Goal: Information Seeking & Learning: Learn about a topic

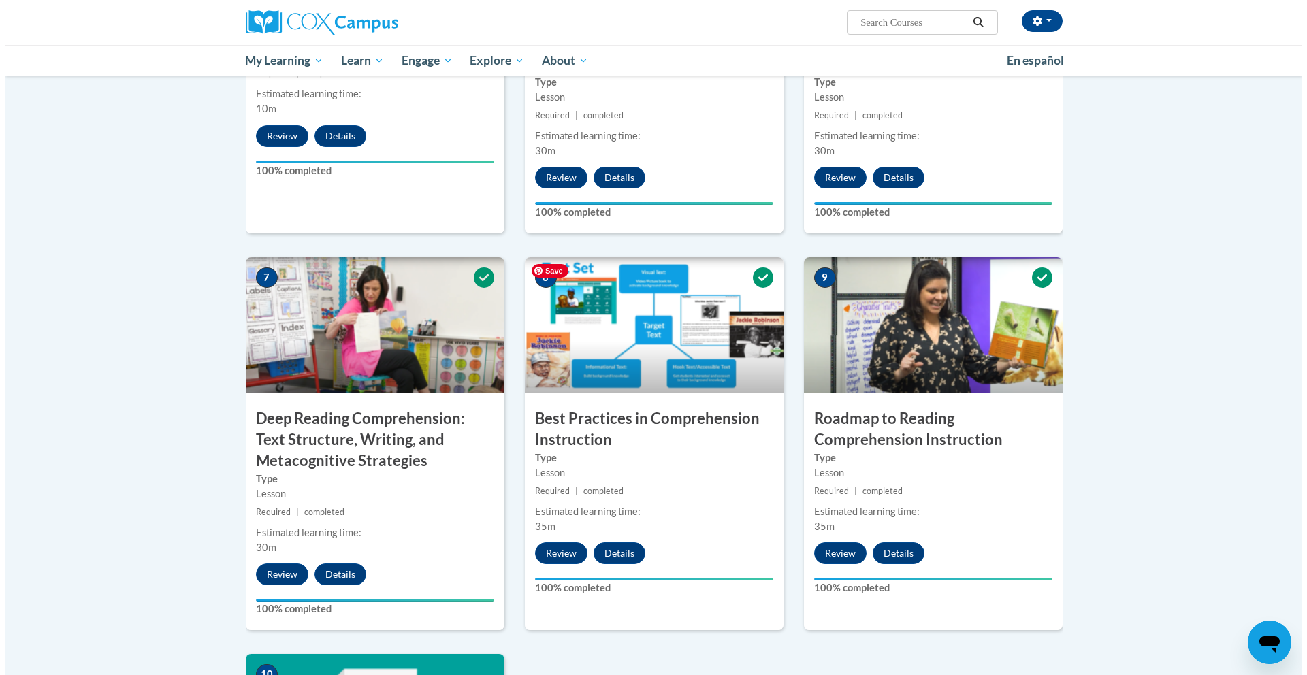
scroll to position [1296, 0]
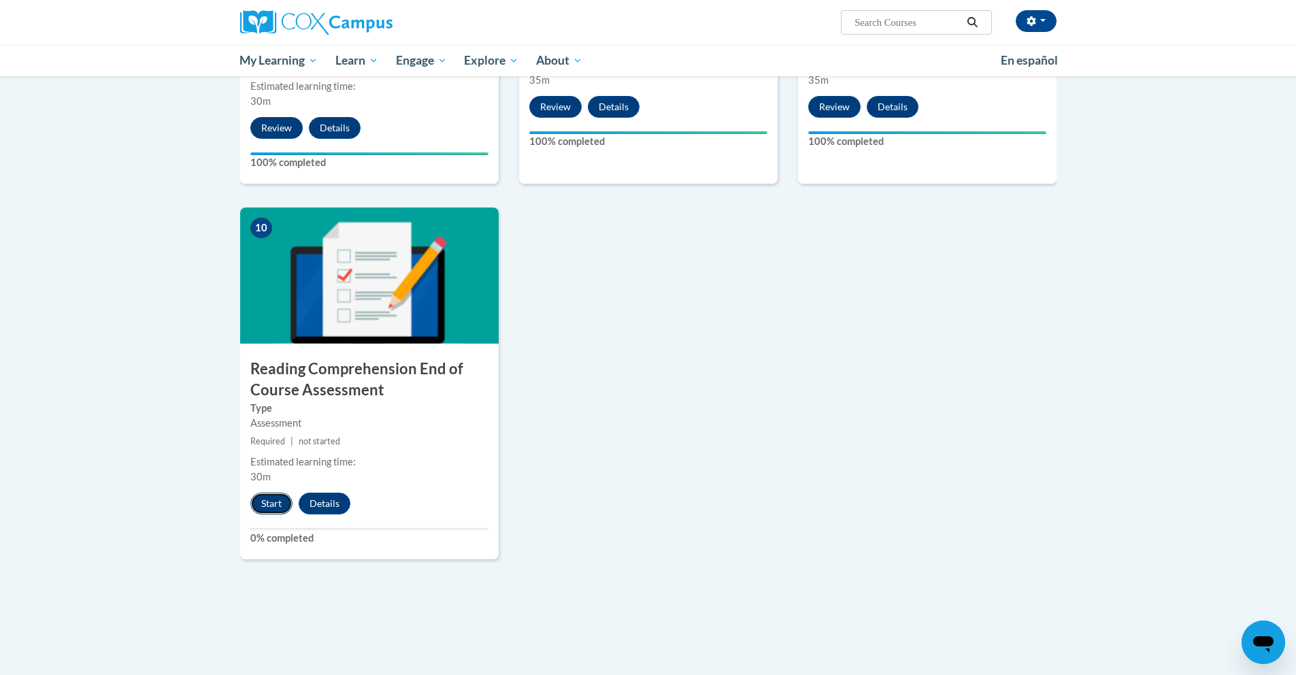
click at [282, 508] on button "Start" at bounding box center [271, 504] width 42 height 22
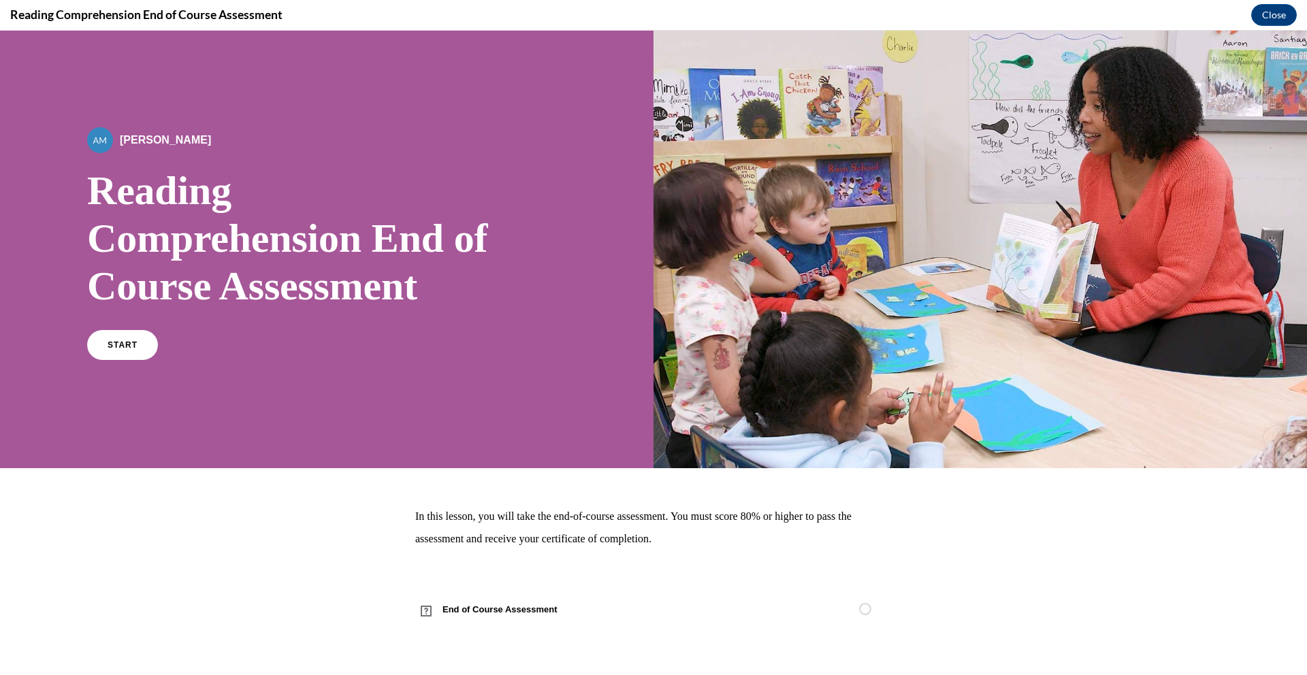
scroll to position [0, 0]
click at [127, 332] on link "START" at bounding box center [122, 344] width 74 height 31
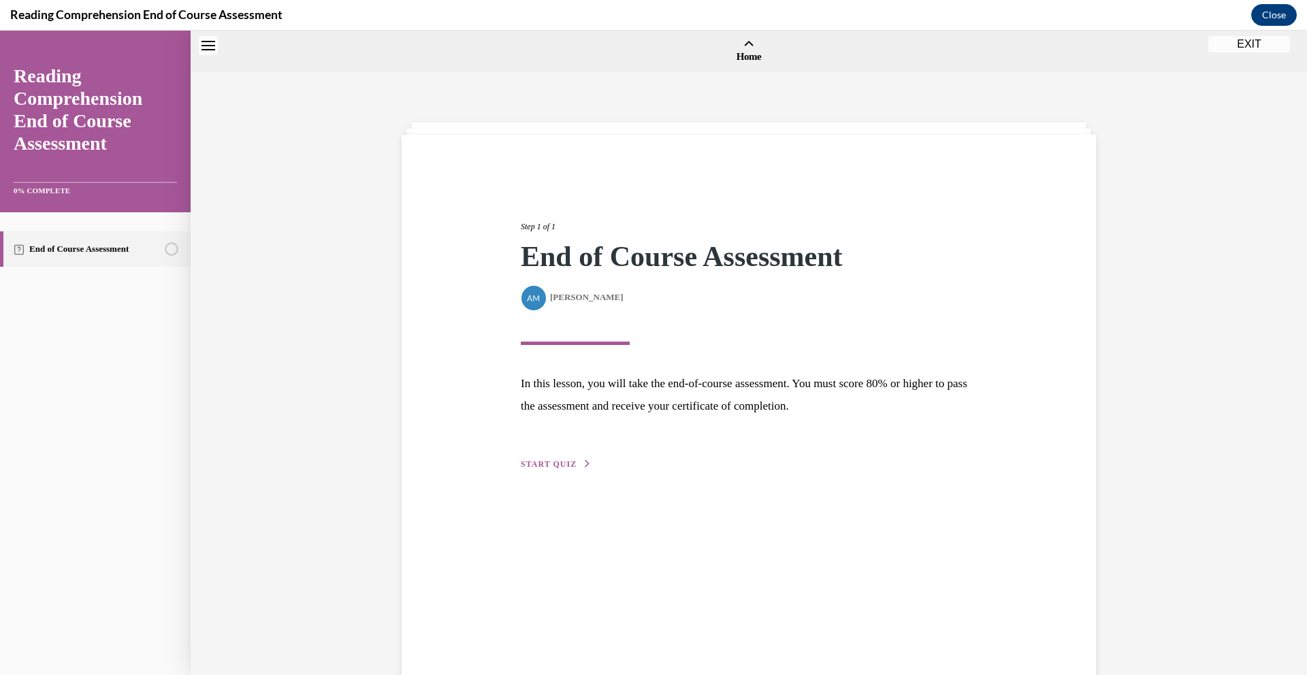
scroll to position [42, 0]
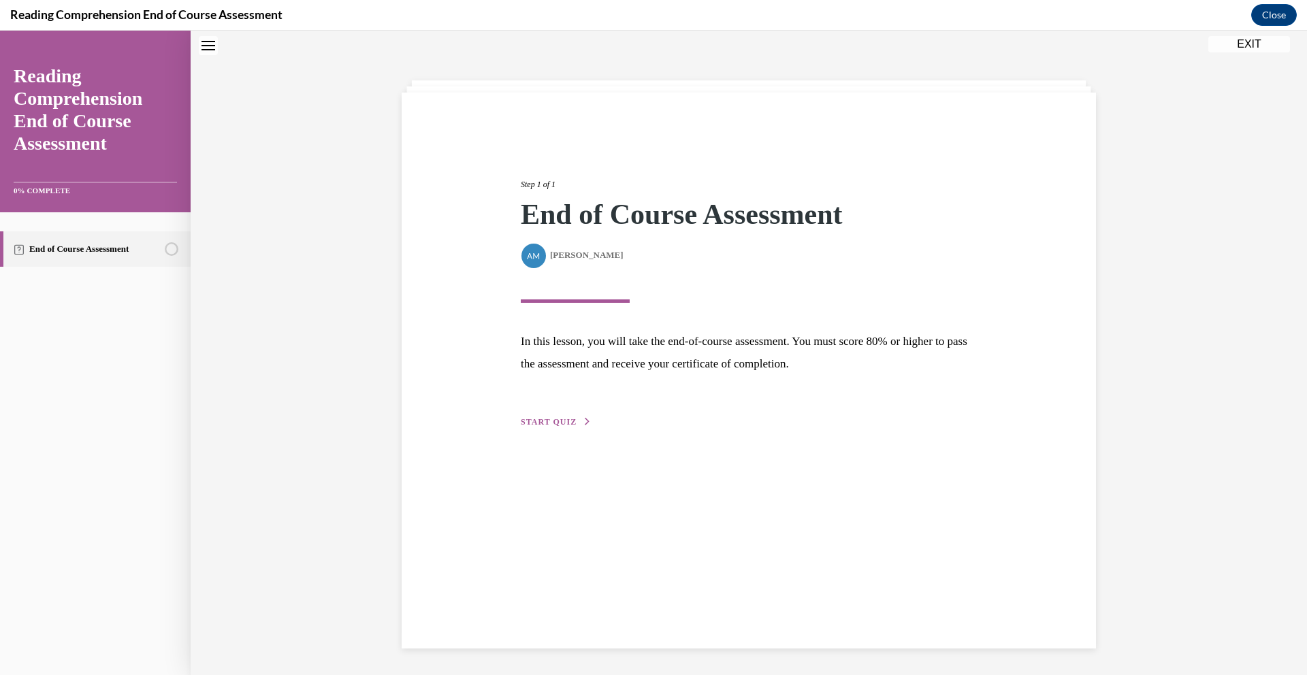
click at [569, 427] on button "START QUIZ" at bounding box center [556, 422] width 71 height 12
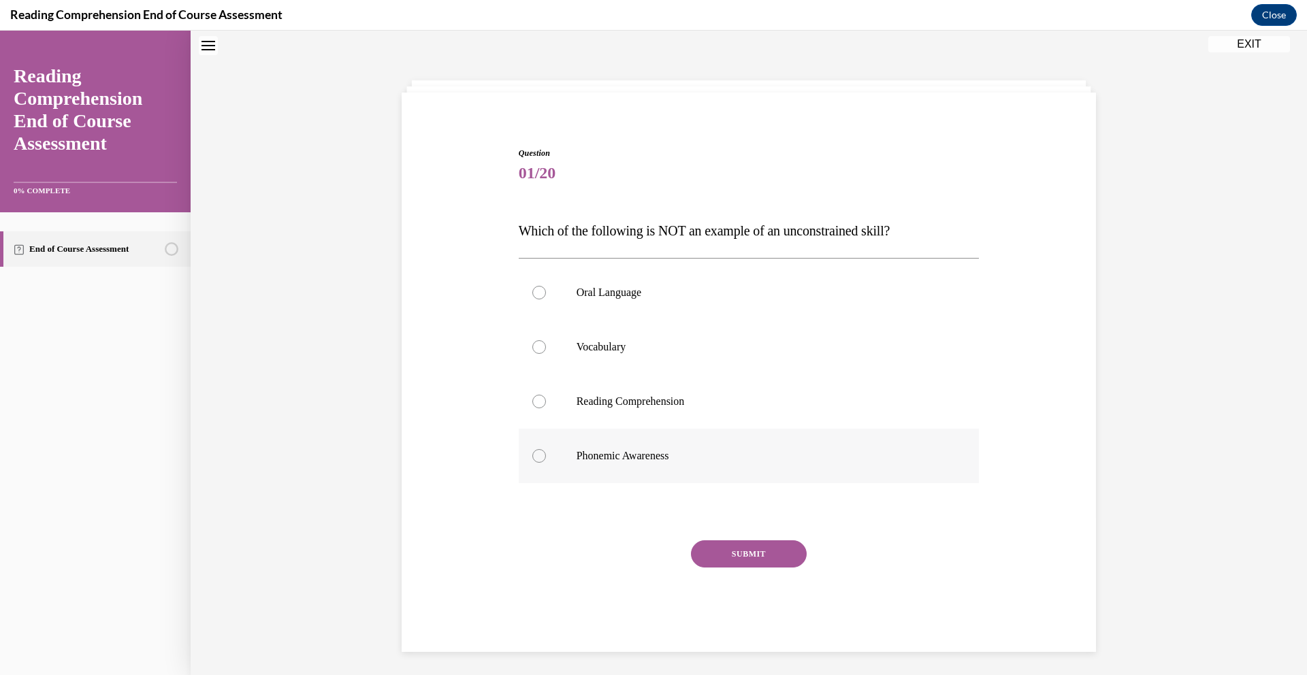
click at [534, 457] on div at bounding box center [539, 456] width 14 height 14
click at [534, 457] on input "Phonemic Awareness" at bounding box center [539, 456] width 14 height 14
radio input "true"
click at [749, 551] on button "SUBMIT" at bounding box center [749, 553] width 116 height 27
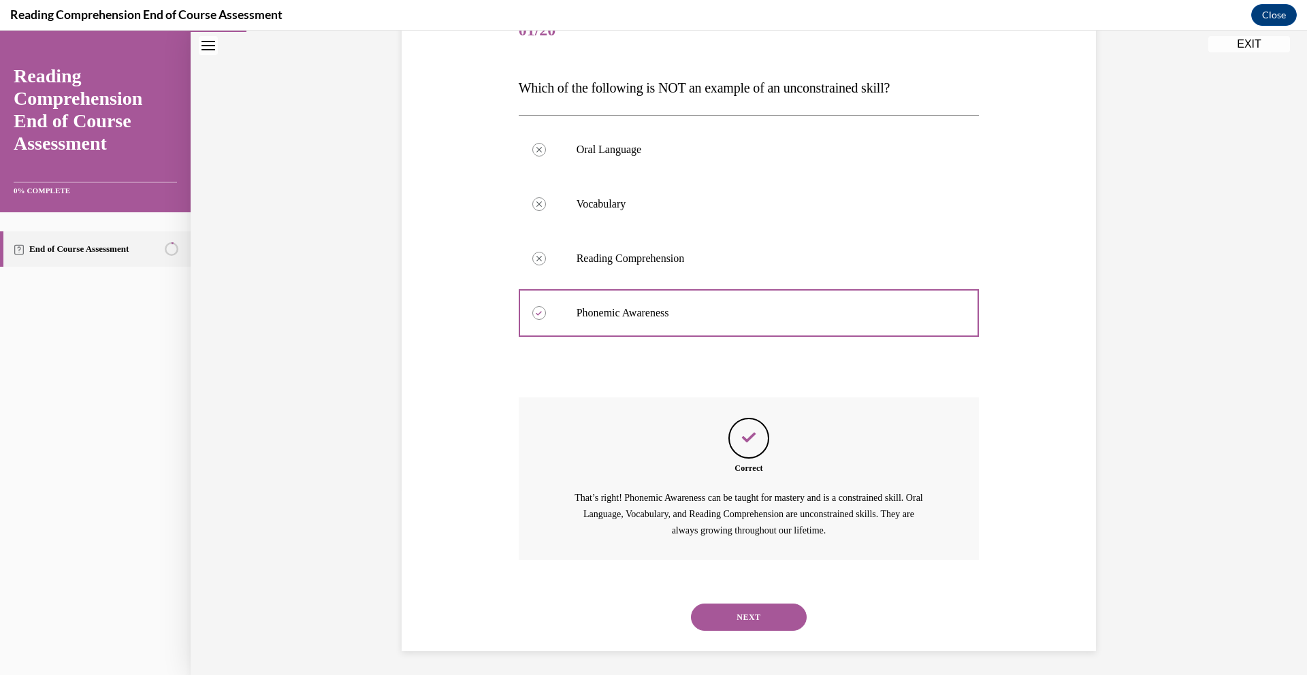
scroll to position [189, 0]
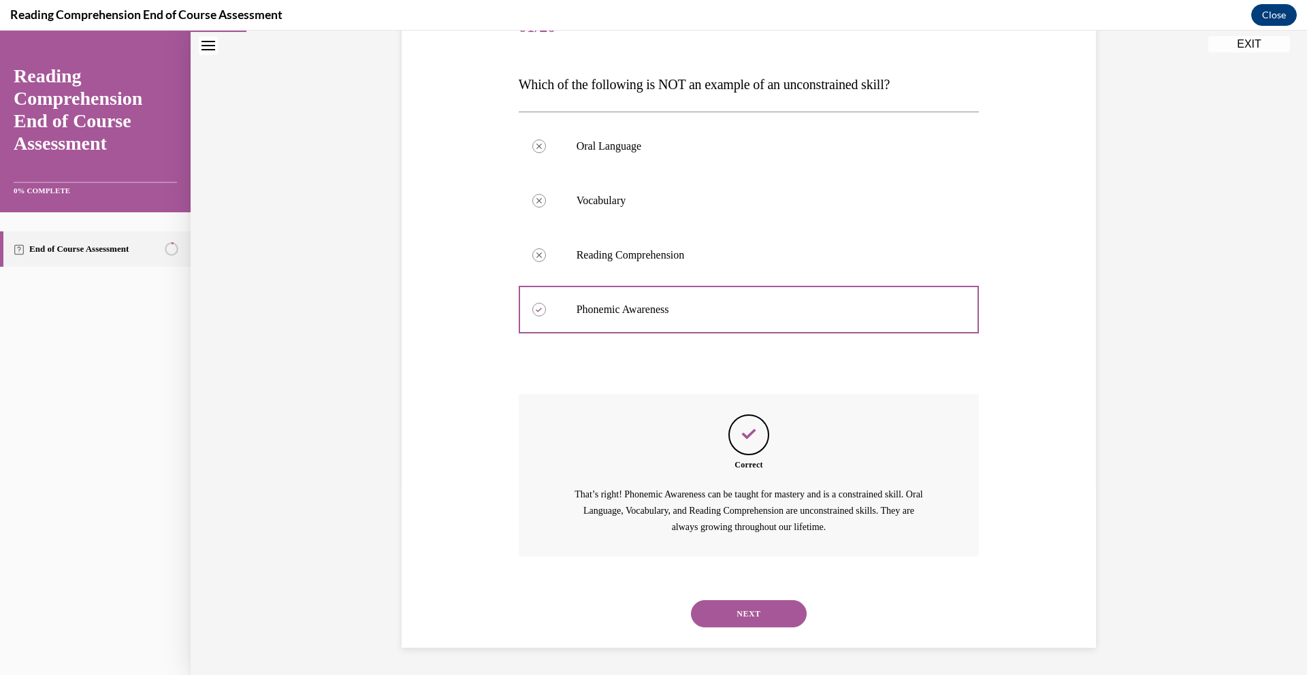
click at [760, 617] on button "NEXT" at bounding box center [749, 613] width 116 height 27
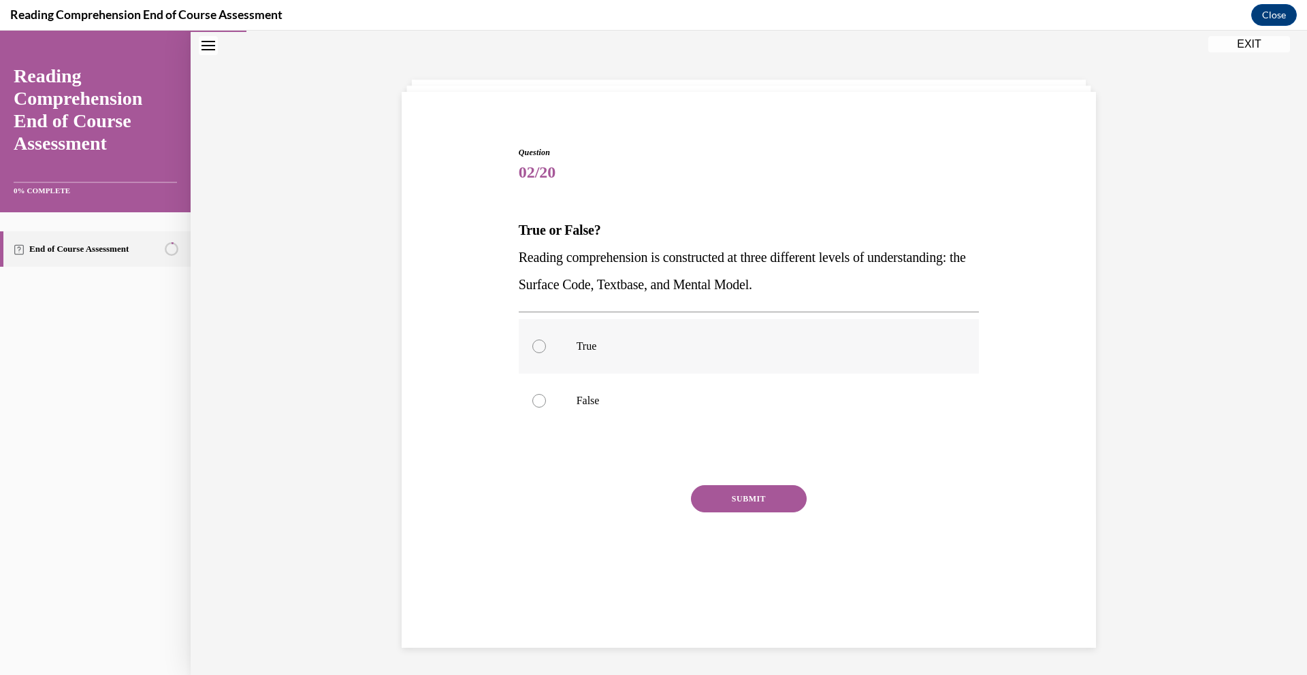
click at [532, 348] on div at bounding box center [539, 347] width 14 height 14
click at [532, 348] on input "True" at bounding box center [539, 347] width 14 height 14
radio input "true"
click at [744, 497] on button "SUBMIT" at bounding box center [749, 498] width 116 height 27
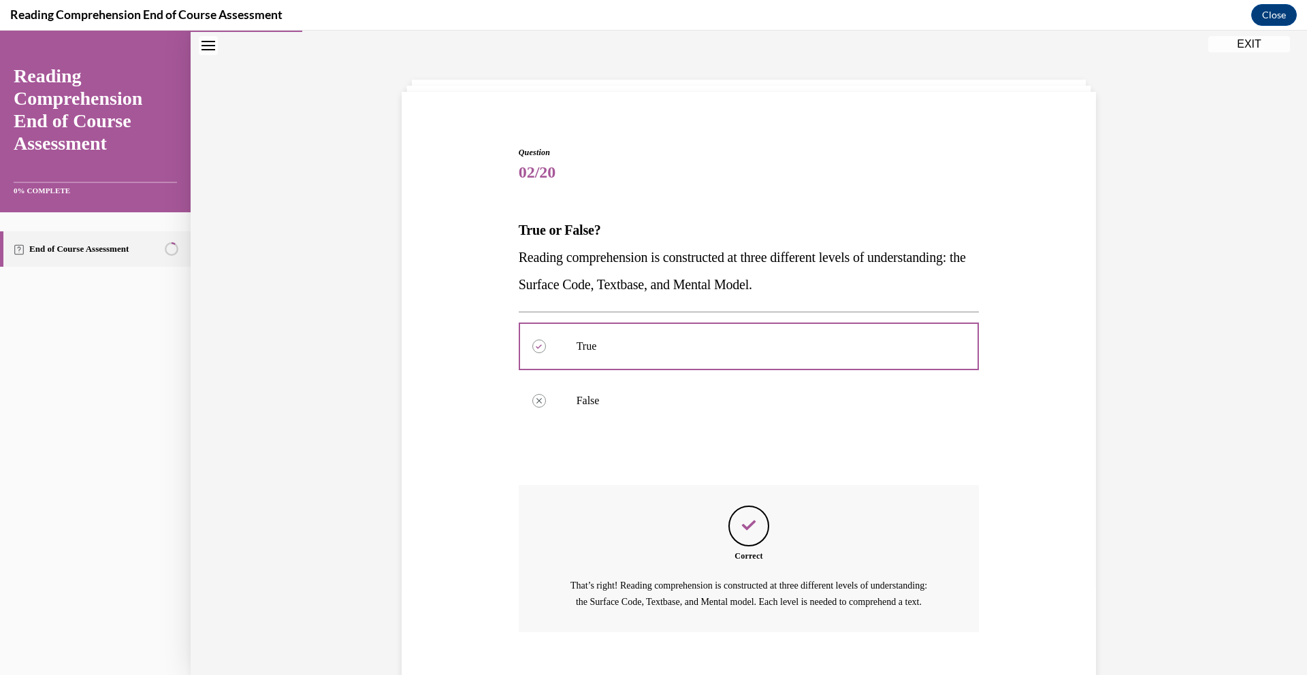
scroll to position [134, 0]
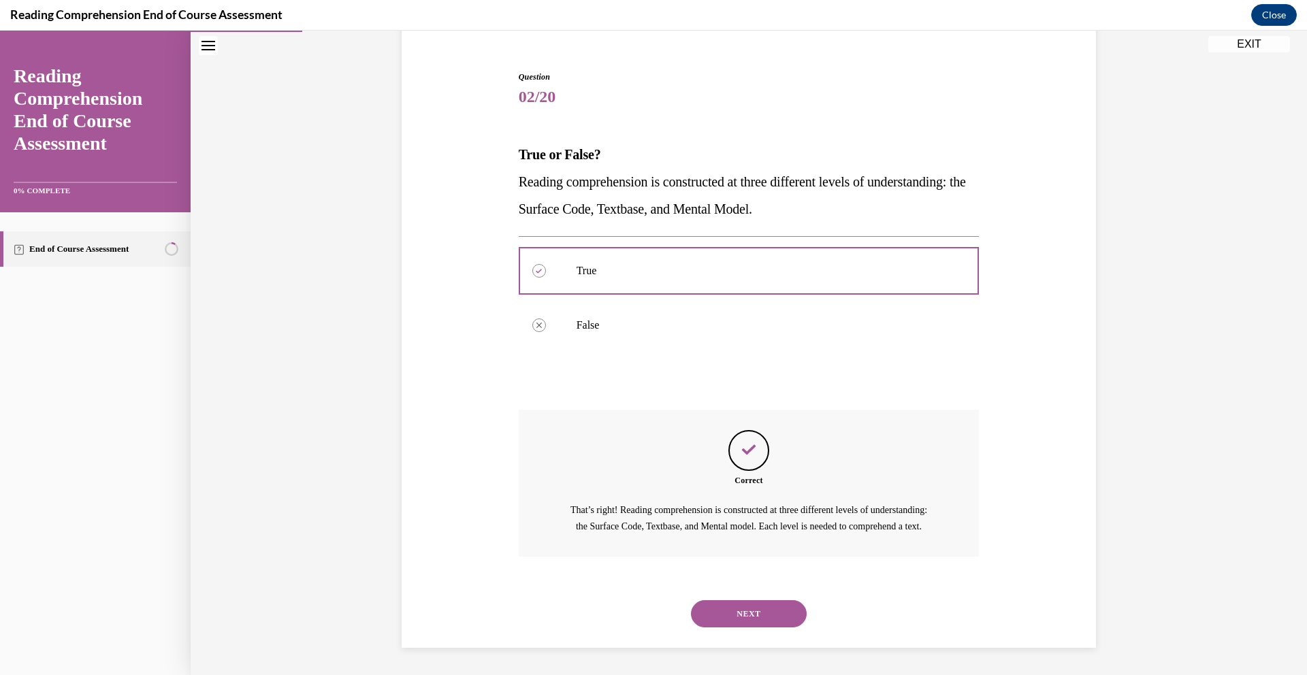
click at [756, 615] on button "NEXT" at bounding box center [749, 613] width 116 height 27
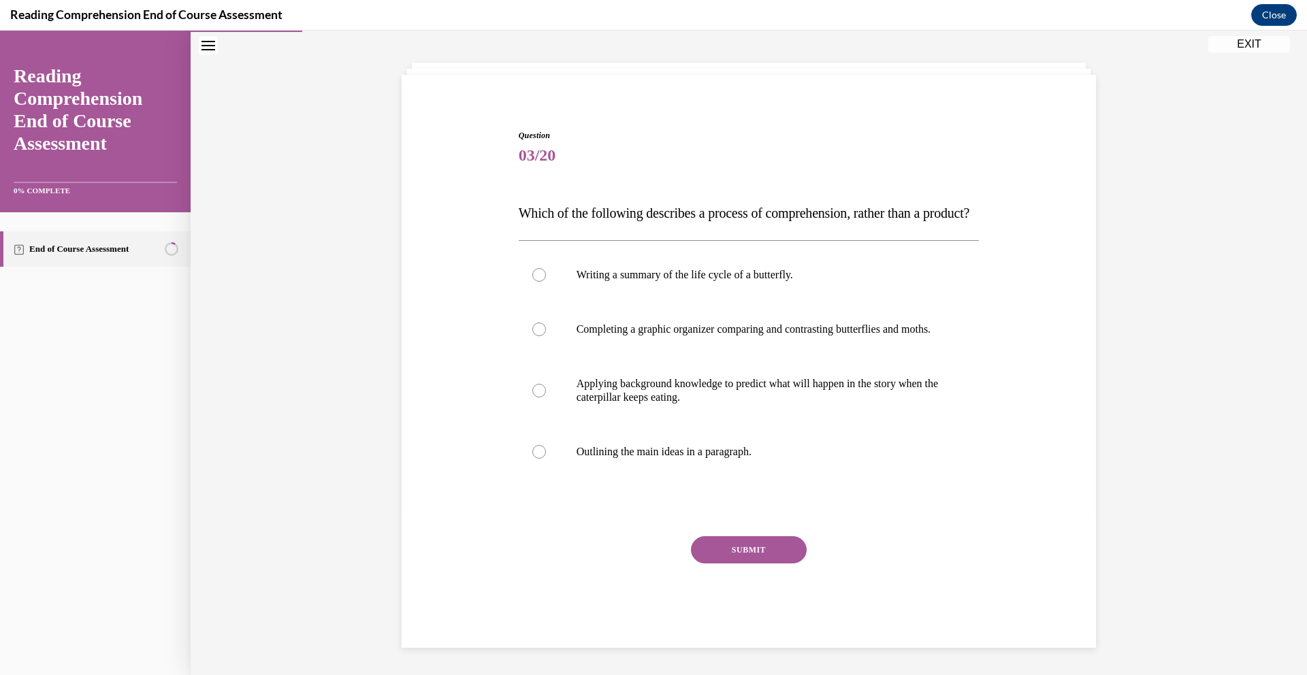
scroll to position [101, 0]
click at [536, 391] on div at bounding box center [539, 391] width 14 height 14
click at [536, 391] on input "Applying background knowledge to predict what will happen in the story when the…" at bounding box center [539, 391] width 14 height 14
radio input "true"
click at [762, 550] on button "SUBMIT" at bounding box center [749, 549] width 116 height 27
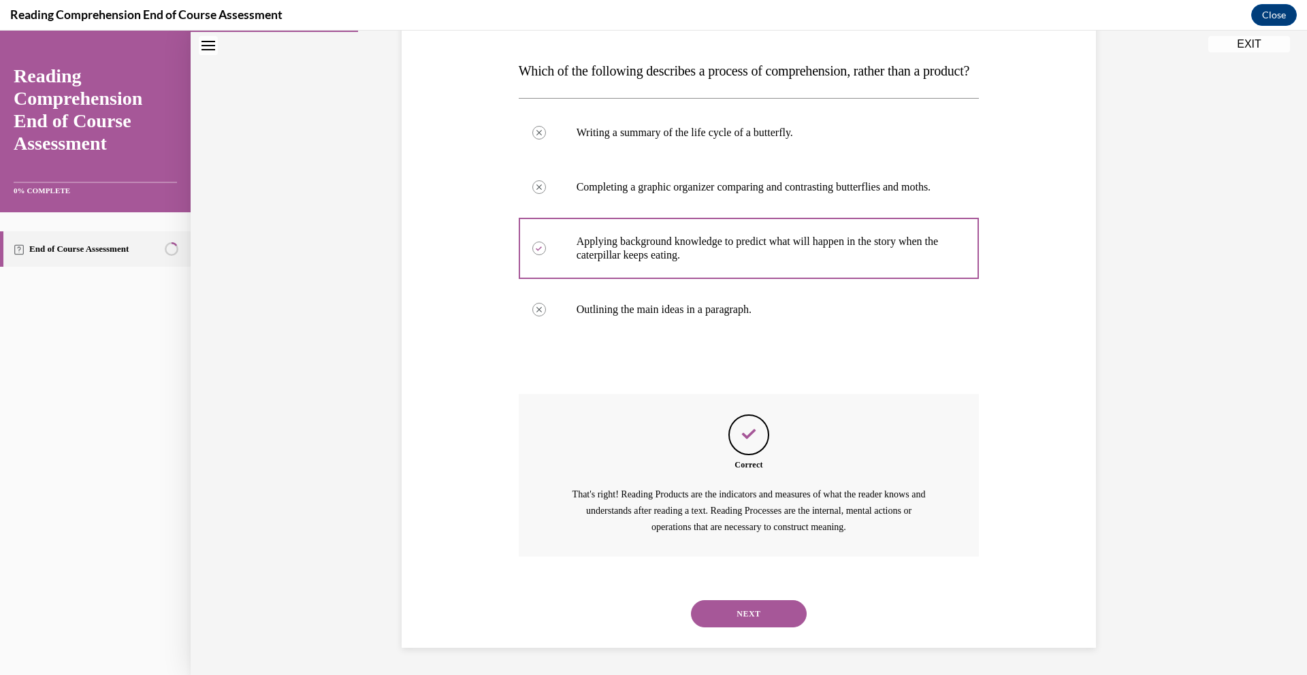
scroll to position [243, 0]
click at [757, 615] on button "NEXT" at bounding box center [749, 613] width 116 height 27
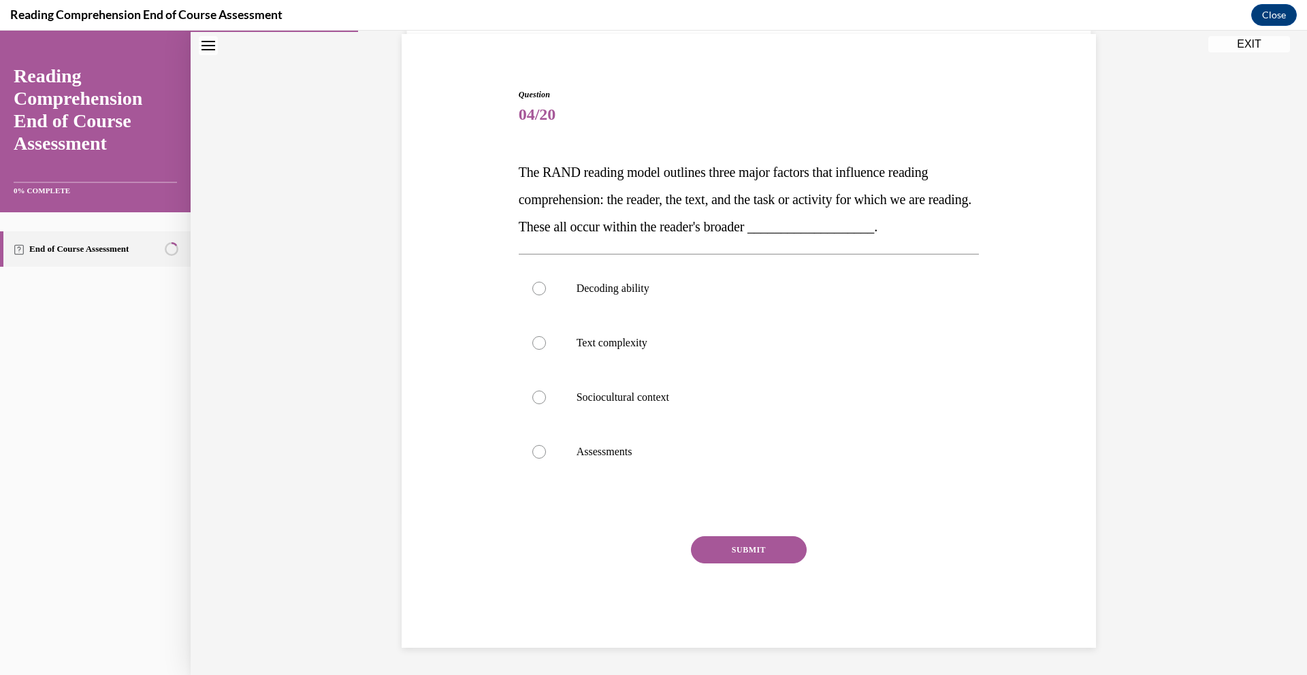
scroll to position [101, 0]
click at [532, 396] on div at bounding box center [539, 398] width 14 height 14
click at [532, 396] on input "Sociocultural context" at bounding box center [539, 398] width 14 height 14
radio input "true"
click at [725, 540] on button "SUBMIT" at bounding box center [749, 549] width 116 height 27
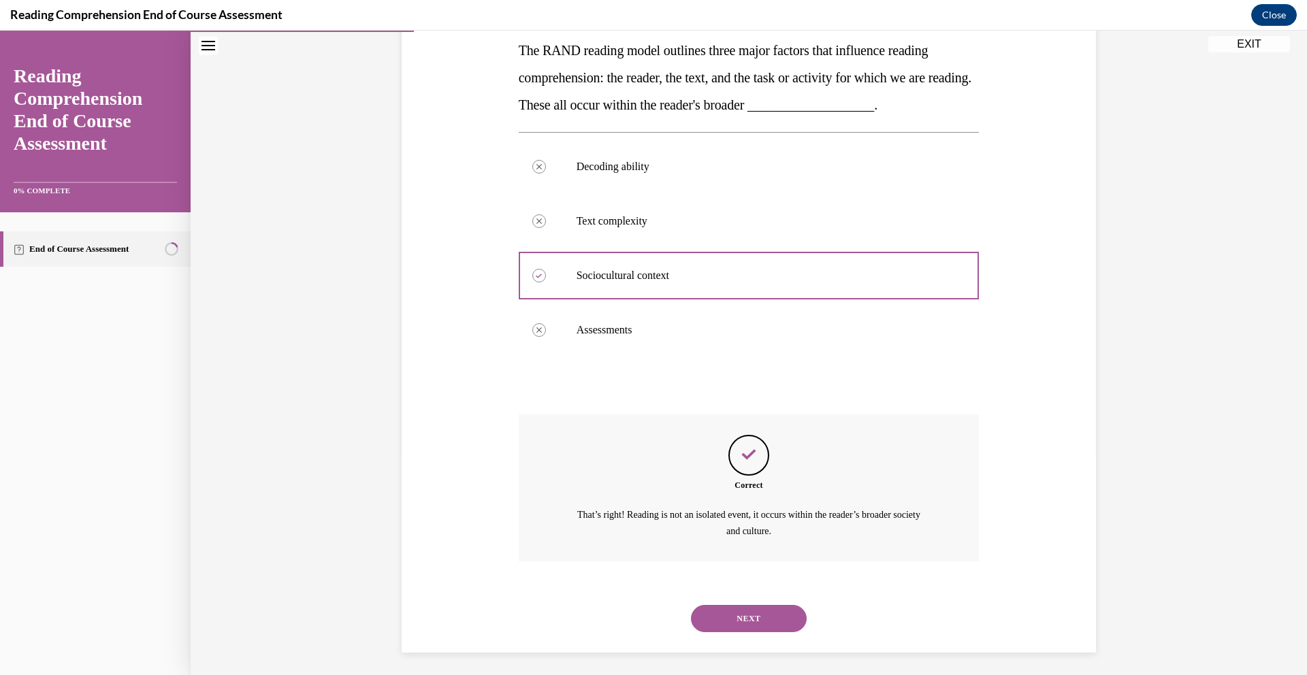
scroll to position [227, 0]
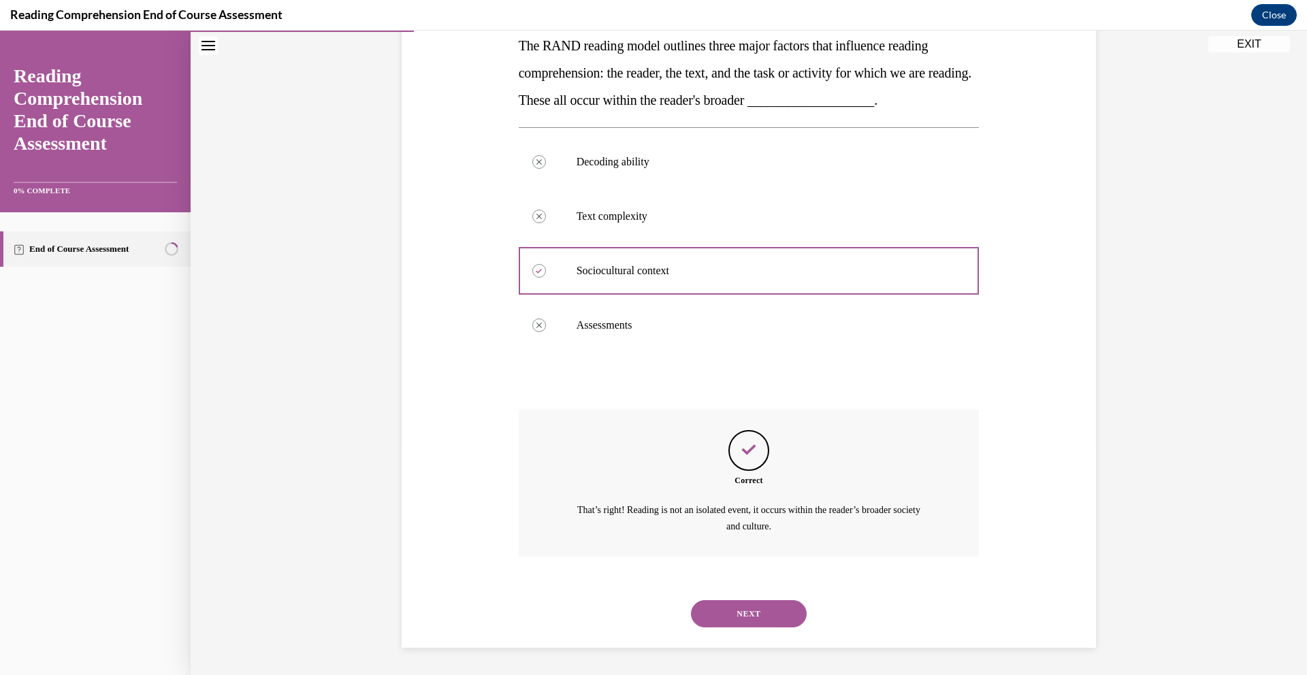
click at [751, 615] on button "NEXT" at bounding box center [749, 613] width 116 height 27
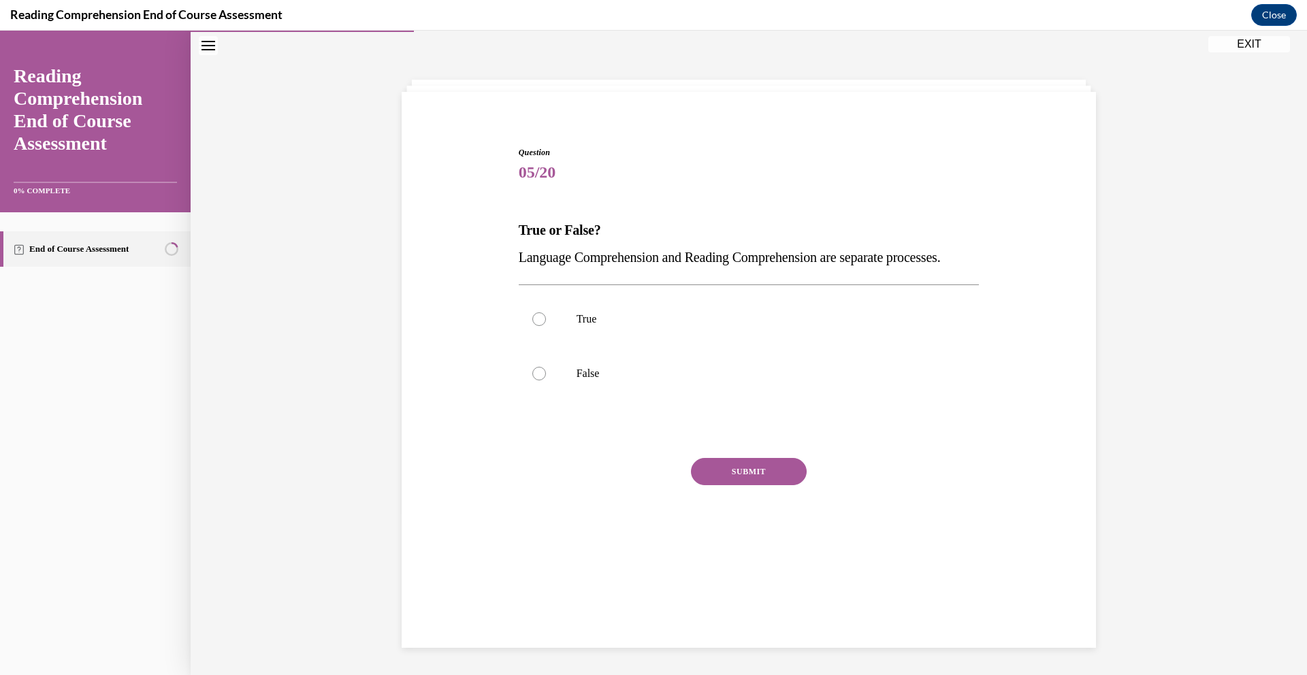
scroll to position [43, 0]
click at [536, 380] on div at bounding box center [539, 374] width 14 height 14
click at [536, 380] on input "False" at bounding box center [539, 374] width 14 height 14
radio input "true"
click at [779, 485] on button "SUBMIT" at bounding box center [749, 471] width 116 height 27
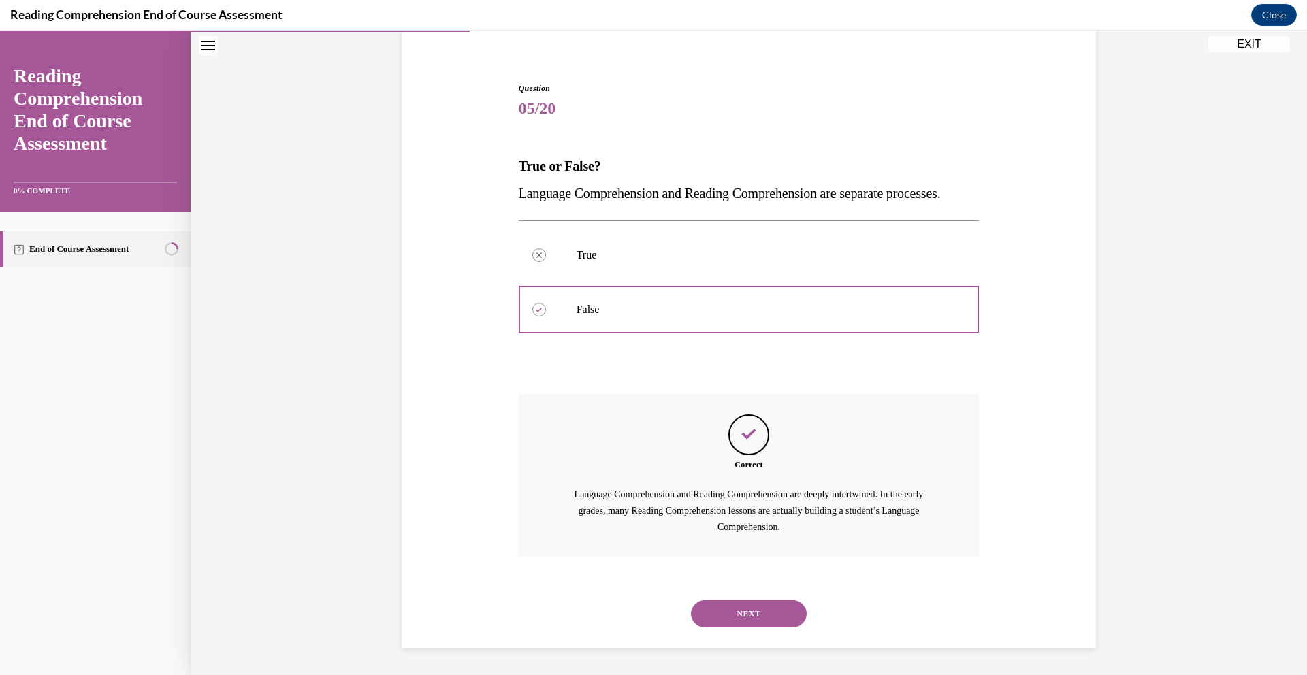
scroll to position [134, 0]
click at [744, 612] on button "NEXT" at bounding box center [749, 613] width 116 height 27
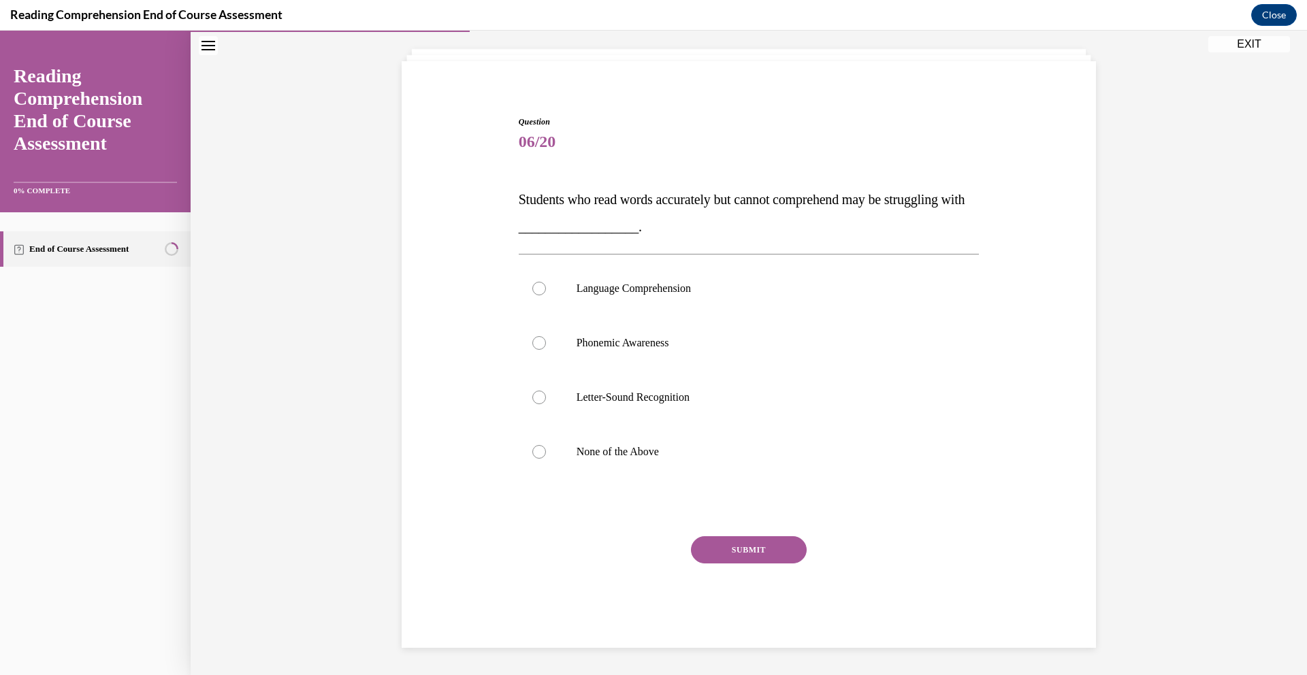
scroll to position [73, 0]
click at [534, 287] on div at bounding box center [539, 289] width 14 height 14
click at [534, 287] on input "Language Comprehension" at bounding box center [539, 289] width 14 height 14
radio input "true"
click at [743, 557] on button "SUBMIT" at bounding box center [749, 549] width 116 height 27
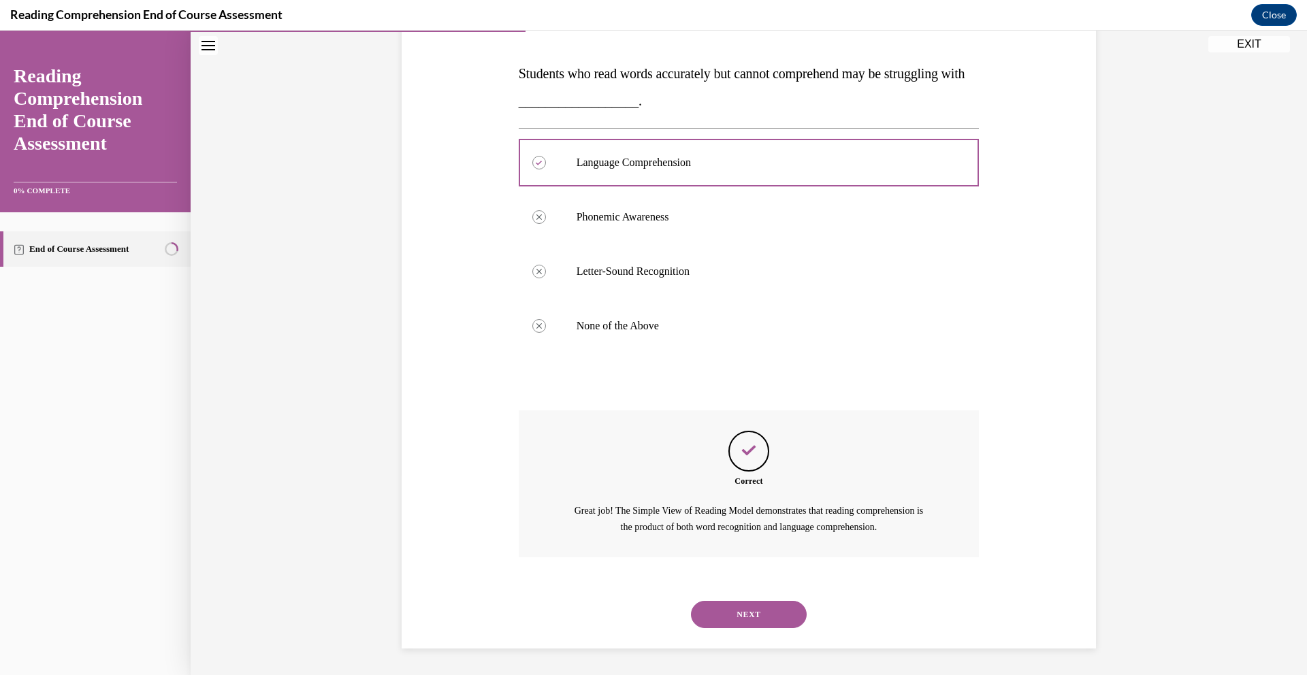
scroll to position [200, 0]
click at [757, 615] on button "NEXT" at bounding box center [749, 613] width 116 height 27
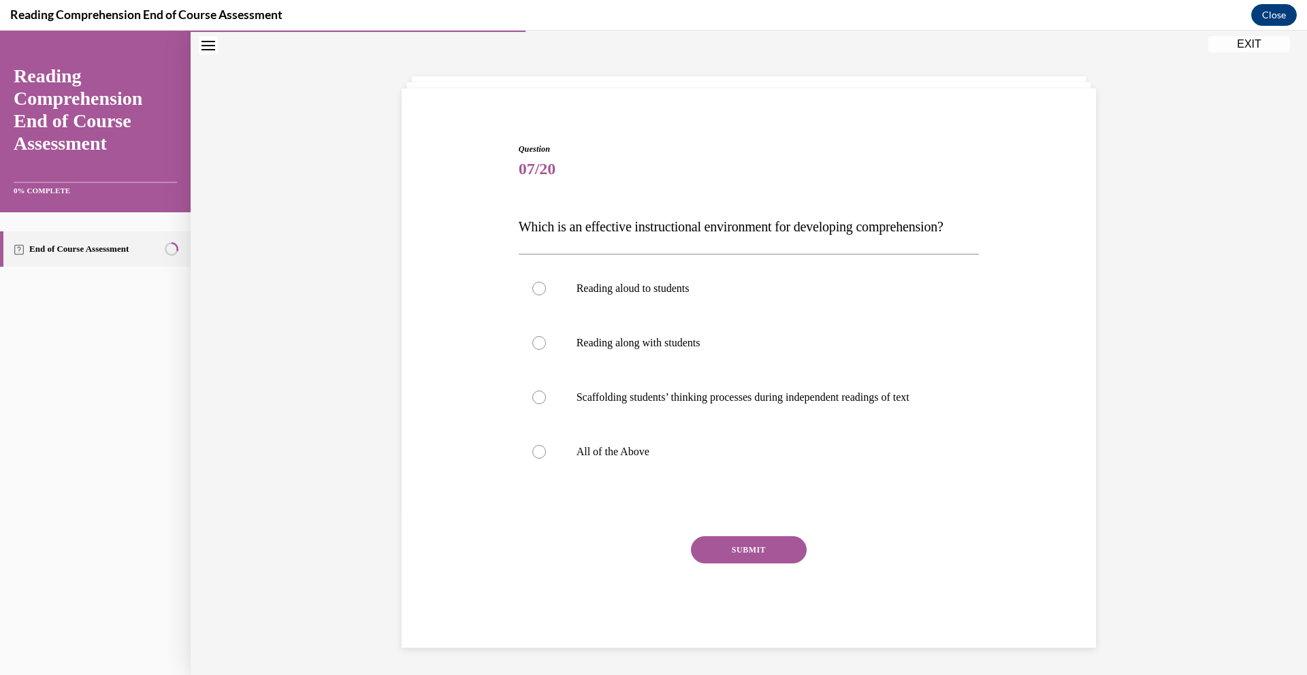
scroll to position [73, 0]
click at [532, 397] on div at bounding box center [539, 398] width 14 height 14
click at [532, 397] on input "Scaffolding students’ thinking processes during independent readings of text" at bounding box center [539, 398] width 14 height 14
radio input "true"
click at [751, 551] on button "SUBMIT" at bounding box center [749, 549] width 116 height 27
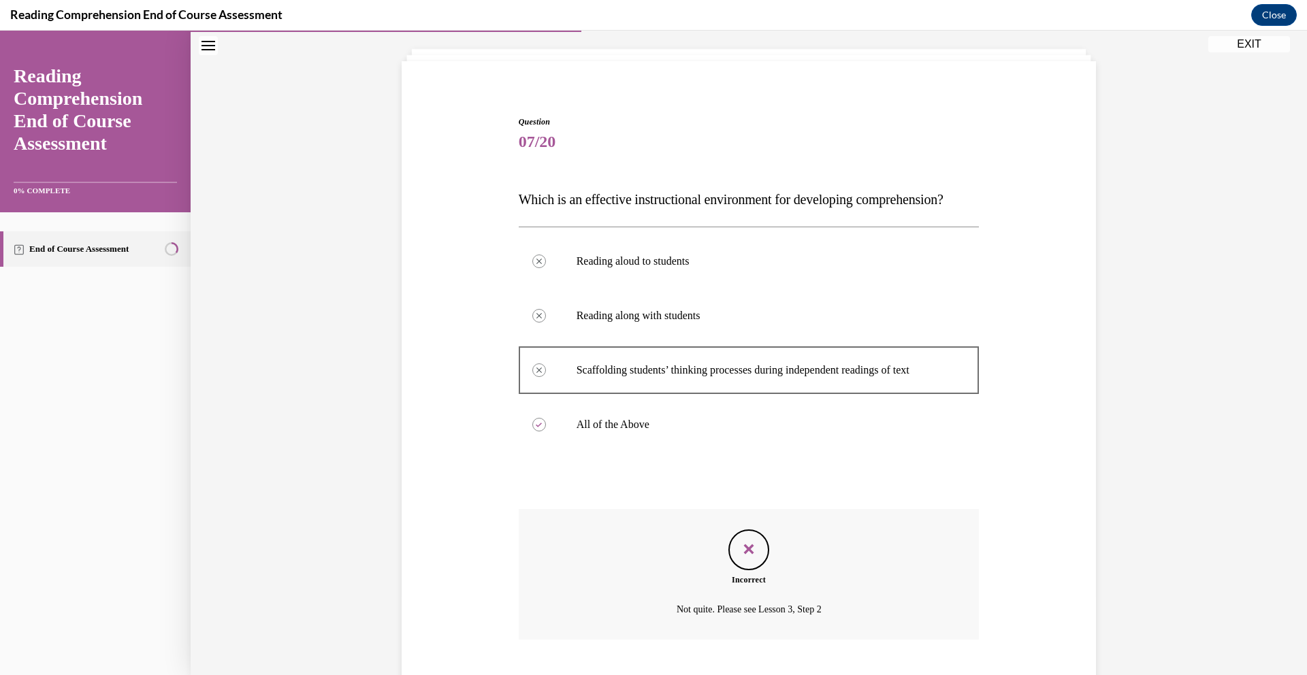
scroll to position [184, 0]
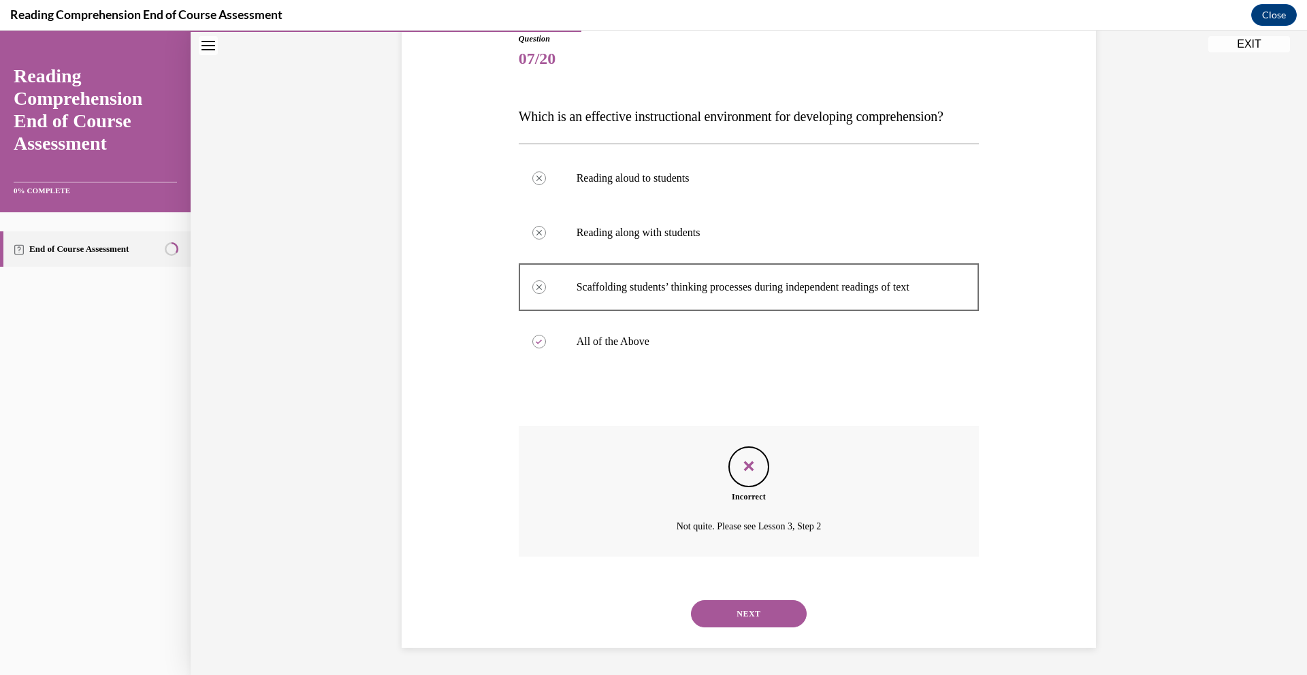
click at [749, 609] on button "NEXT" at bounding box center [749, 613] width 116 height 27
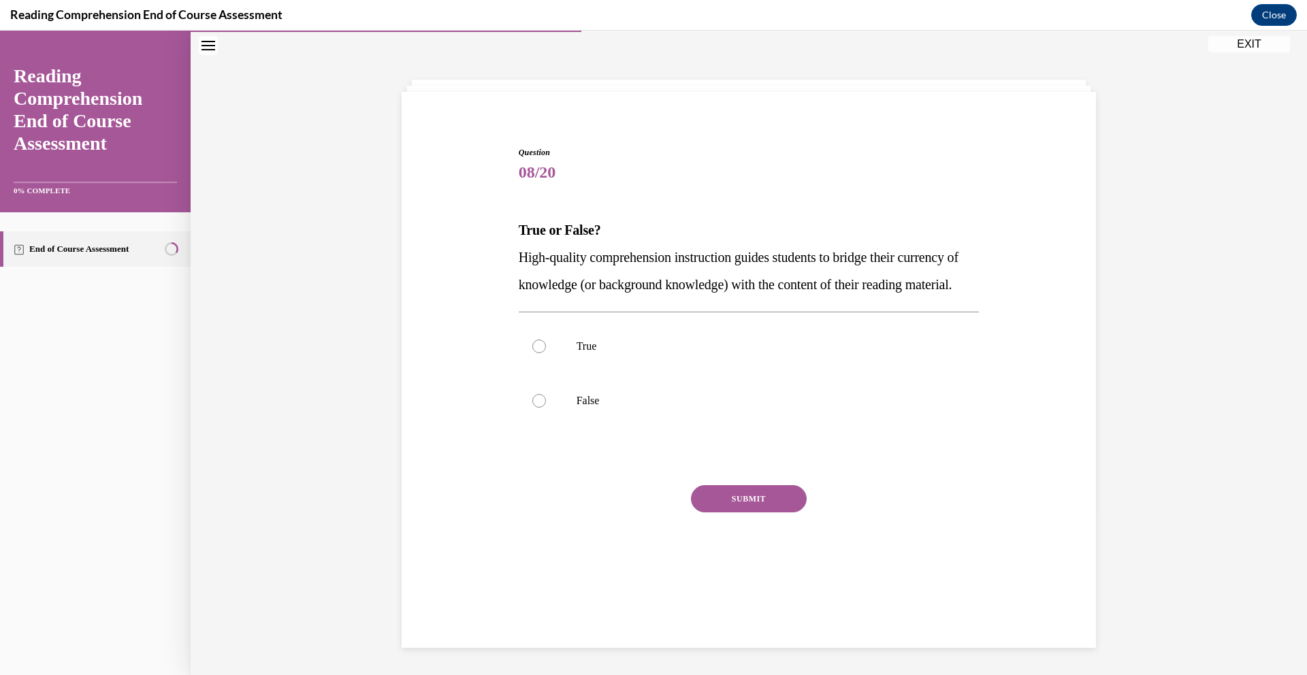
scroll to position [43, 0]
drag, startPoint x: 535, startPoint y: 374, endPoint x: 549, endPoint y: 382, distance: 15.9
click at [535, 353] on div at bounding box center [539, 347] width 14 height 14
click at [535, 353] on input "True" at bounding box center [539, 347] width 14 height 14
radio input "true"
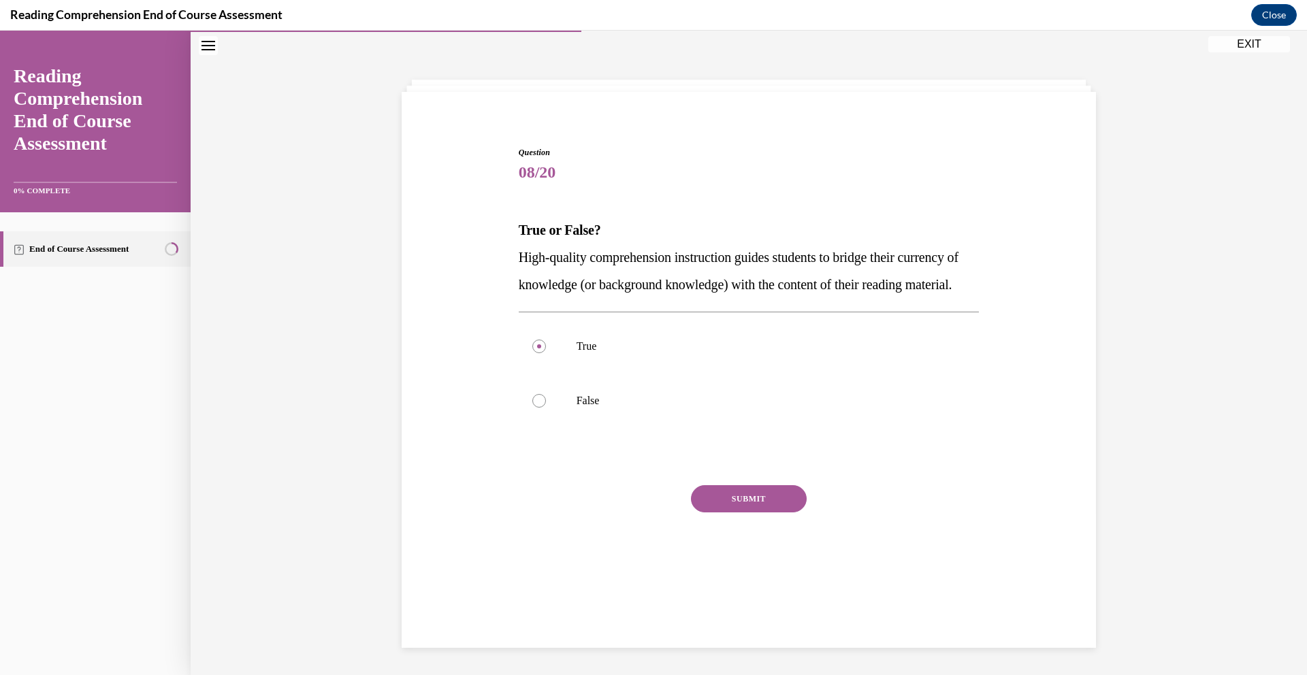
click at [710, 512] on button "SUBMIT" at bounding box center [749, 498] width 116 height 27
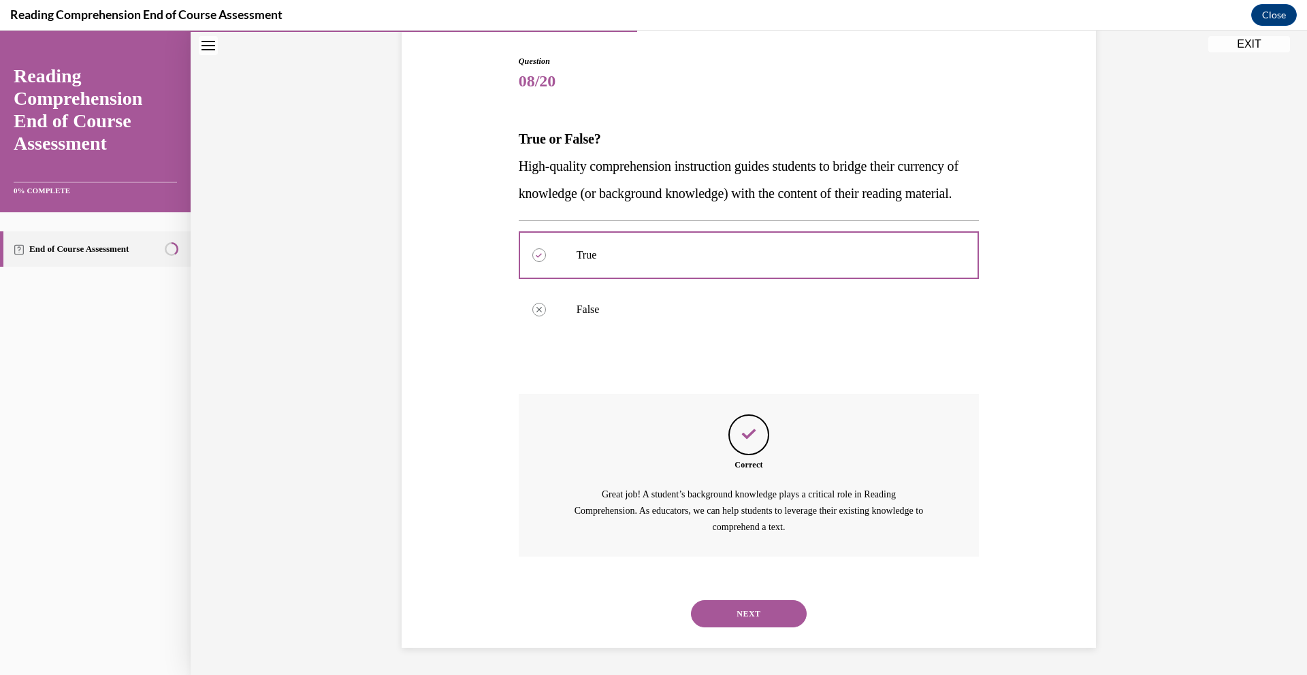
scroll to position [161, 0]
click at [734, 616] on button "NEXT" at bounding box center [749, 613] width 116 height 27
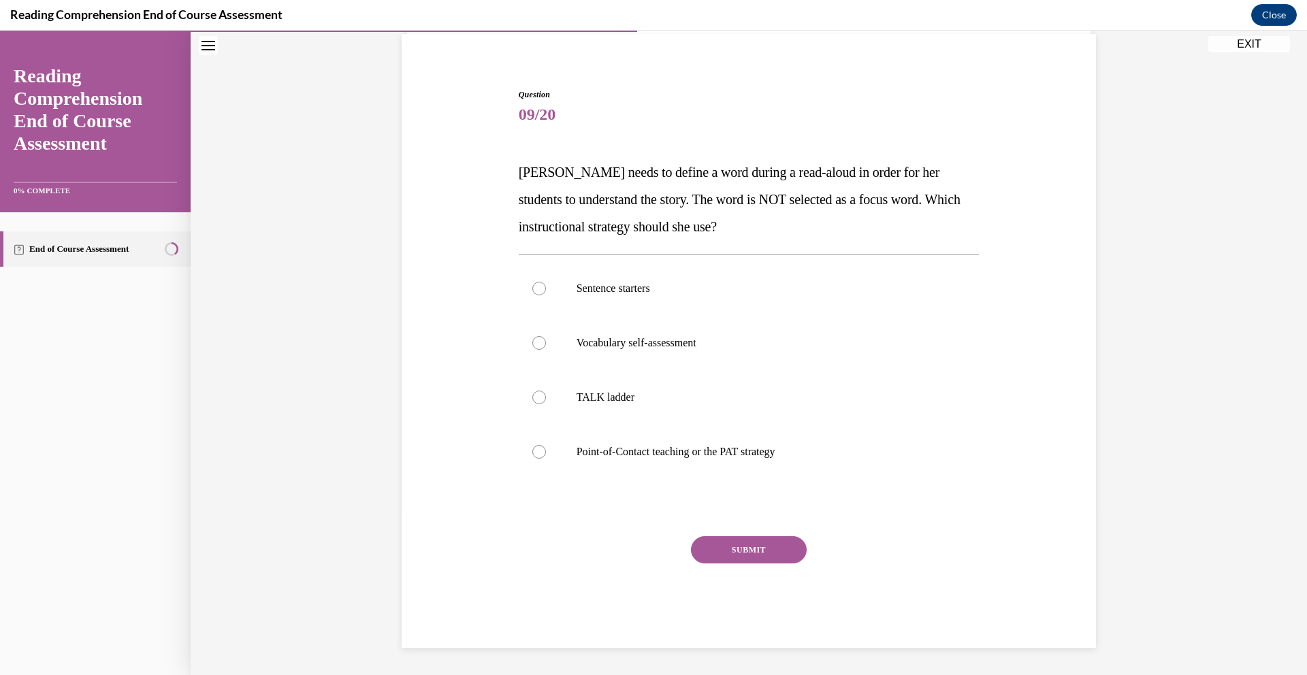
scroll to position [101, 0]
drag, startPoint x: 534, startPoint y: 453, endPoint x: 546, endPoint y: 459, distance: 13.4
click at [534, 454] on div at bounding box center [539, 452] width 14 height 14
click at [534, 454] on input "Point-of-Contact teaching or the PAT strategy" at bounding box center [539, 452] width 14 height 14
radio input "true"
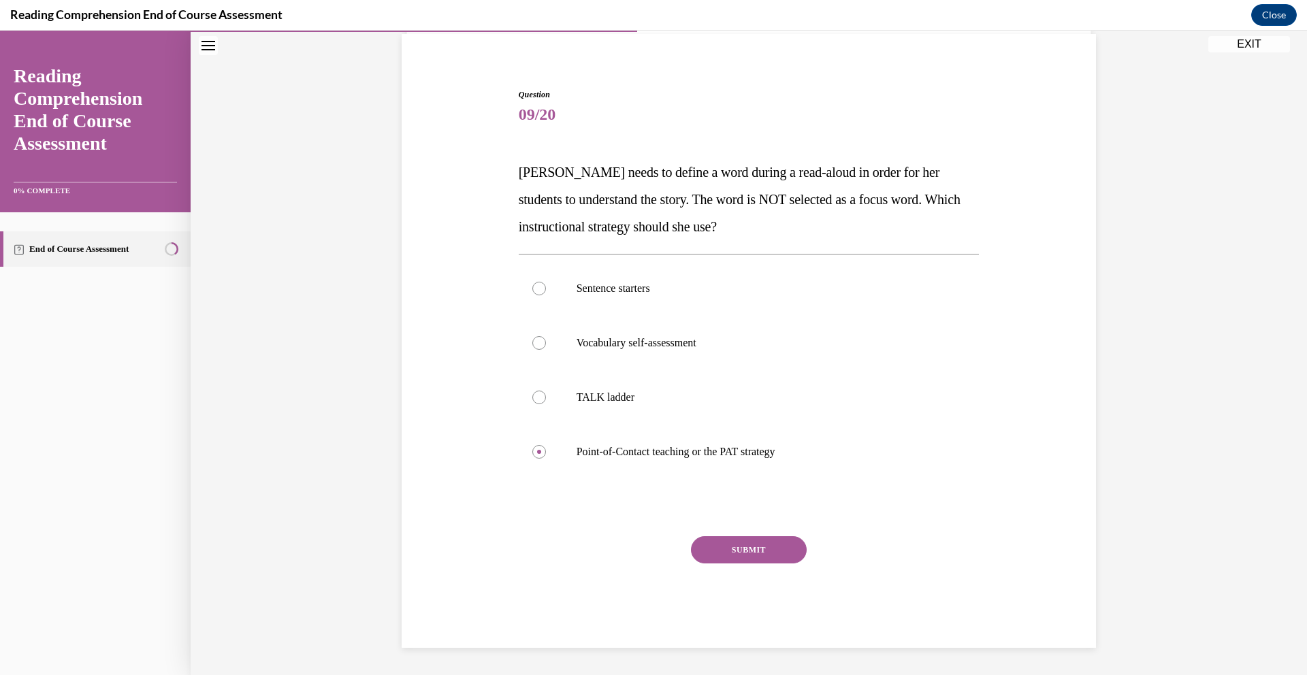
click at [761, 546] on button "SUBMIT" at bounding box center [749, 549] width 116 height 27
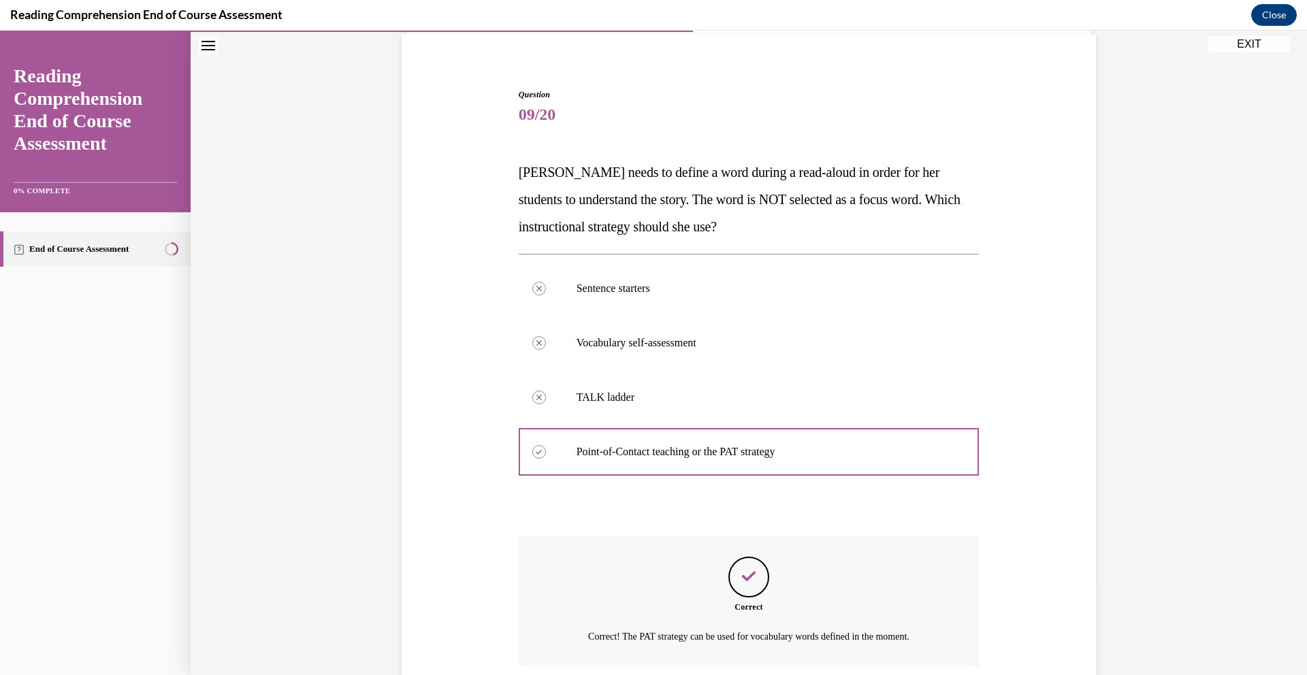
scroll to position [211, 0]
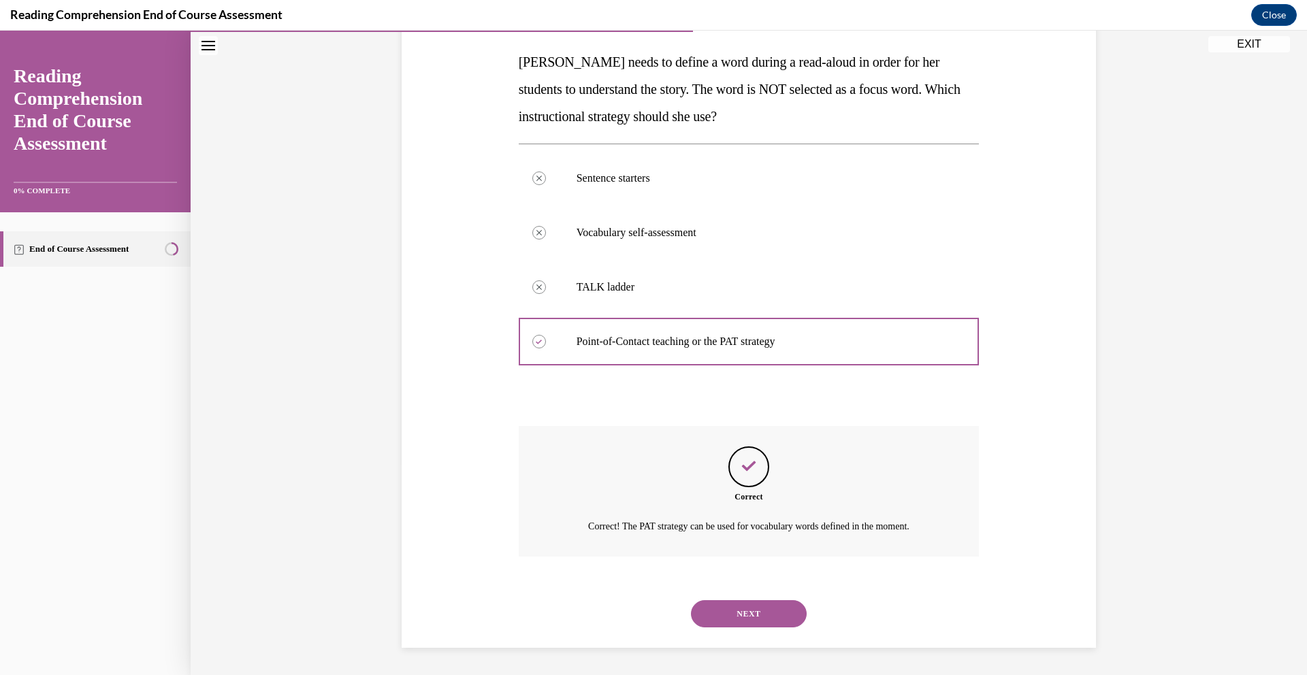
click at [775, 631] on div "NEXT" at bounding box center [749, 614] width 461 height 54
click at [748, 619] on button "NEXT" at bounding box center [749, 613] width 116 height 27
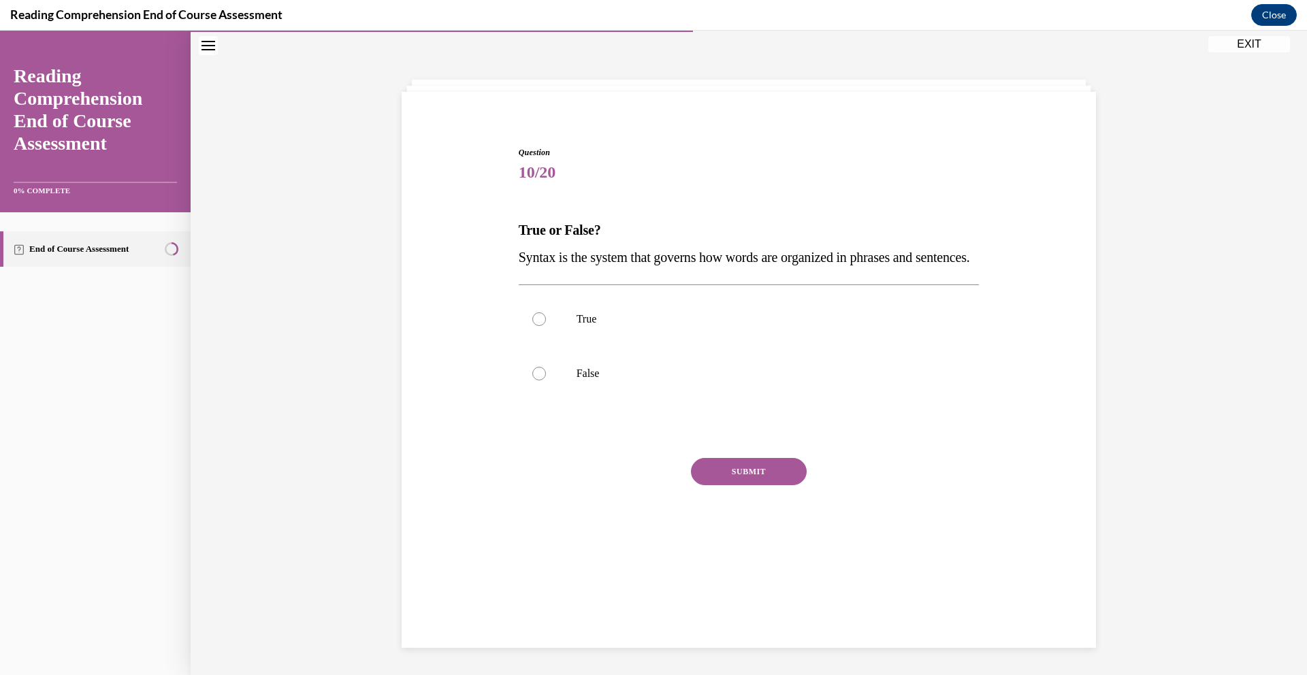
scroll to position [43, 0]
drag, startPoint x: 534, startPoint y: 343, endPoint x: 548, endPoint y: 352, distance: 16.8
click at [534, 326] on div at bounding box center [539, 319] width 14 height 14
click at [534, 326] on input "True" at bounding box center [539, 319] width 14 height 14
radio input "true"
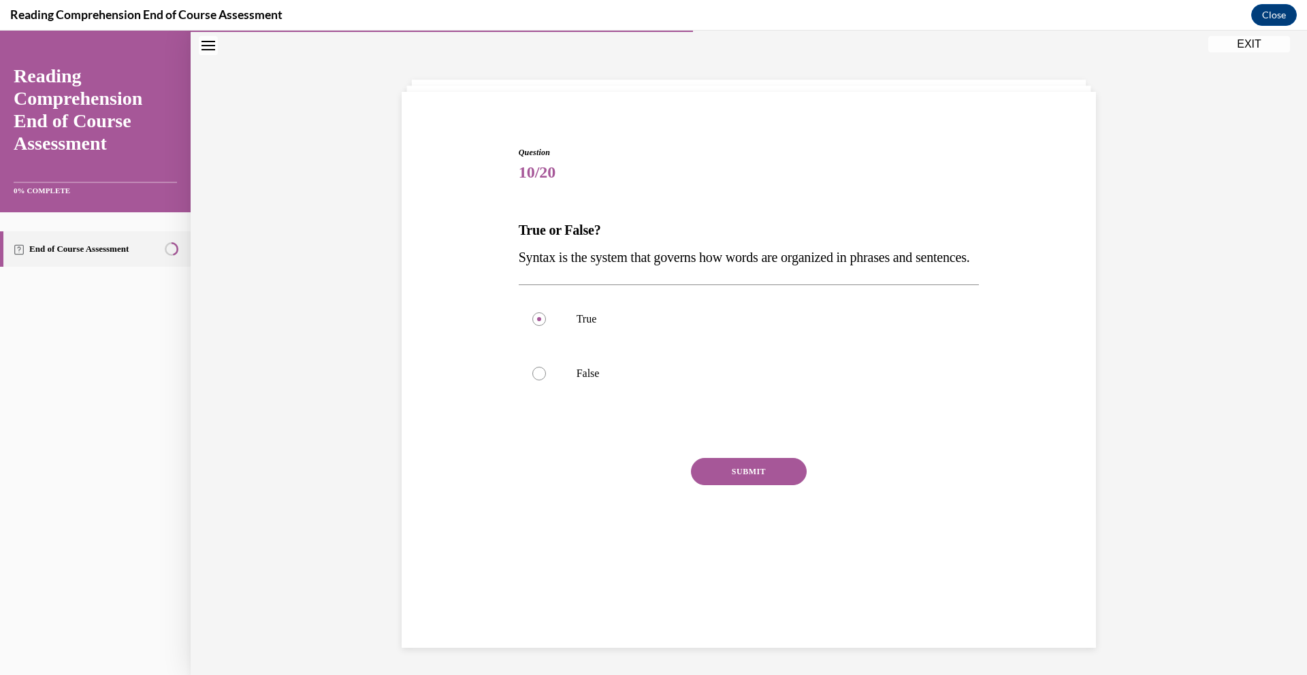
click at [749, 485] on button "SUBMIT" at bounding box center [749, 471] width 116 height 27
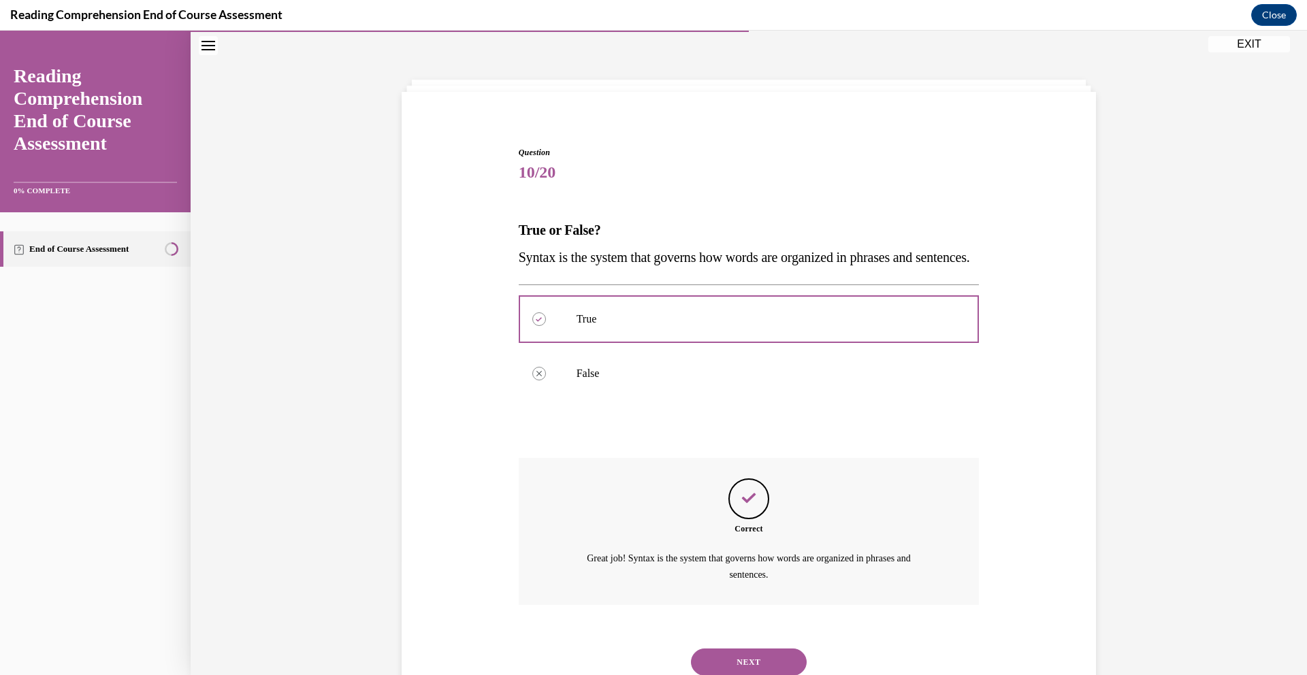
scroll to position [118, 0]
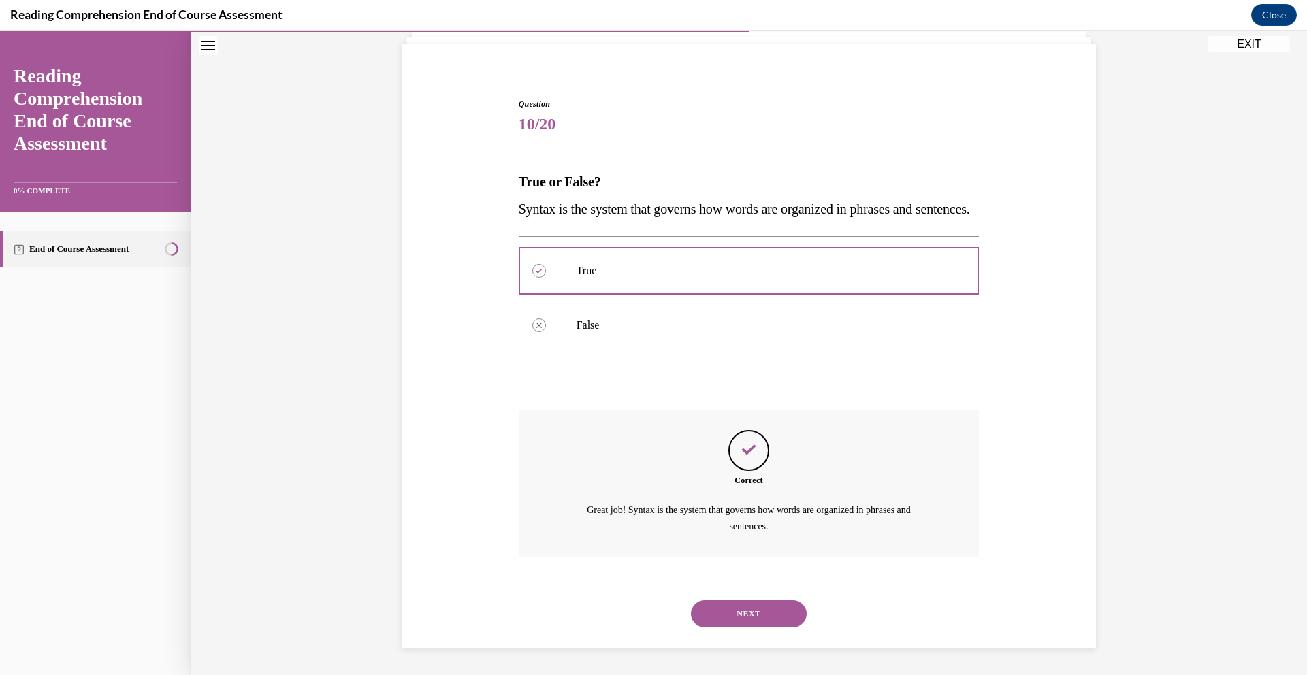
click at [735, 614] on button "NEXT" at bounding box center [749, 613] width 116 height 27
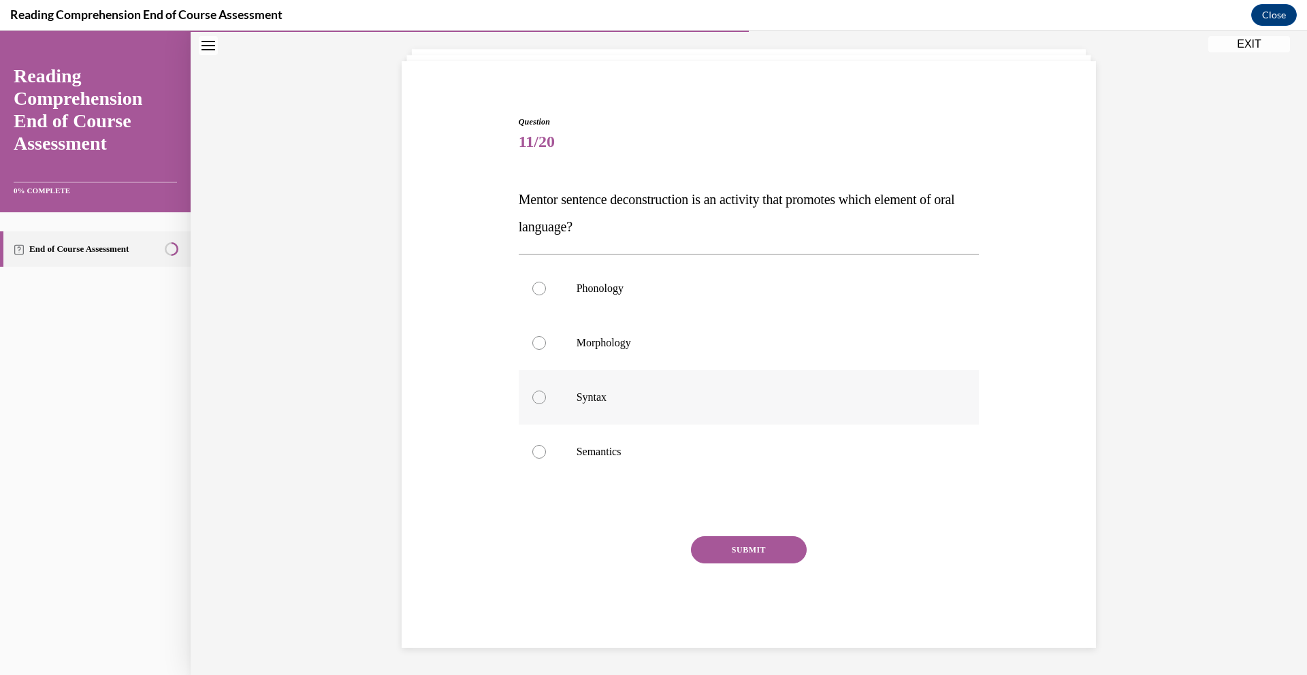
click at [532, 397] on div at bounding box center [539, 398] width 14 height 14
click at [532, 397] on input "Syntax" at bounding box center [539, 398] width 14 height 14
radio input "true"
click at [742, 549] on button "SUBMIT" at bounding box center [749, 549] width 116 height 27
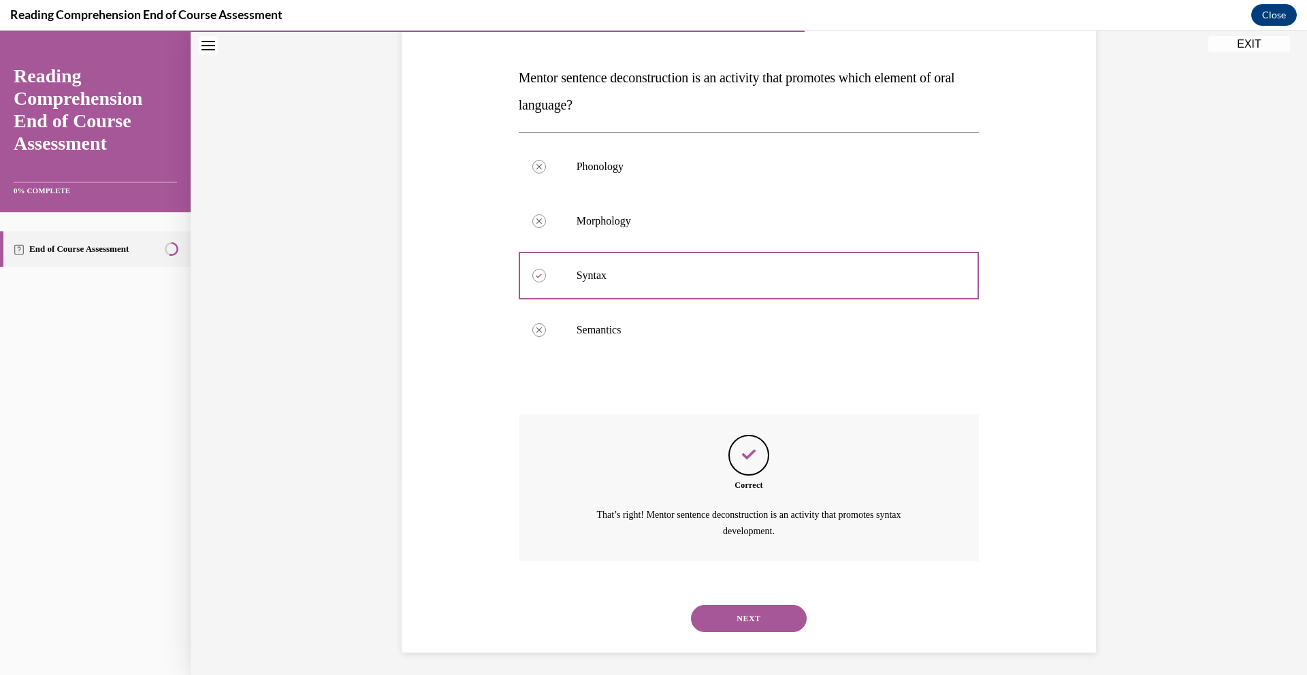
scroll to position [200, 0]
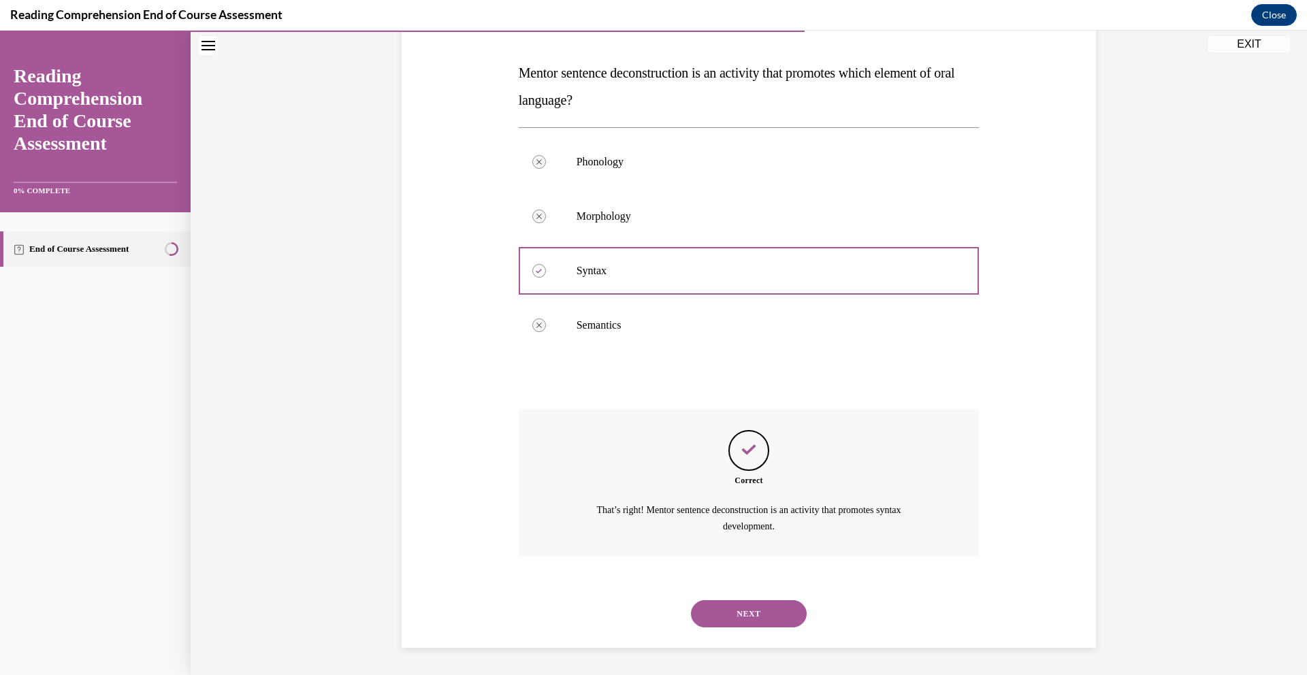
click at [745, 610] on button "NEXT" at bounding box center [749, 613] width 116 height 27
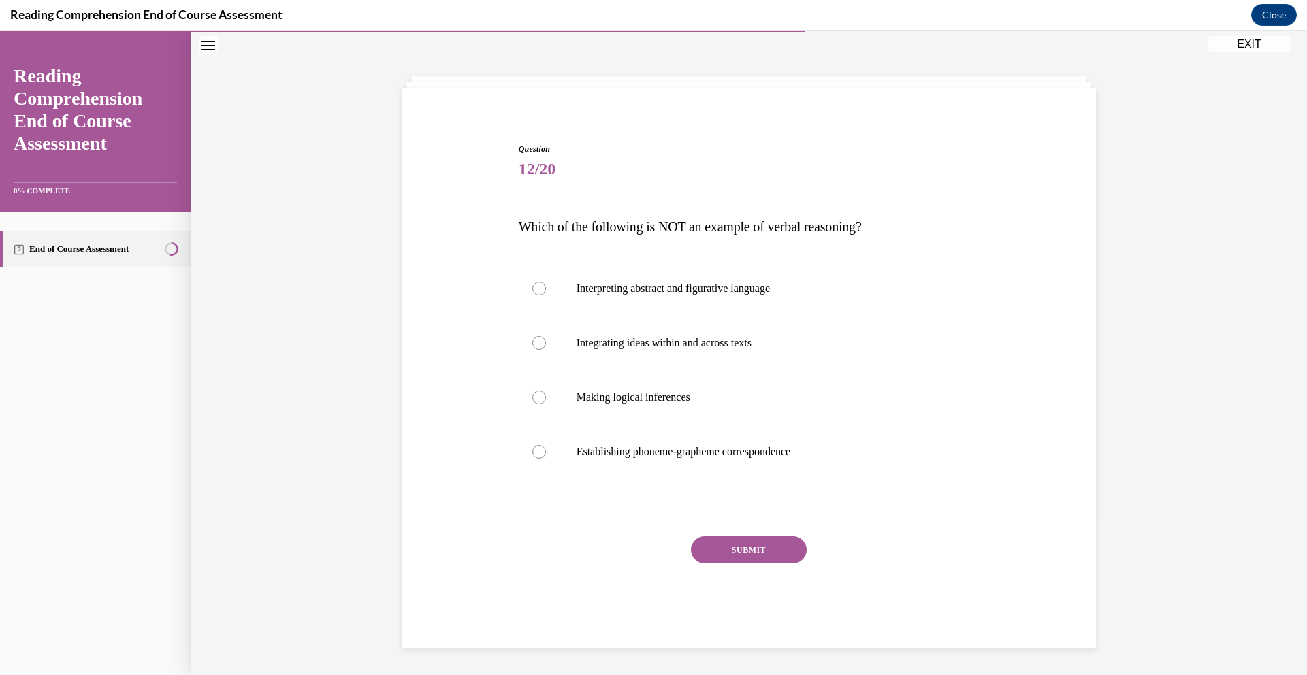
scroll to position [46, 0]
click at [537, 343] on div at bounding box center [539, 343] width 14 height 14
click at [537, 343] on input "Integrating ideas within and across texts" at bounding box center [539, 343] width 14 height 14
radio input "true"
click at [778, 546] on button "SUBMIT" at bounding box center [749, 549] width 116 height 27
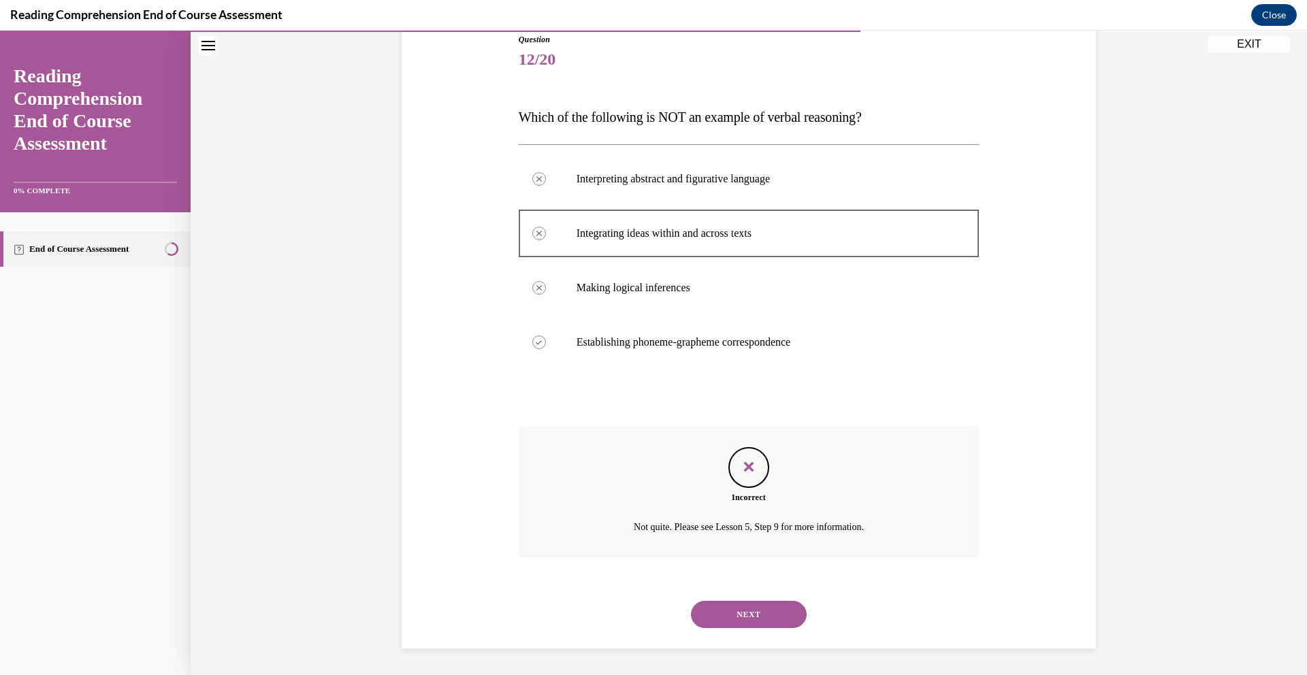
scroll to position [157, 0]
click at [751, 617] on button "NEXT" at bounding box center [749, 613] width 116 height 27
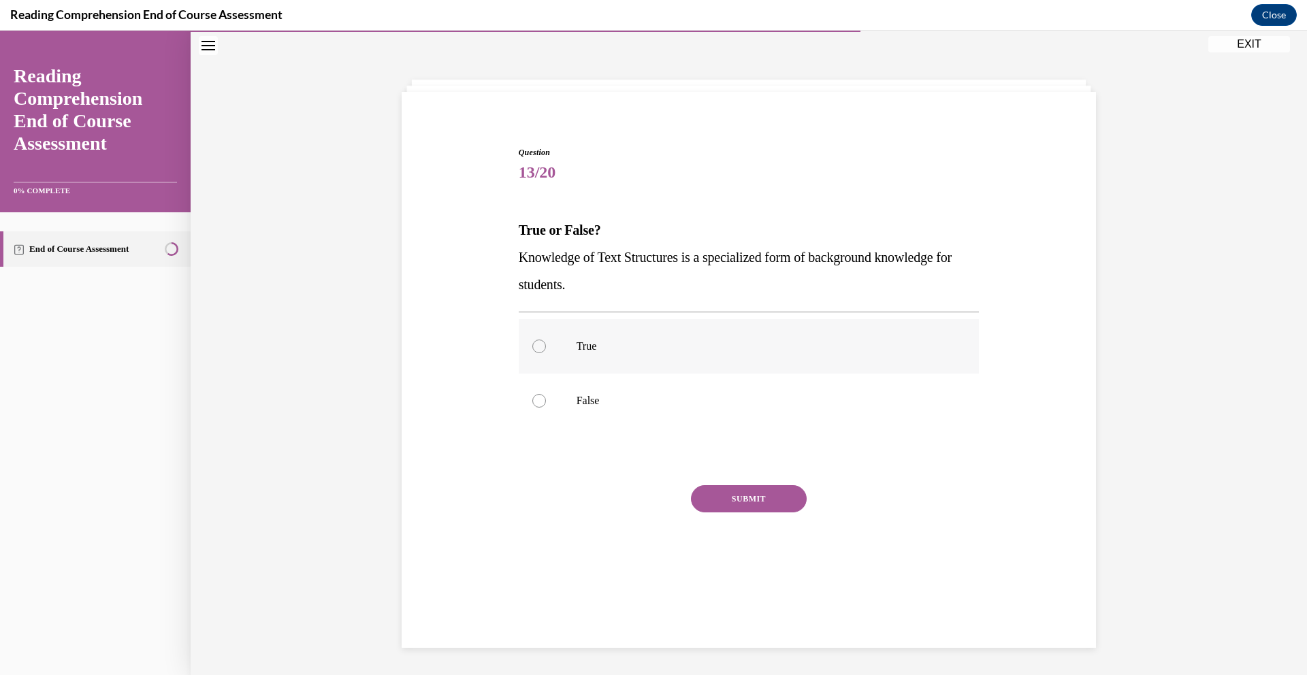
click at [538, 346] on div at bounding box center [539, 347] width 14 height 14
click at [538, 346] on input "True" at bounding box center [539, 347] width 14 height 14
radio input "true"
click at [744, 502] on button "SUBMIT" at bounding box center [749, 498] width 116 height 27
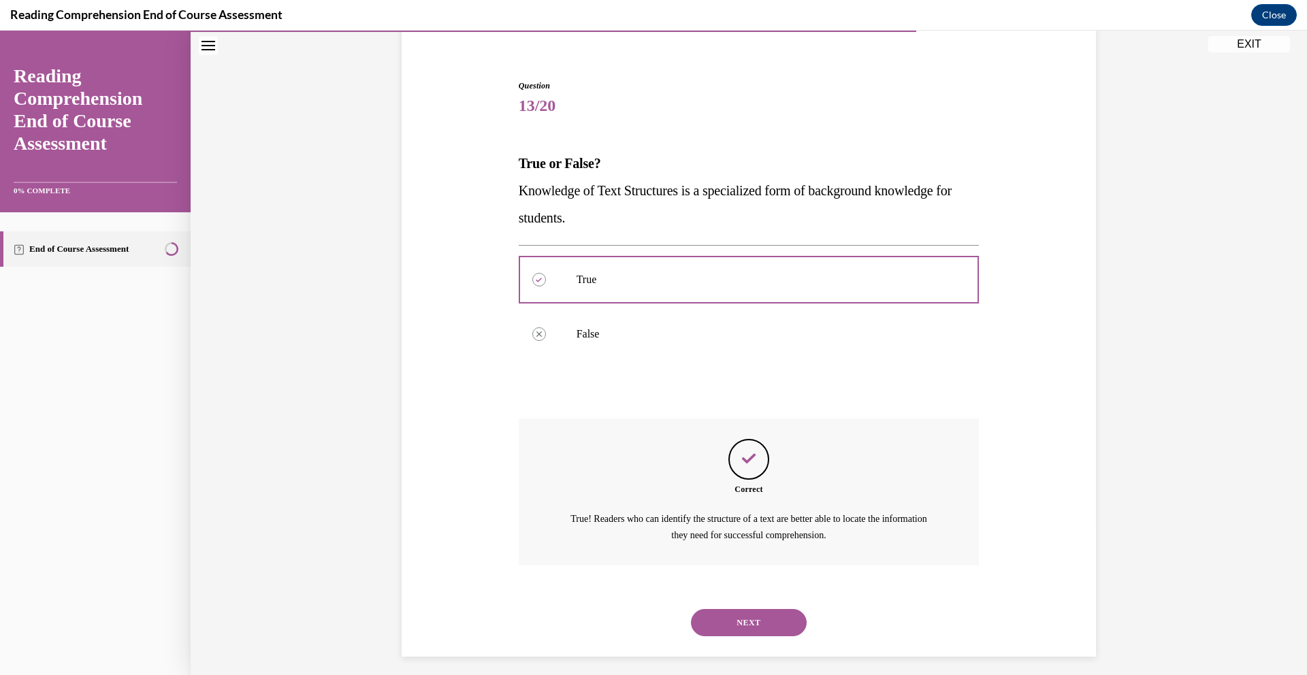
scroll to position [118, 0]
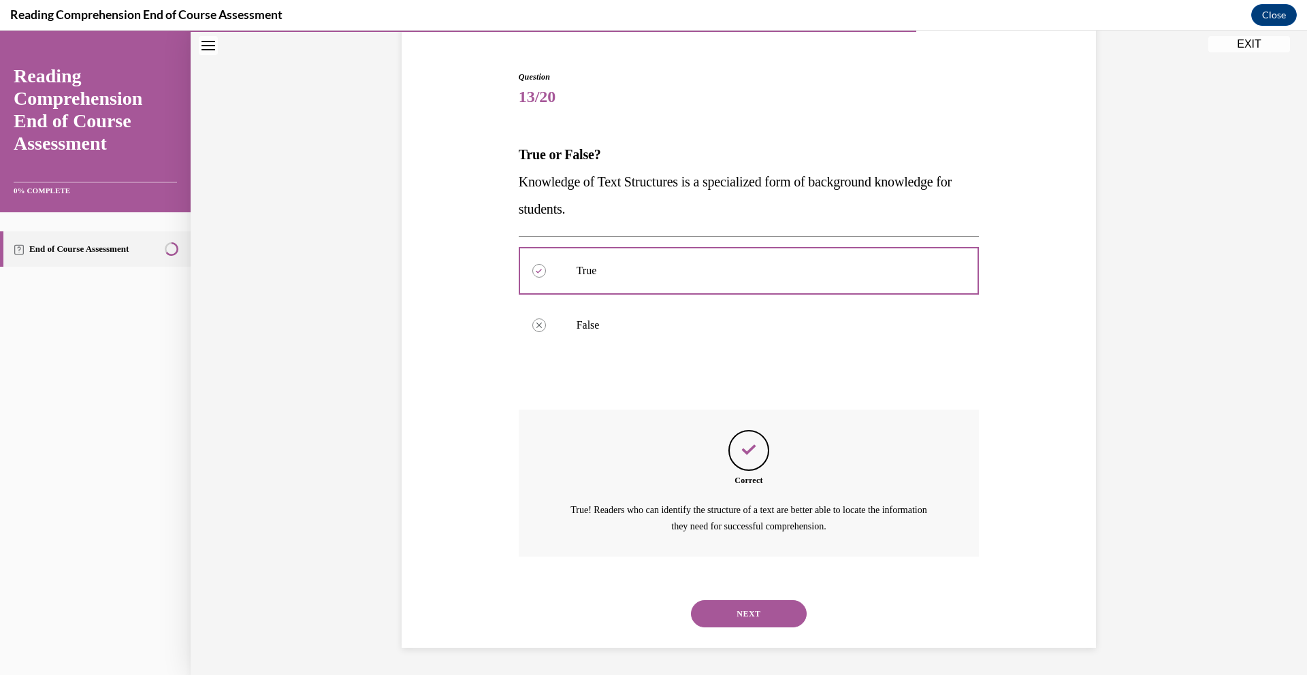
click at [745, 617] on button "NEXT" at bounding box center [749, 613] width 116 height 27
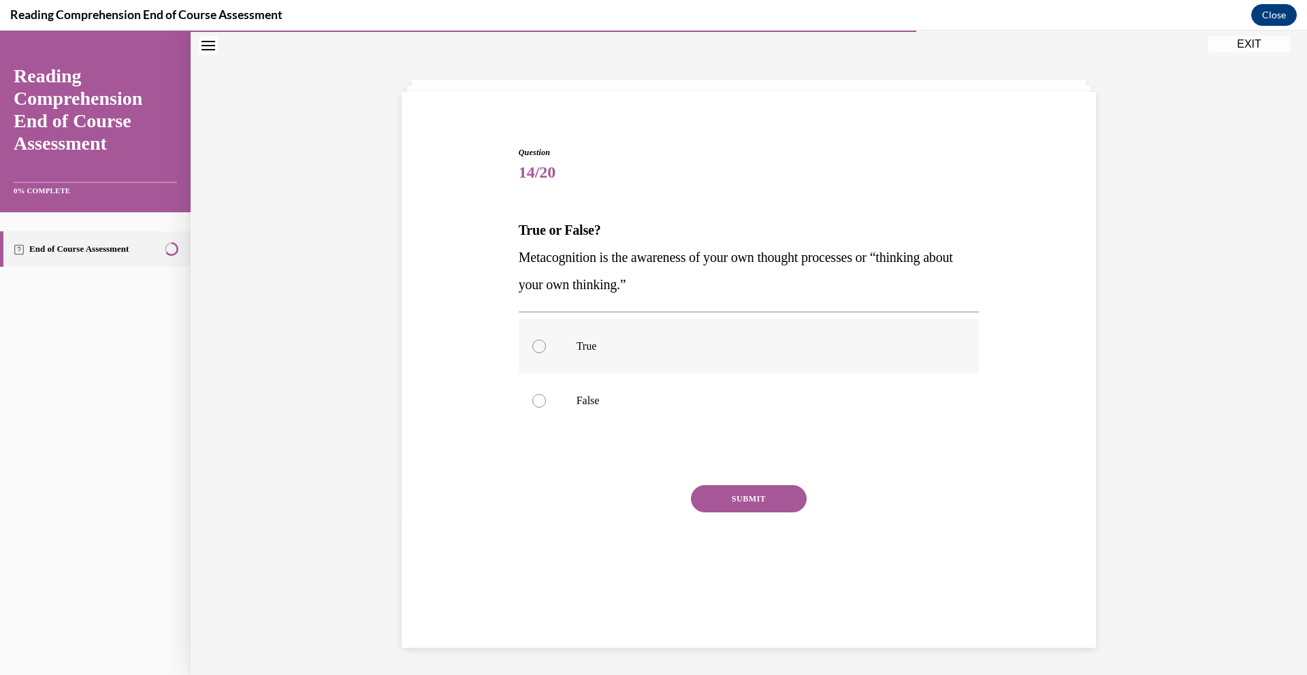
click at [532, 342] on div at bounding box center [539, 347] width 14 height 14
click at [532, 342] on input "True" at bounding box center [539, 347] width 14 height 14
radio input "true"
click at [753, 499] on button "SUBMIT" at bounding box center [749, 498] width 116 height 27
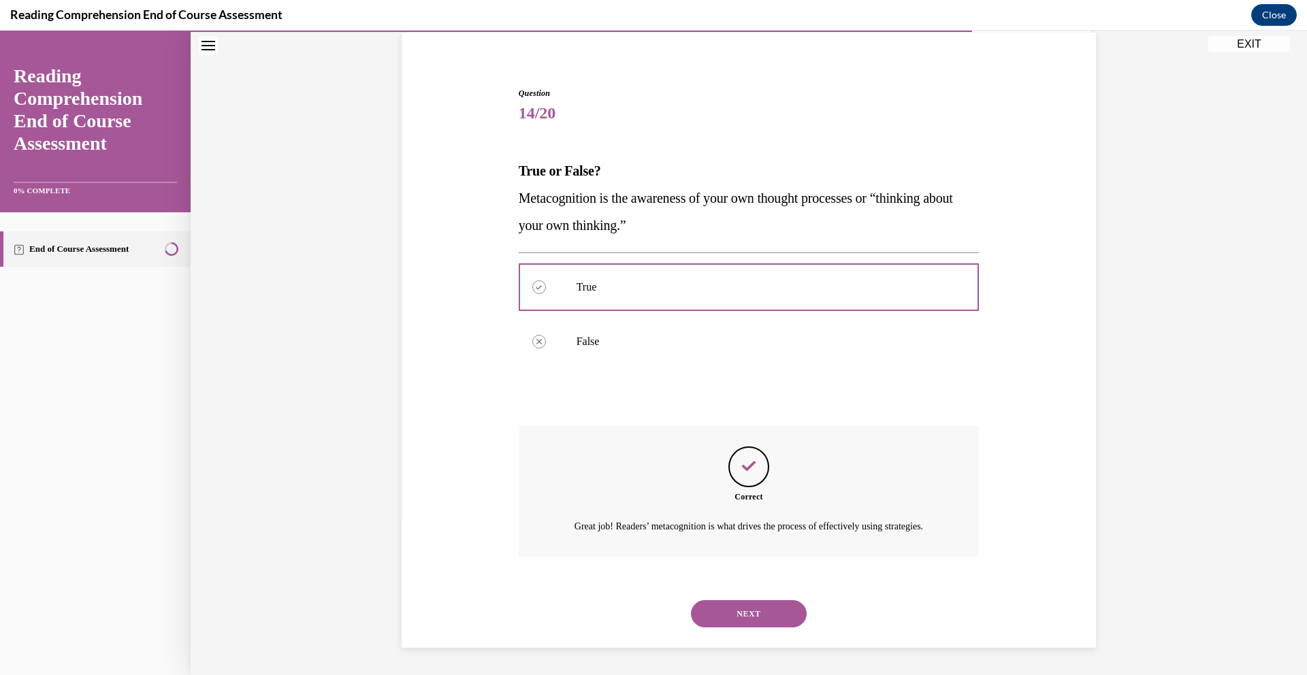
scroll to position [118, 0]
click at [745, 620] on button "NEXT" at bounding box center [749, 613] width 116 height 27
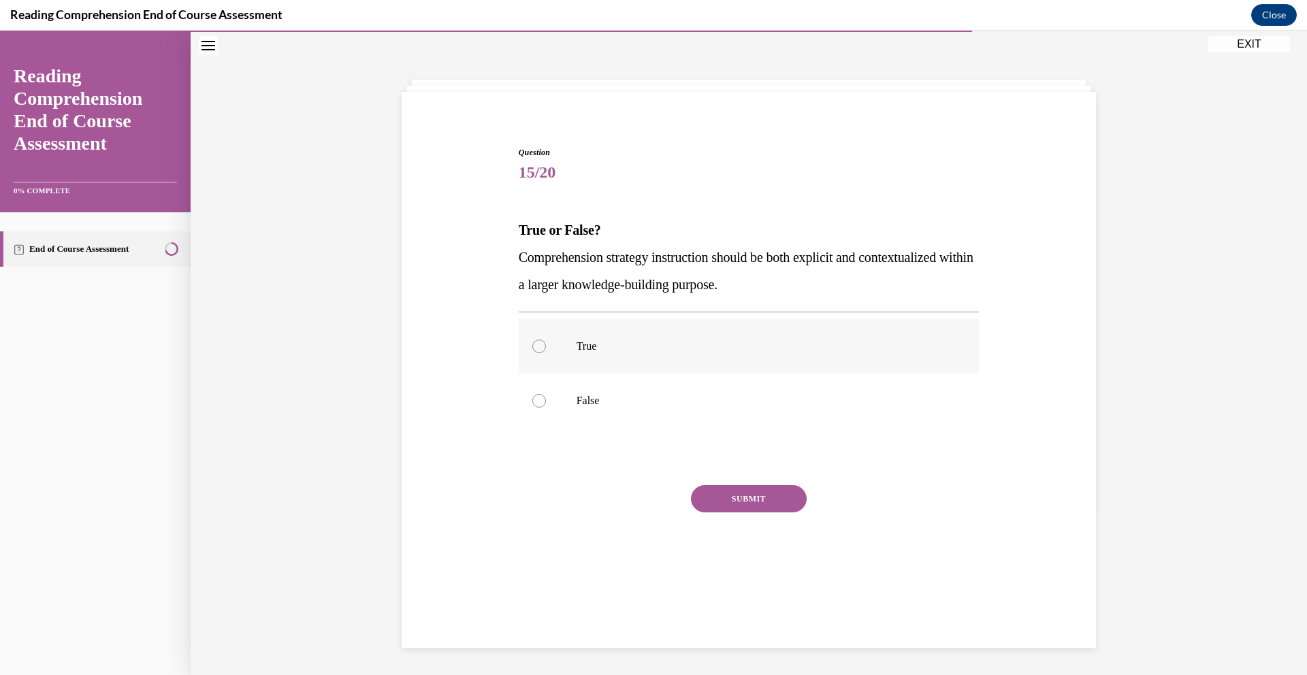
click at [585, 346] on p "True" at bounding box center [760, 347] width 369 height 14
click at [546, 346] on input "True" at bounding box center [539, 347] width 14 height 14
radio input "true"
click at [757, 510] on button "SUBMIT" at bounding box center [749, 498] width 116 height 27
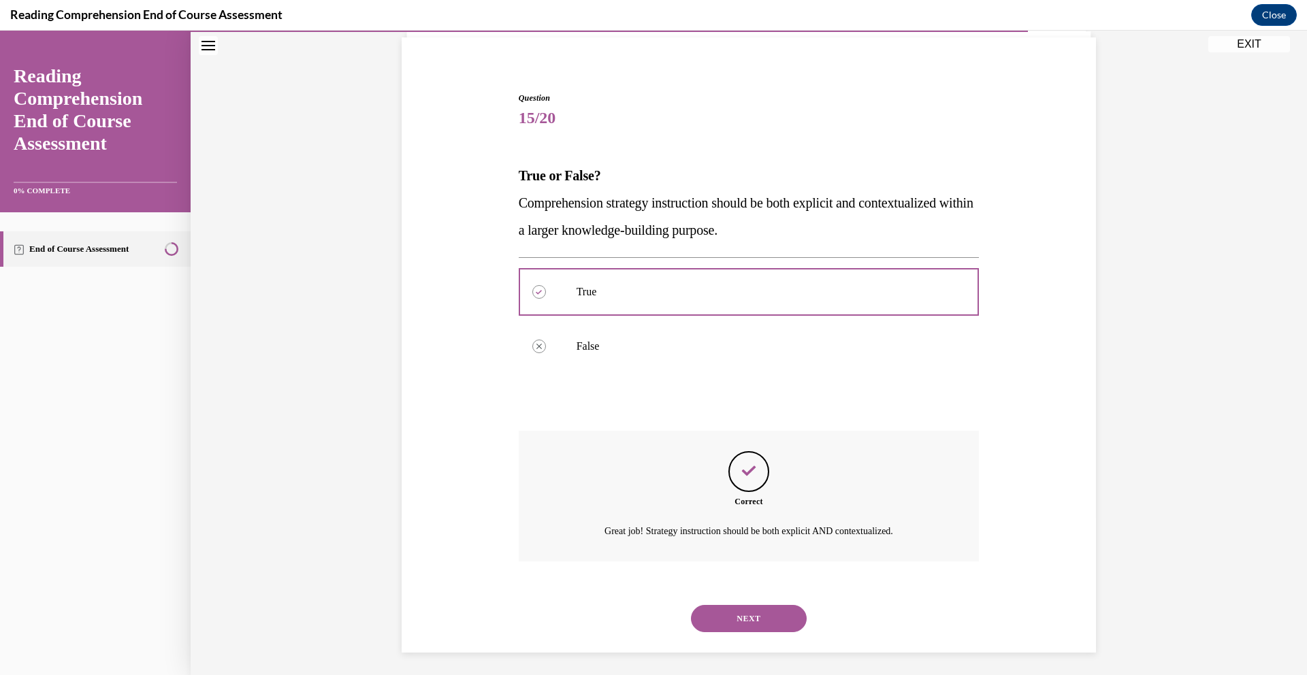
scroll to position [102, 0]
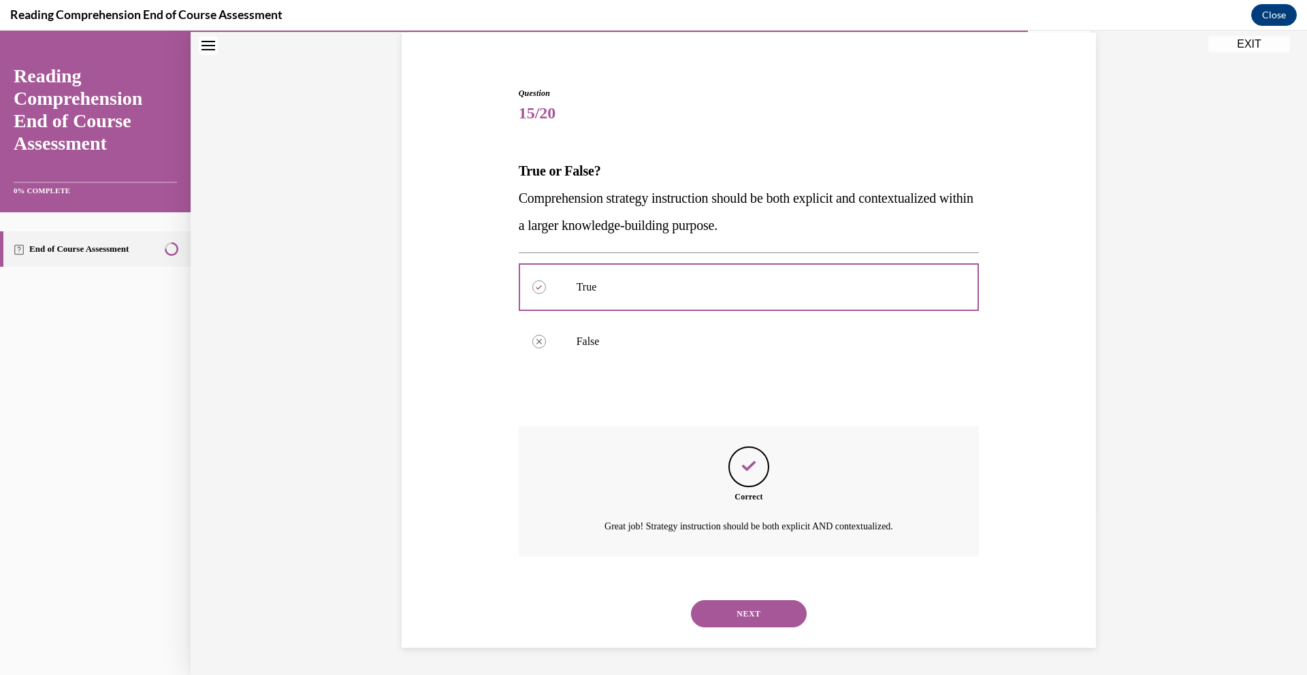
click at [772, 617] on button "NEXT" at bounding box center [749, 613] width 116 height 27
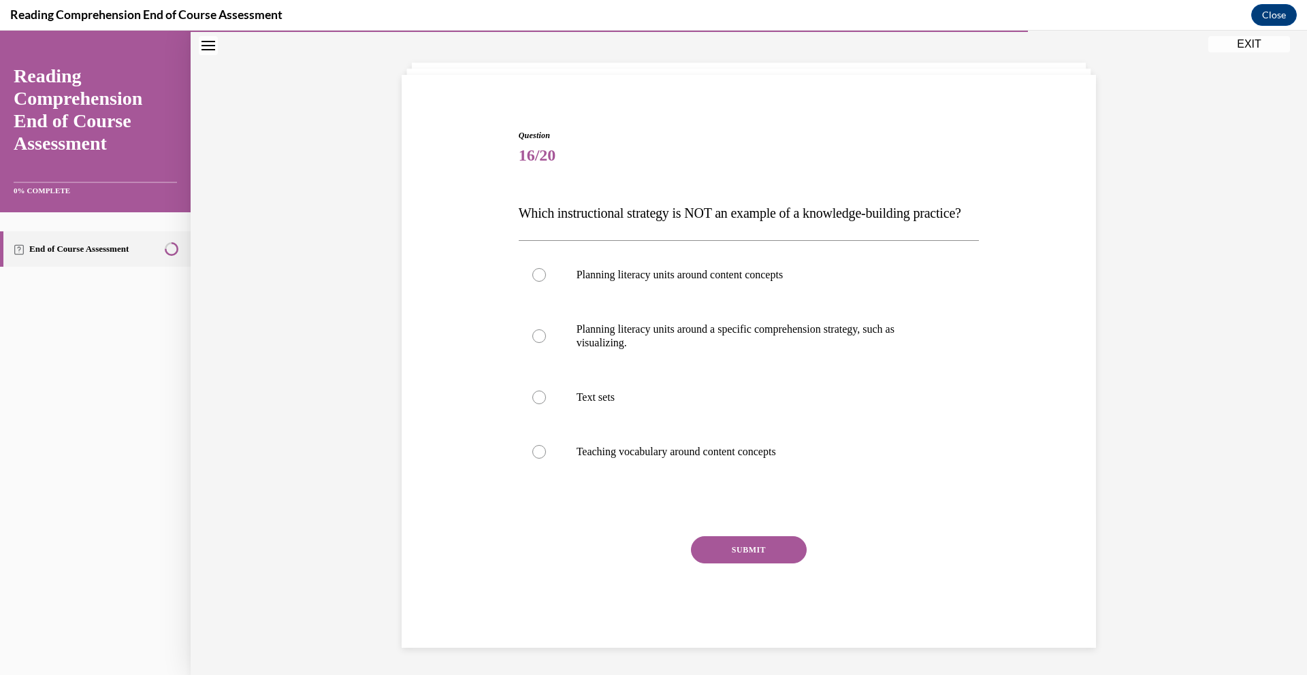
scroll to position [56, 0]
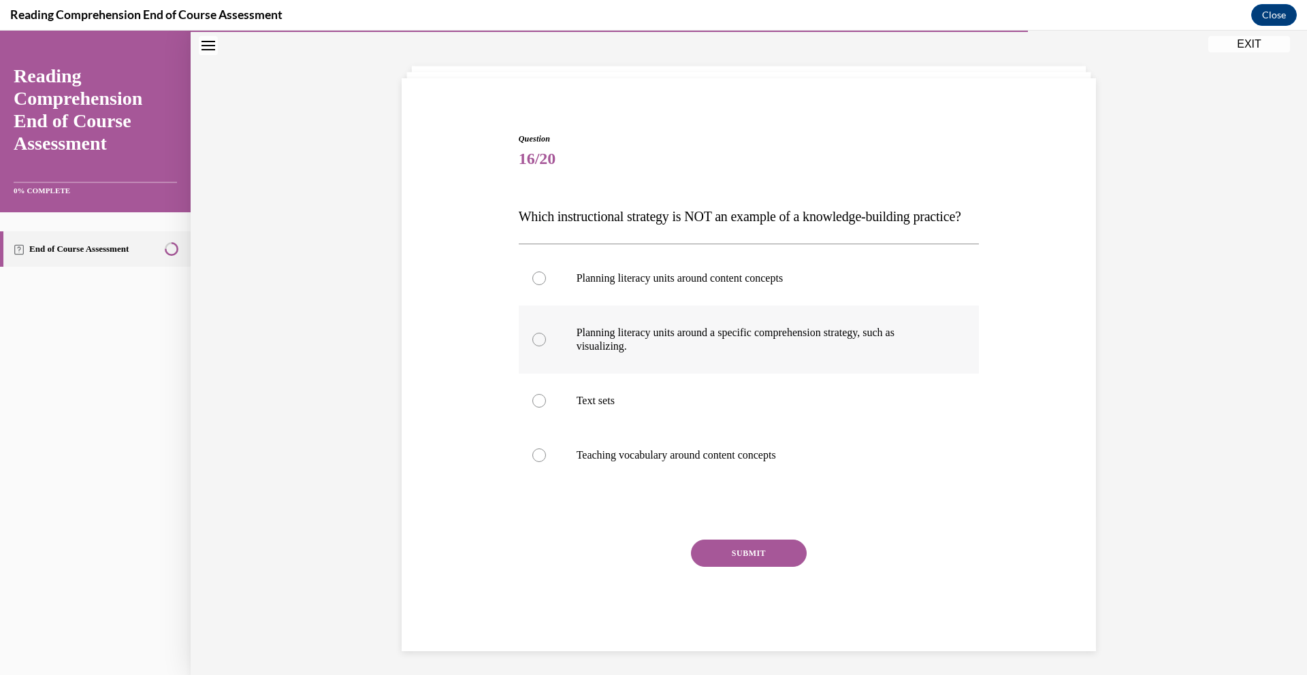
click at [536, 346] on div at bounding box center [539, 340] width 14 height 14
click at [536, 346] on input "Planning literacy units around a specific comprehension strategy, such as visua…" at bounding box center [539, 340] width 14 height 14
radio input "true"
click at [731, 567] on button "SUBMIT" at bounding box center [749, 553] width 116 height 27
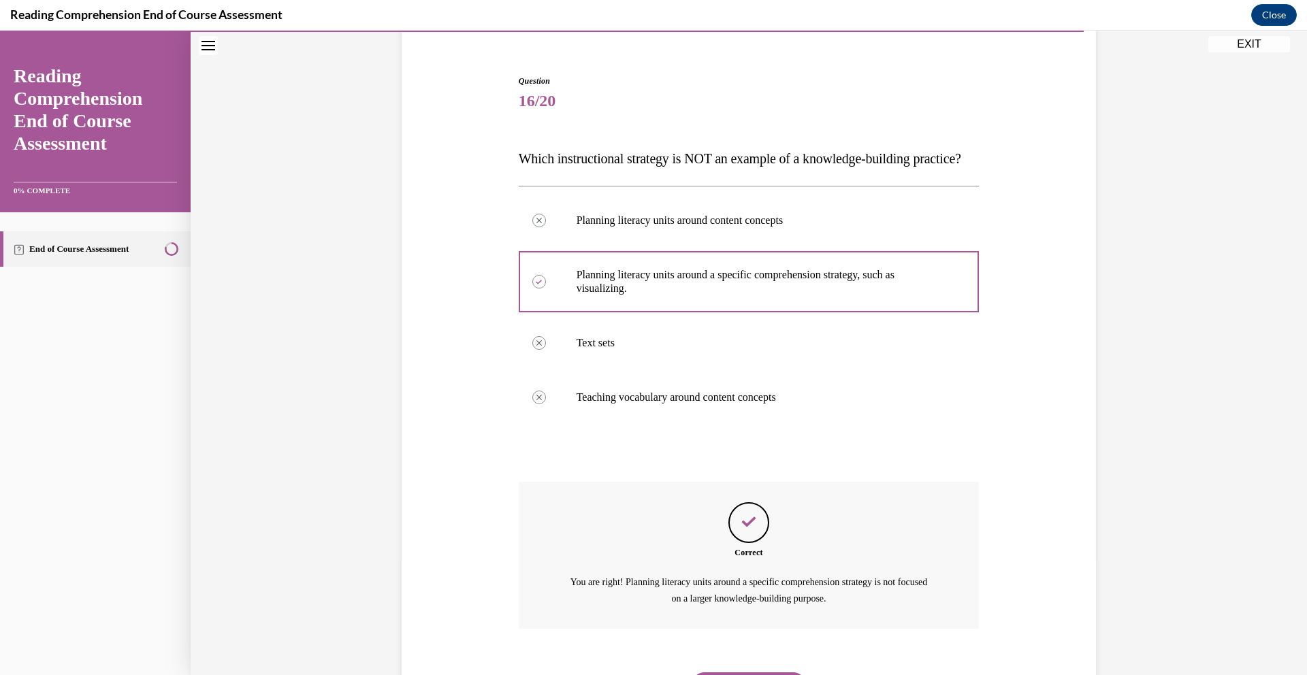
scroll to position [214, 0]
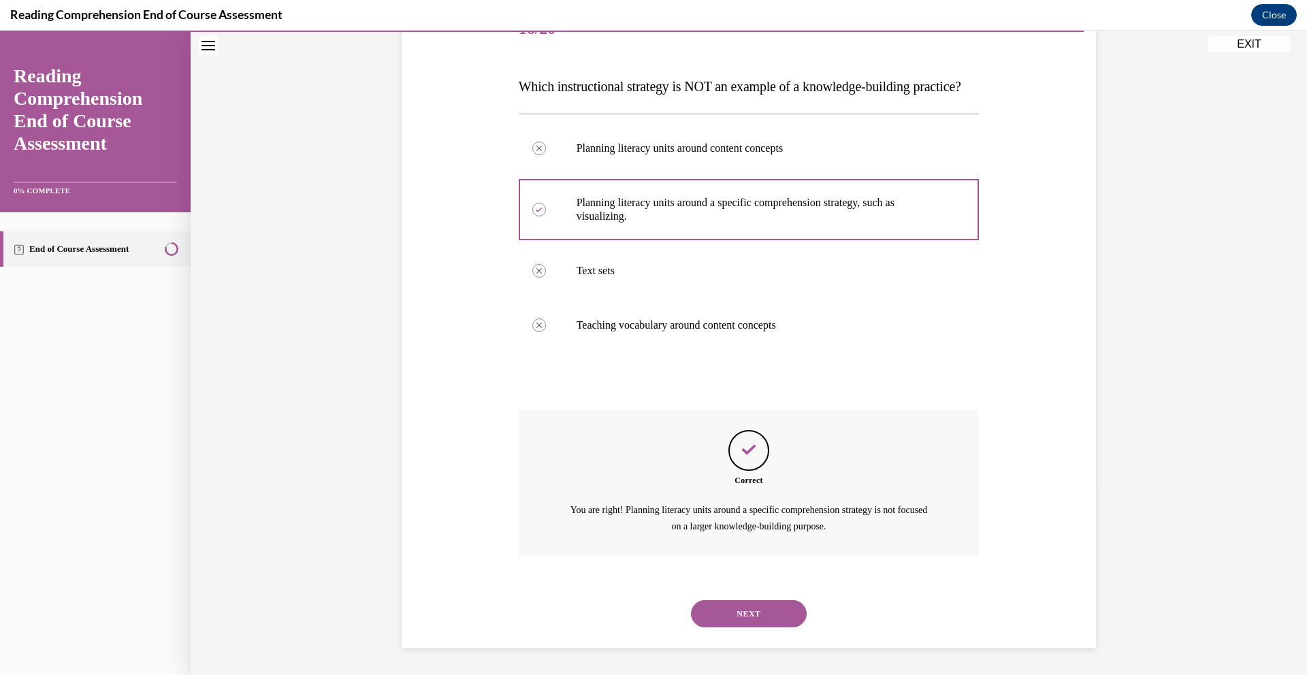
click at [756, 619] on button "NEXT" at bounding box center [749, 613] width 116 height 27
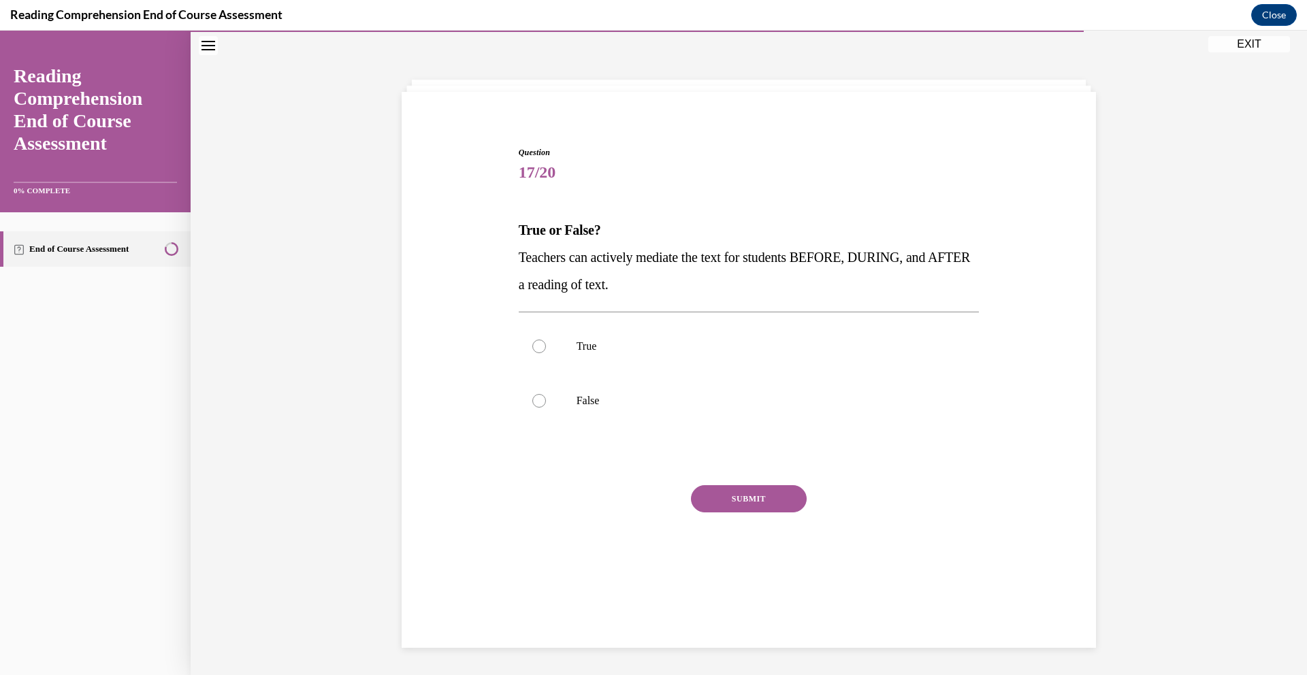
scroll to position [43, 0]
click at [530, 338] on label "True" at bounding box center [749, 346] width 461 height 54
click at [532, 340] on input "True" at bounding box center [539, 347] width 14 height 14
radio input "true"
click at [763, 505] on button "SUBMIT" at bounding box center [749, 498] width 116 height 27
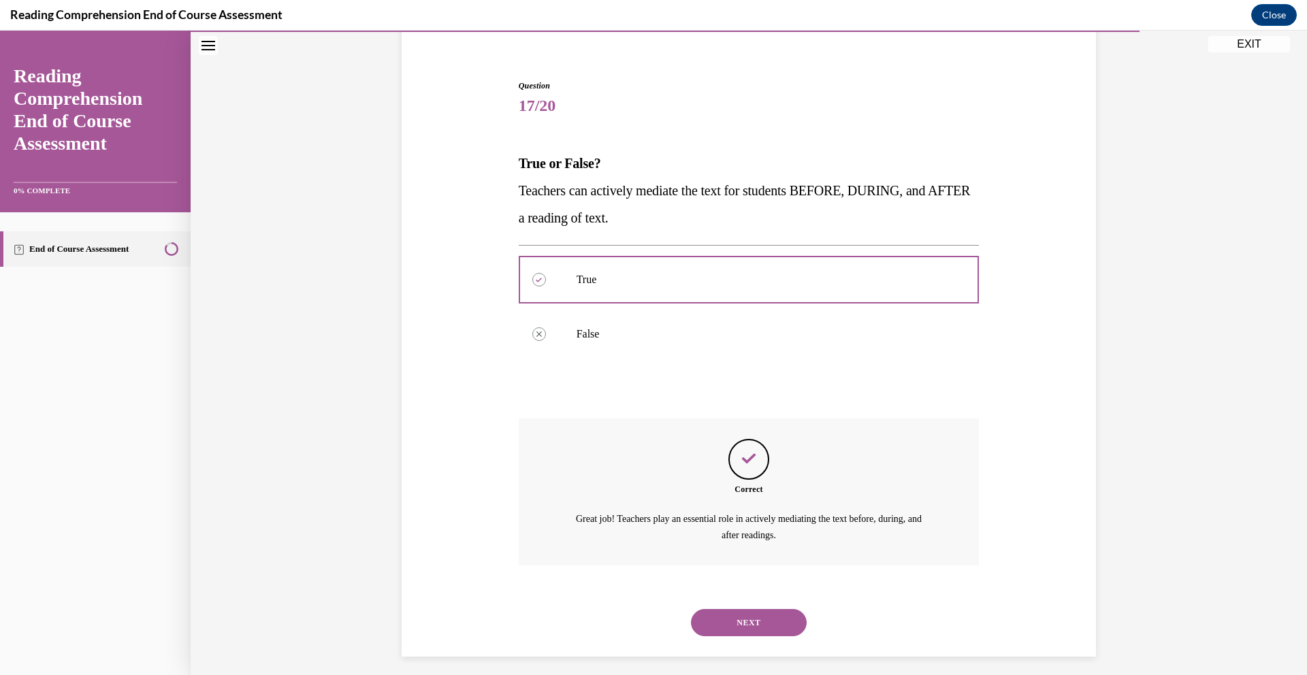
scroll to position [118, 0]
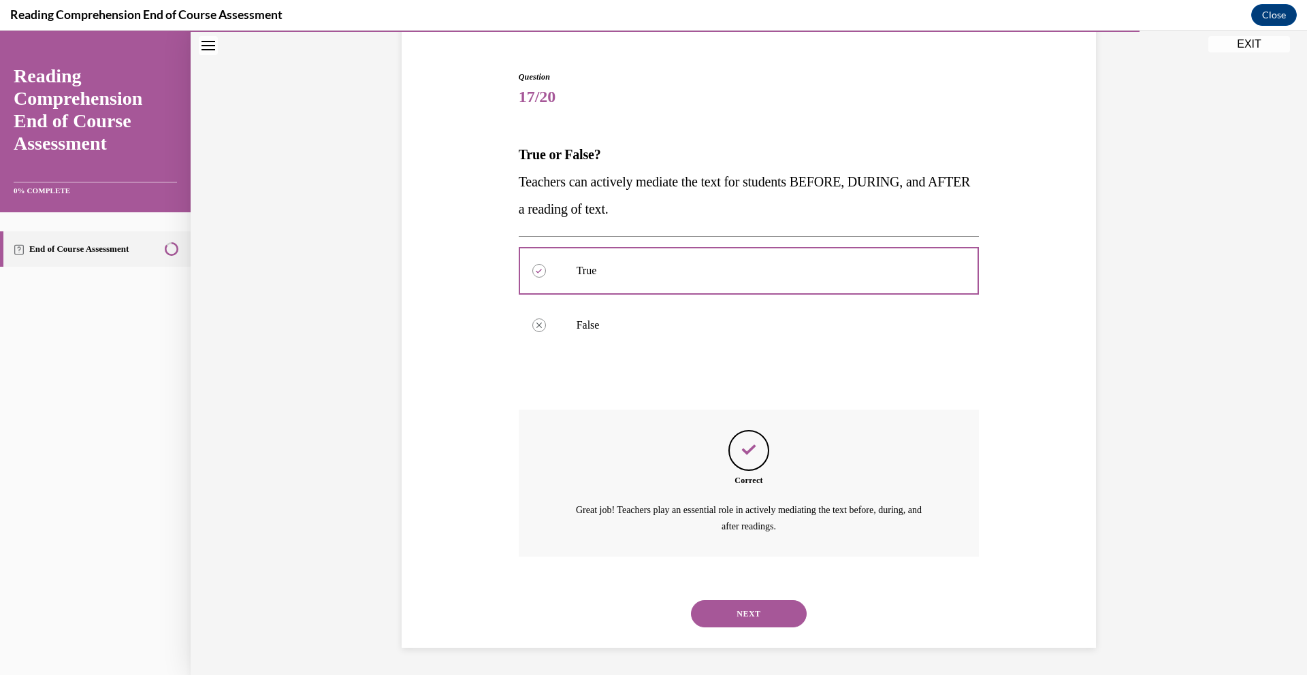
click at [769, 624] on button "NEXT" at bounding box center [749, 613] width 116 height 27
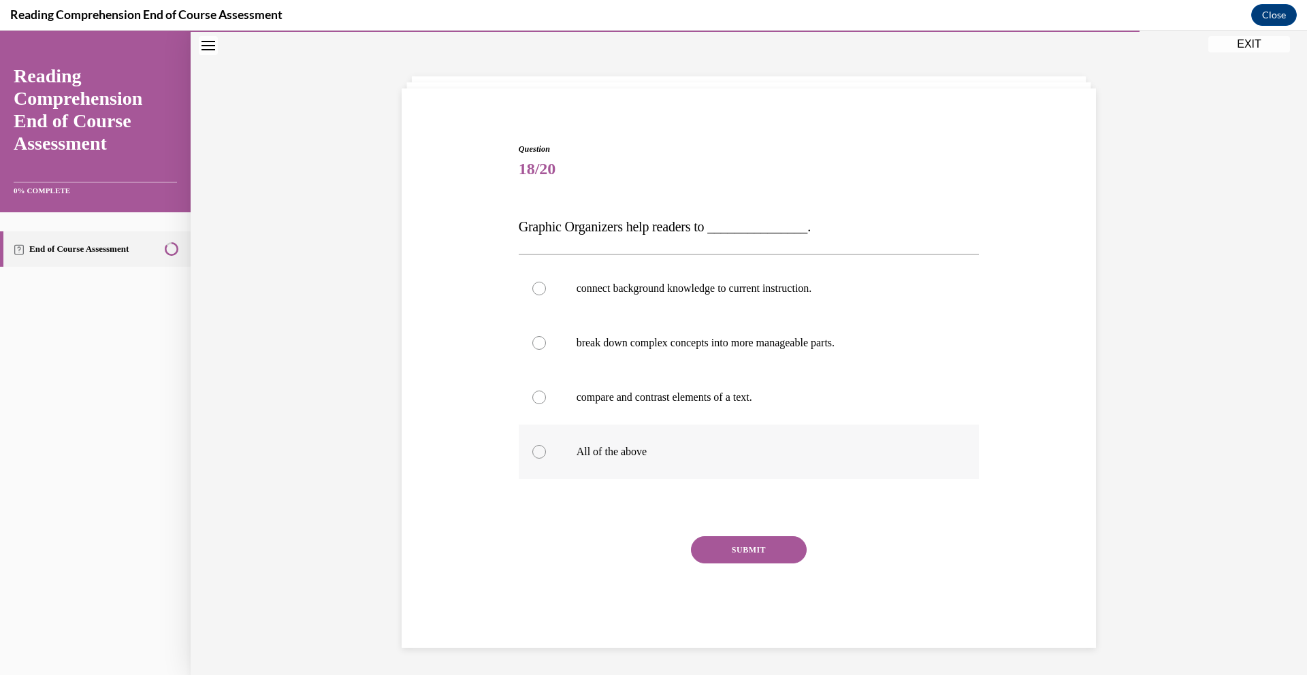
click at [540, 453] on label "All of the above" at bounding box center [749, 452] width 461 height 54
click at [540, 453] on input "All of the above" at bounding box center [539, 452] width 14 height 14
radio input "true"
click at [749, 561] on button "SUBMIT" at bounding box center [749, 549] width 116 height 27
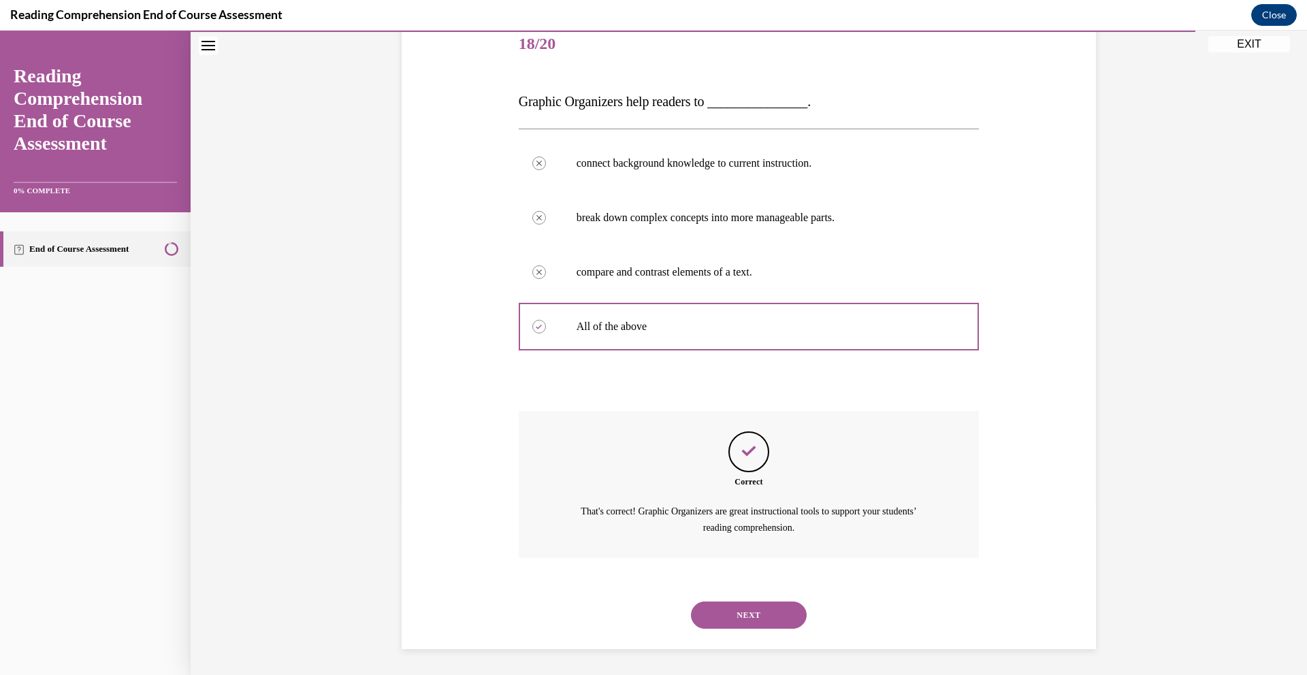
scroll to position [173, 0]
click at [745, 606] on button "NEXT" at bounding box center [749, 613] width 116 height 27
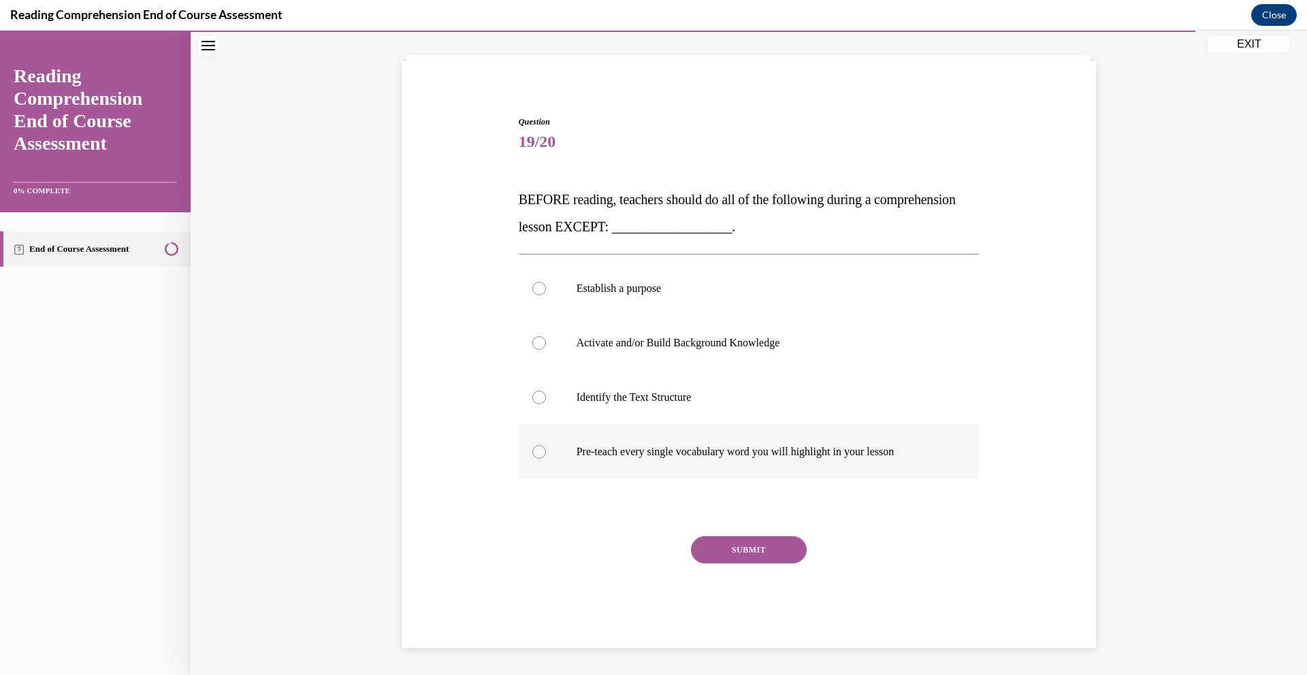
click at [536, 455] on div at bounding box center [539, 452] width 14 height 14
click at [536, 455] on input "Pre-teach every single vocabulary word you will highlight in your lesson" at bounding box center [539, 452] width 14 height 14
radio input "true"
click at [715, 552] on button "SUBMIT" at bounding box center [749, 549] width 116 height 27
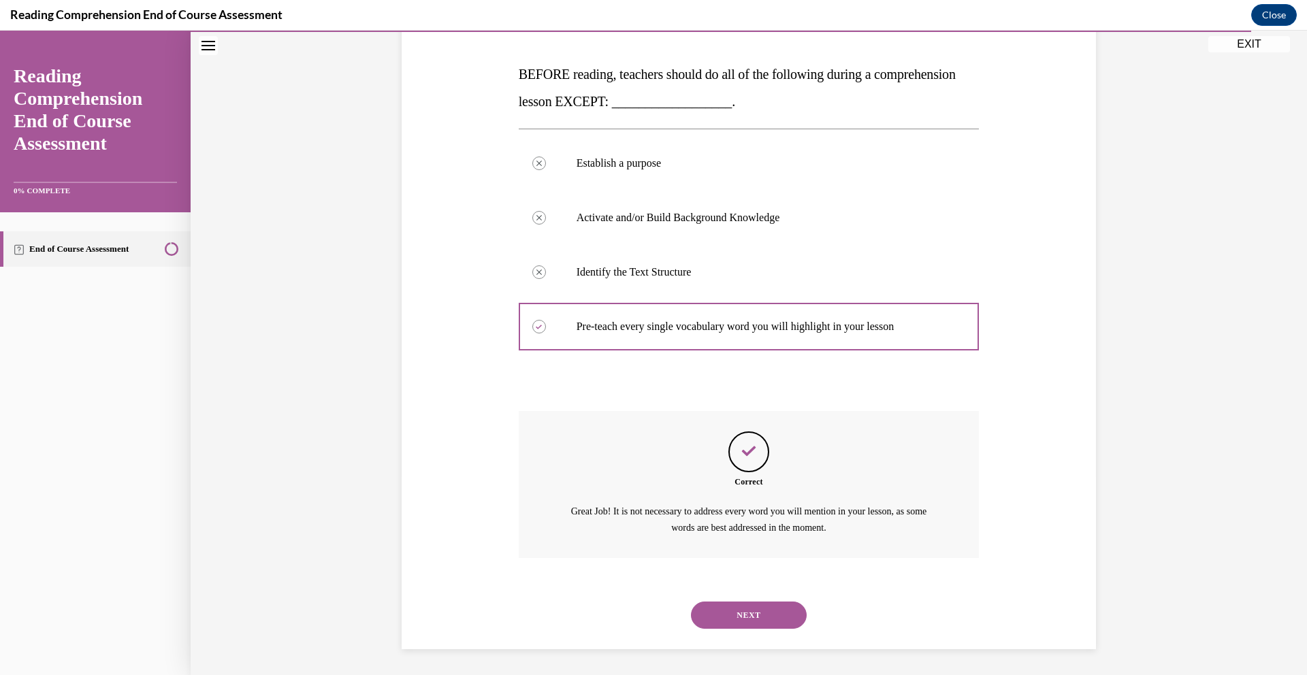
scroll to position [200, 0]
click at [744, 619] on button "NEXT" at bounding box center [749, 613] width 116 height 27
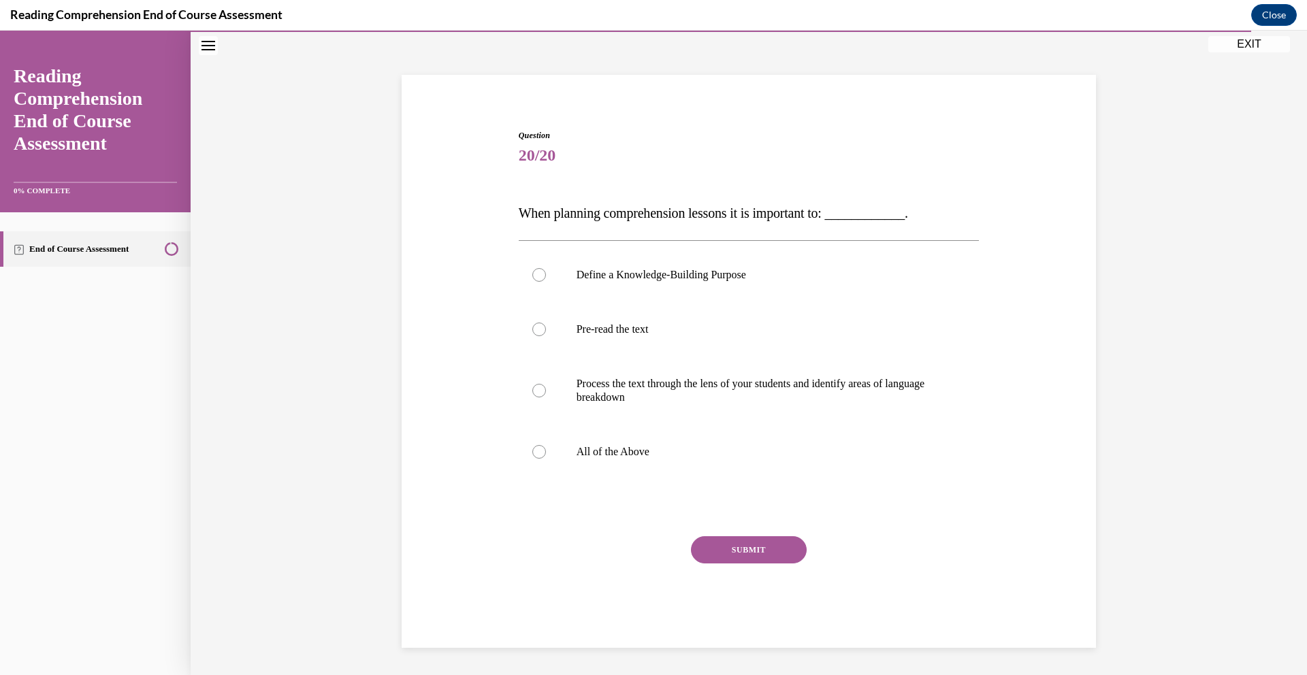
scroll to position [60, 0]
click at [532, 451] on div at bounding box center [539, 452] width 14 height 14
click at [532, 451] on input "All of the Above" at bounding box center [539, 452] width 14 height 14
radio input "true"
click at [779, 551] on button "SUBMIT" at bounding box center [749, 549] width 116 height 27
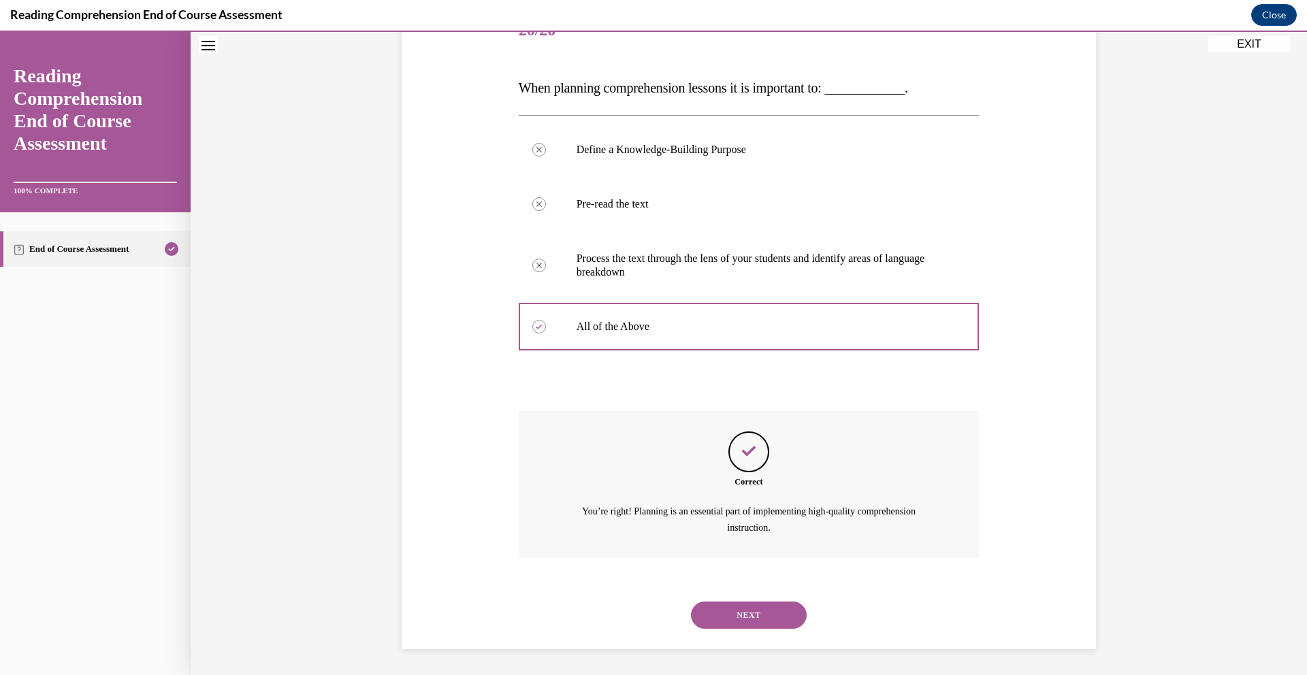
scroll to position [186, 0]
click at [757, 615] on button "NEXT" at bounding box center [749, 613] width 116 height 27
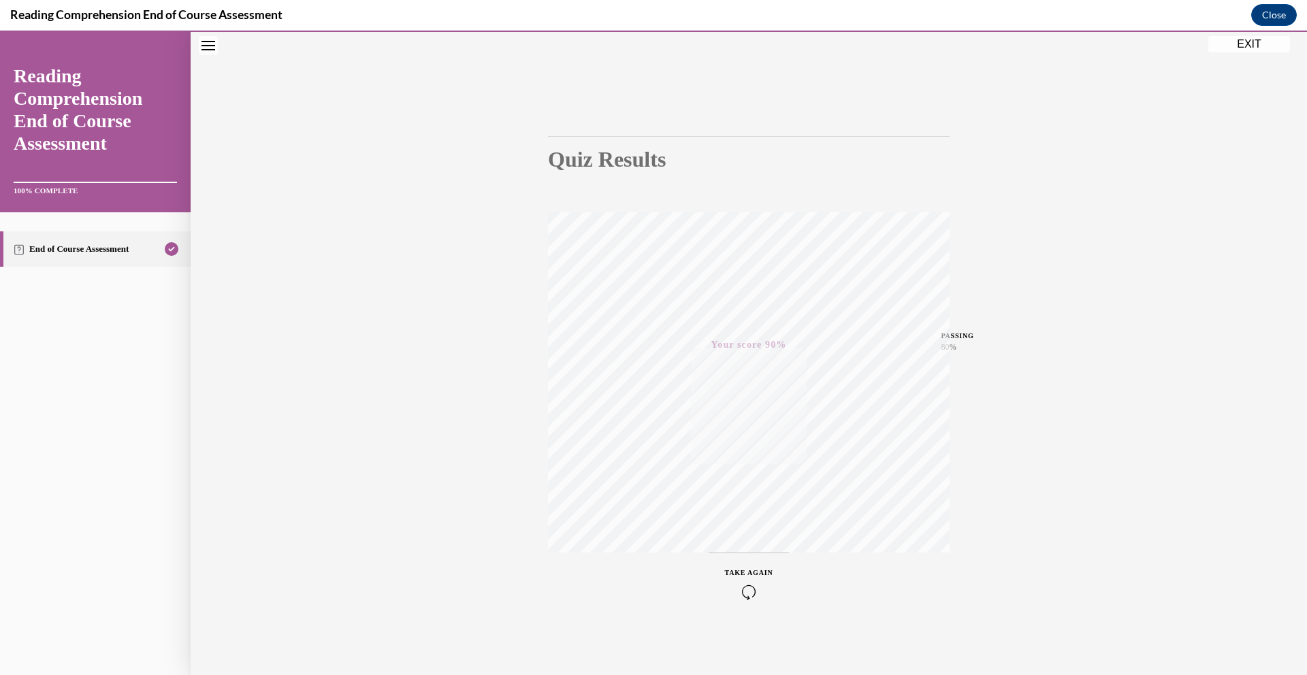
click at [1256, 44] on button "EXIT" at bounding box center [1249, 44] width 82 height 16
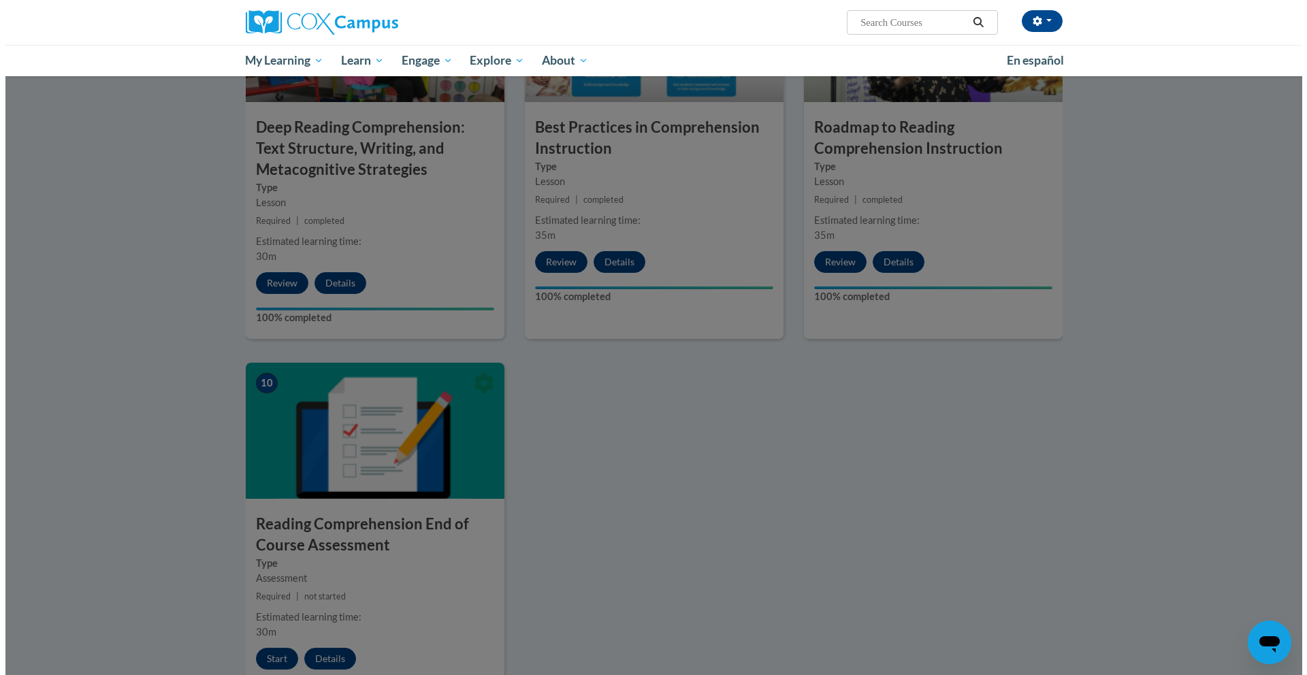
scroll to position [1041, 0]
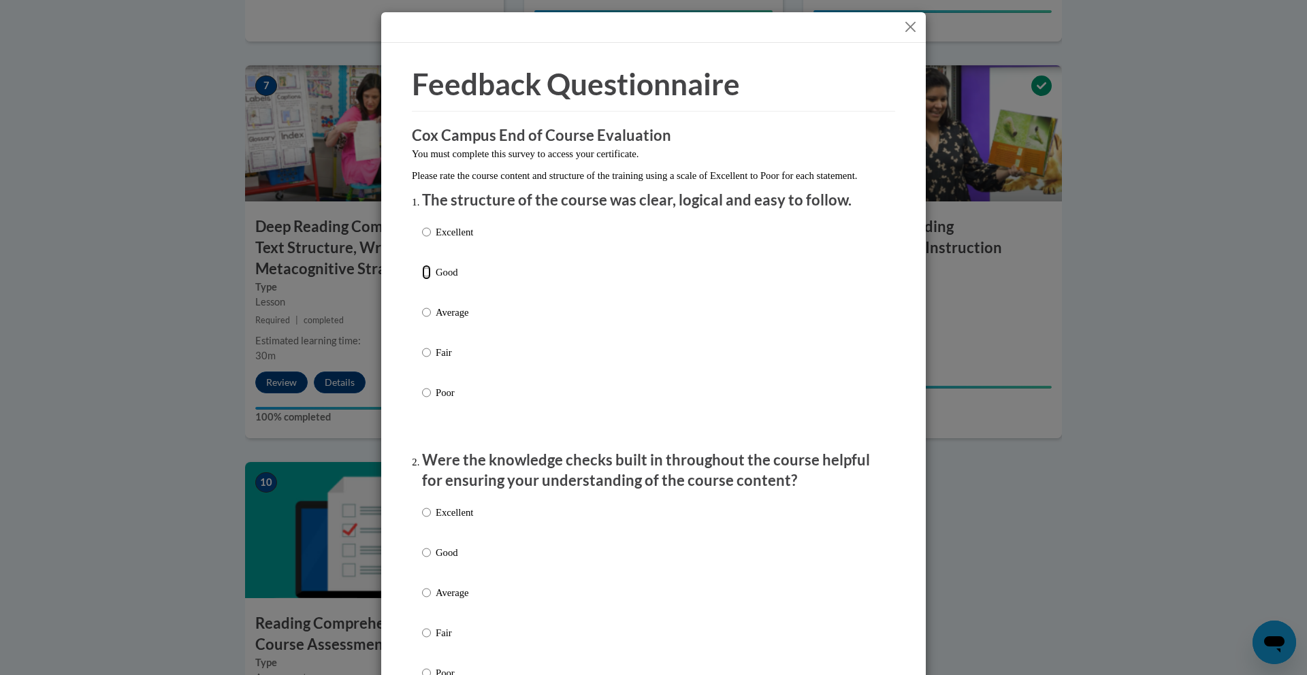
click at [423, 280] on input "Good" at bounding box center [426, 272] width 9 height 15
radio input "true"
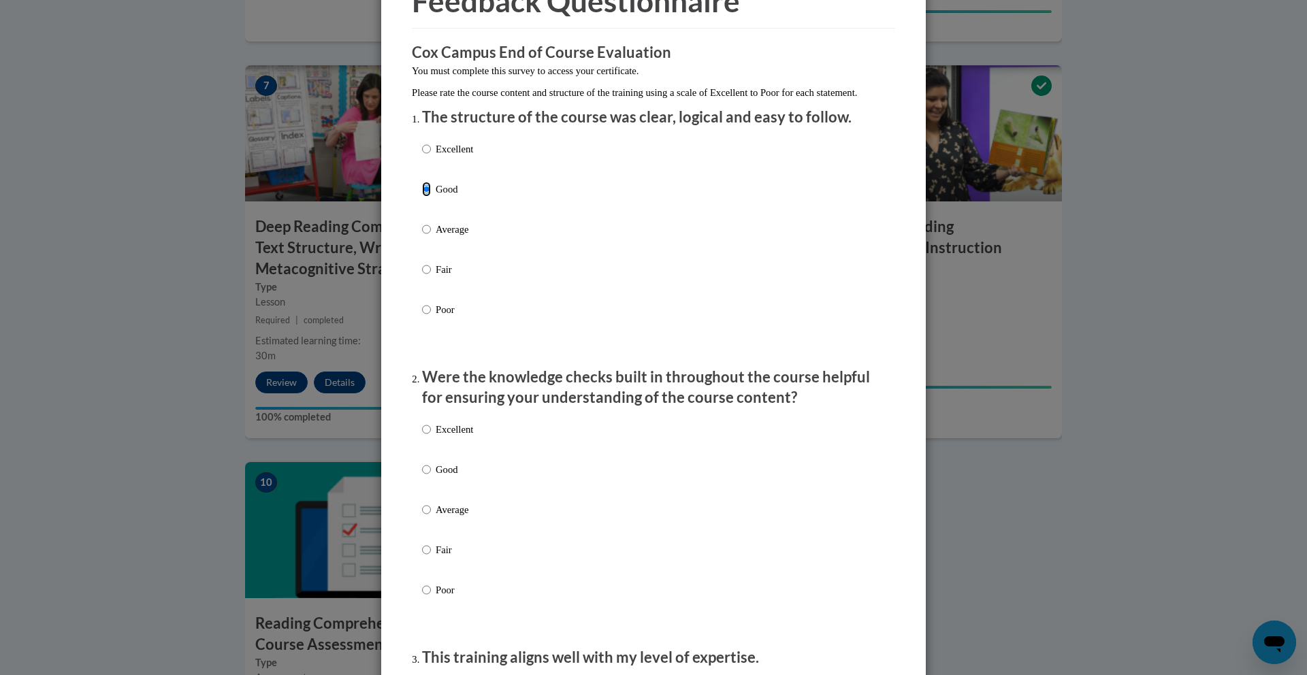
scroll to position [96, 0]
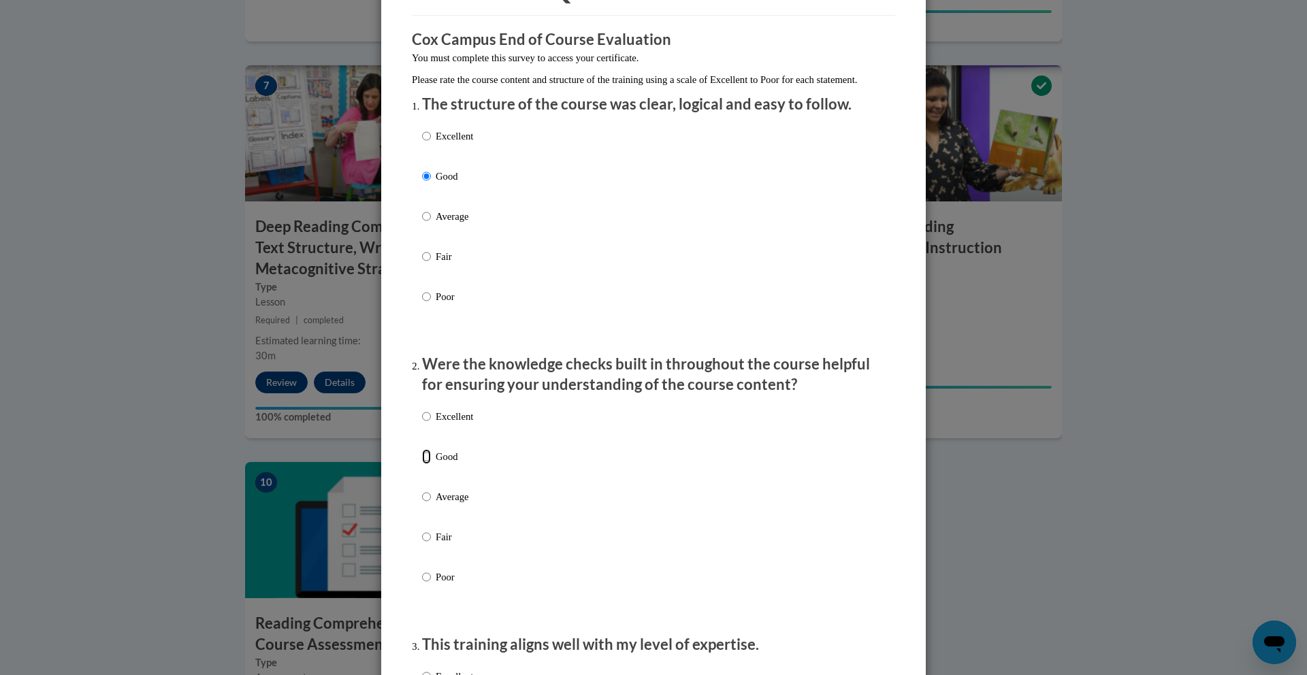
click at [423, 464] on input "Good" at bounding box center [426, 456] width 9 height 15
radio input "true"
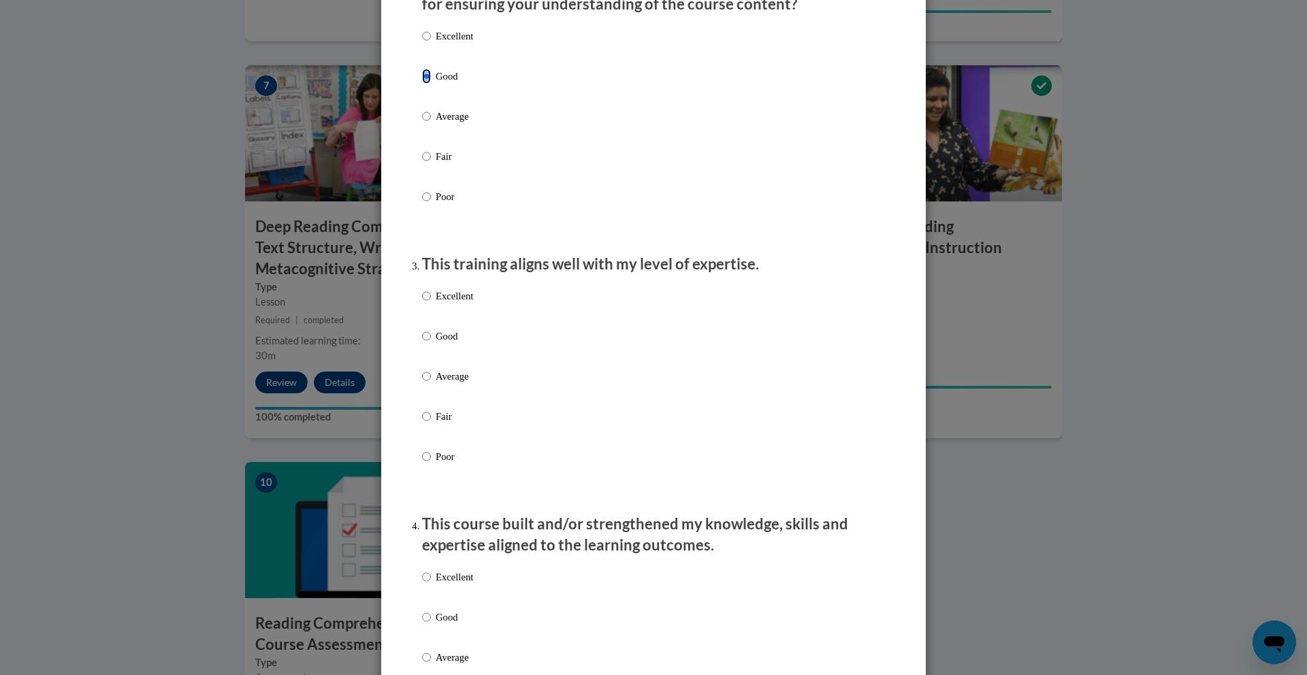
scroll to position [504, 0]
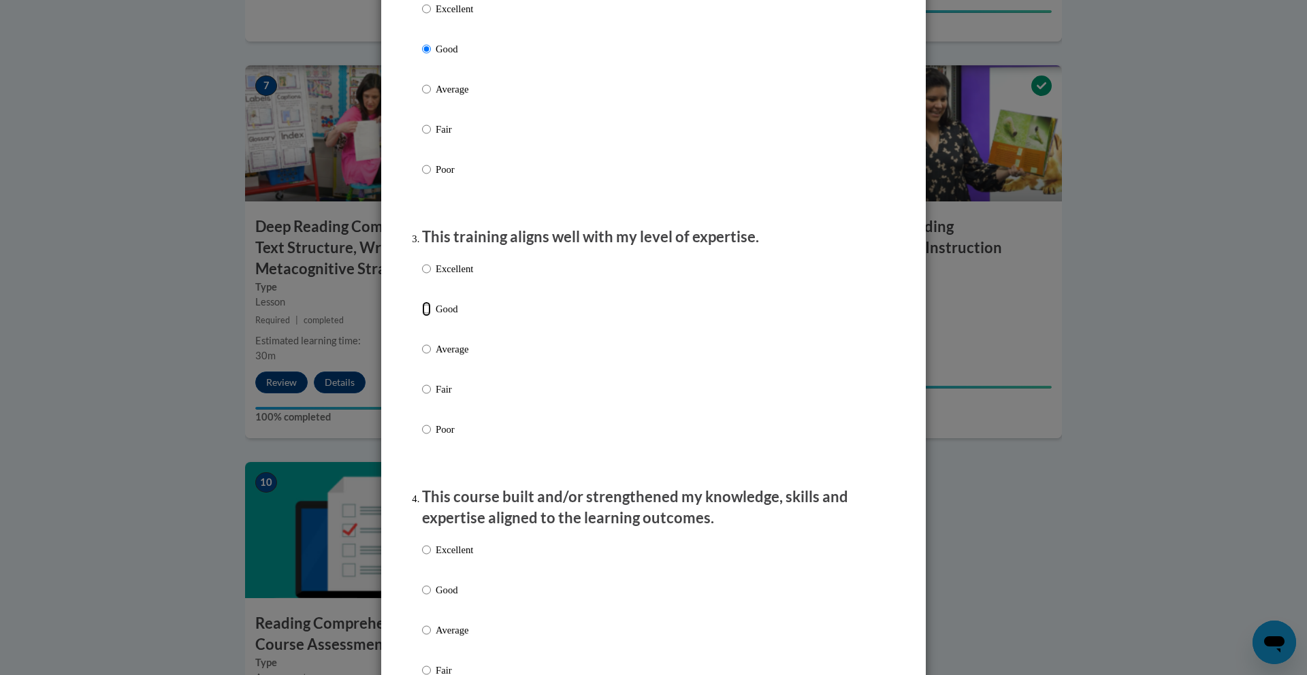
click at [423, 316] on input "Good" at bounding box center [426, 308] width 9 height 15
radio input "true"
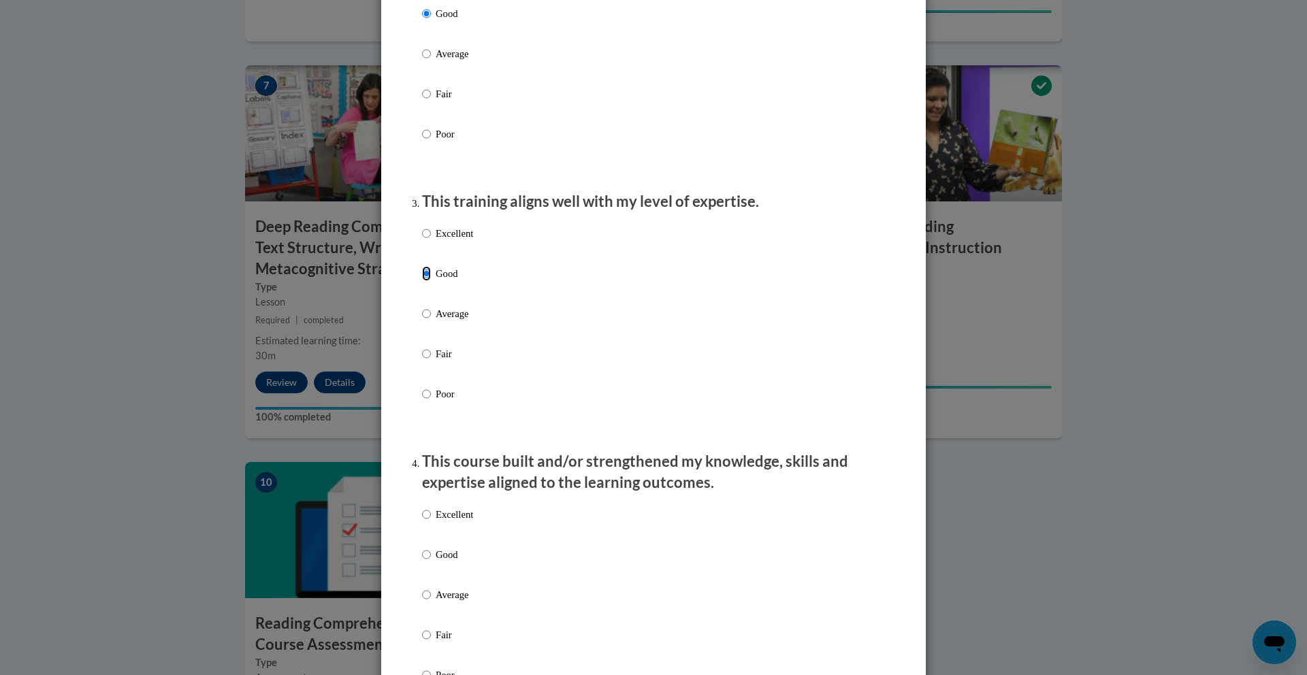
scroll to position [768, 0]
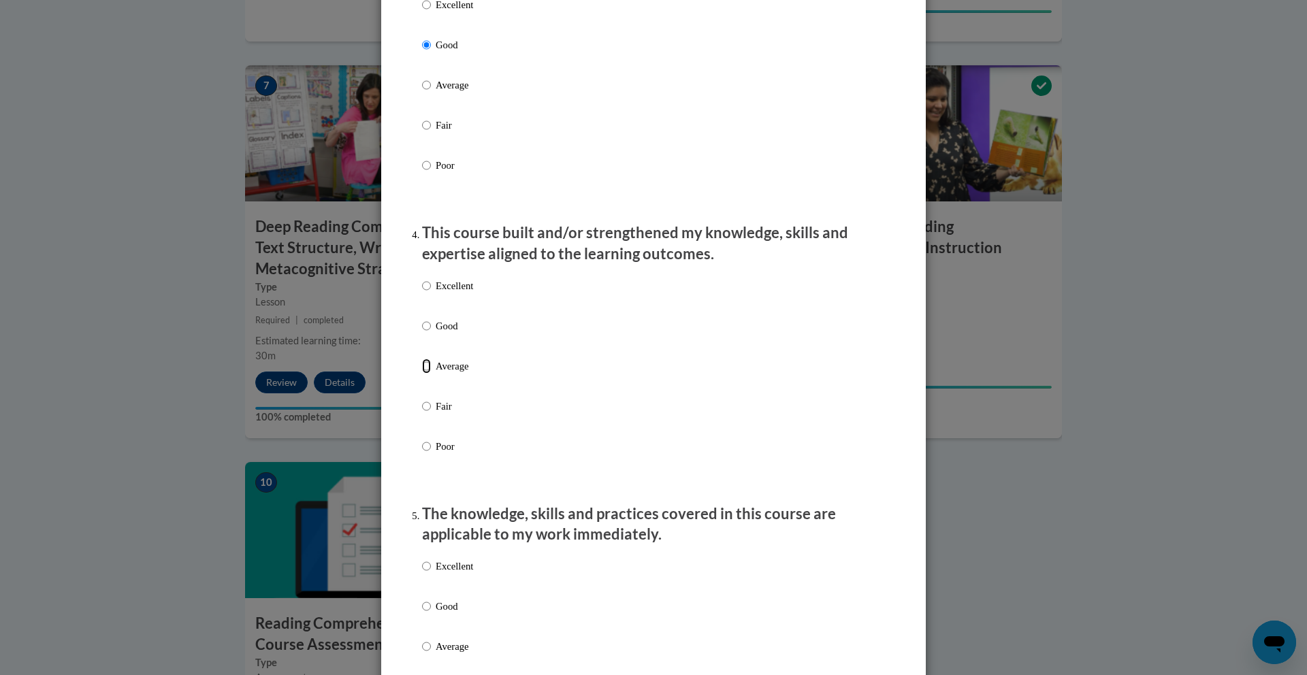
click at [425, 374] on input "Average" at bounding box center [426, 366] width 9 height 15
radio input "true"
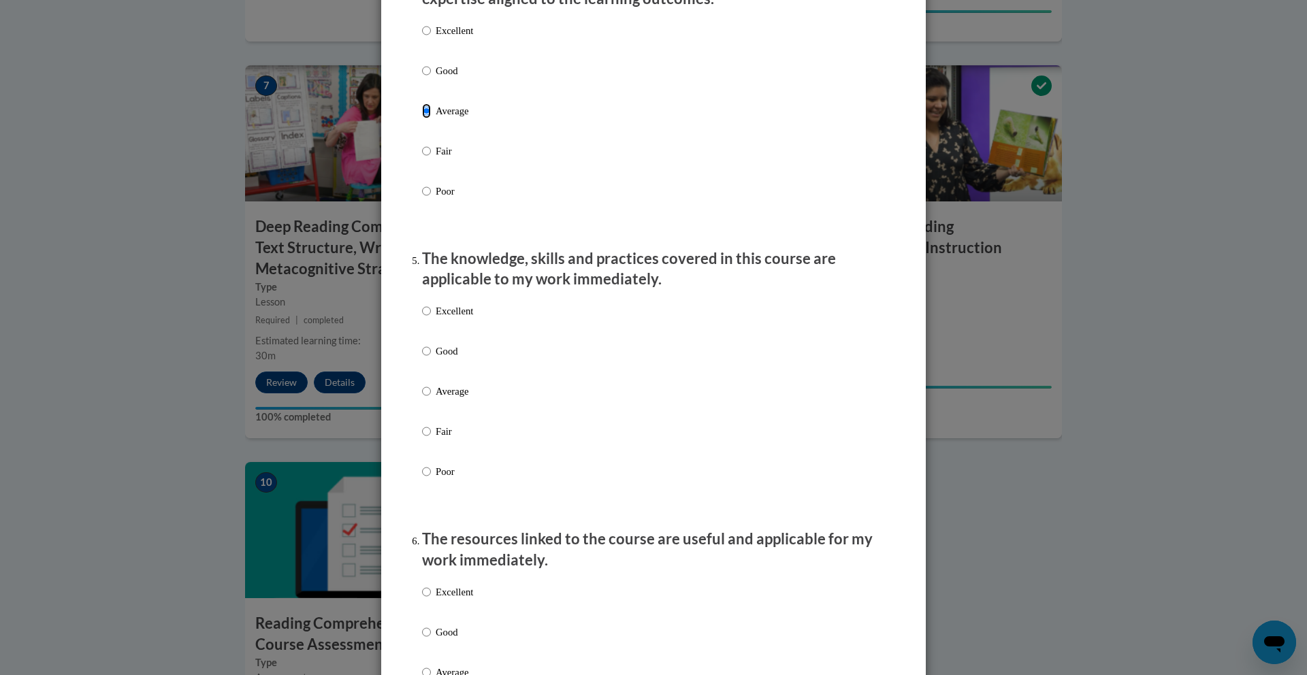
scroll to position [1024, 0]
click at [423, 397] on input "Average" at bounding box center [426, 389] width 9 height 15
radio input "true"
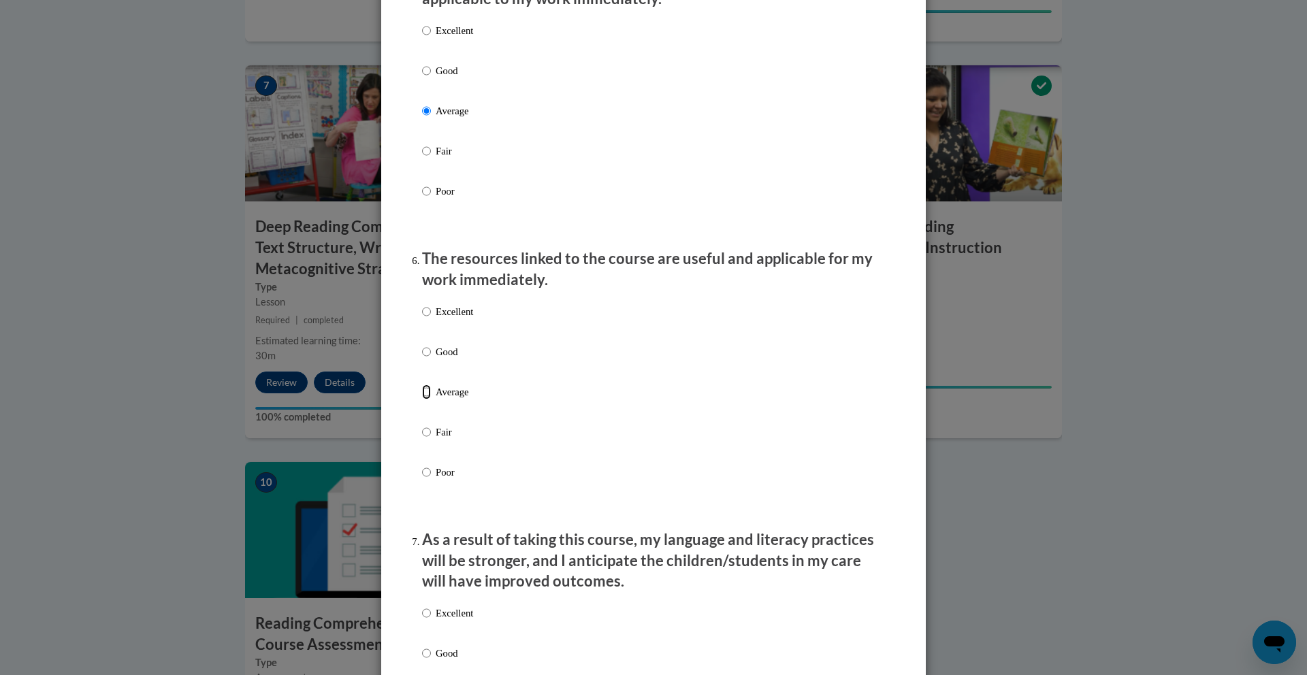
click at [425, 399] on input "Average" at bounding box center [426, 392] width 9 height 15
radio input "true"
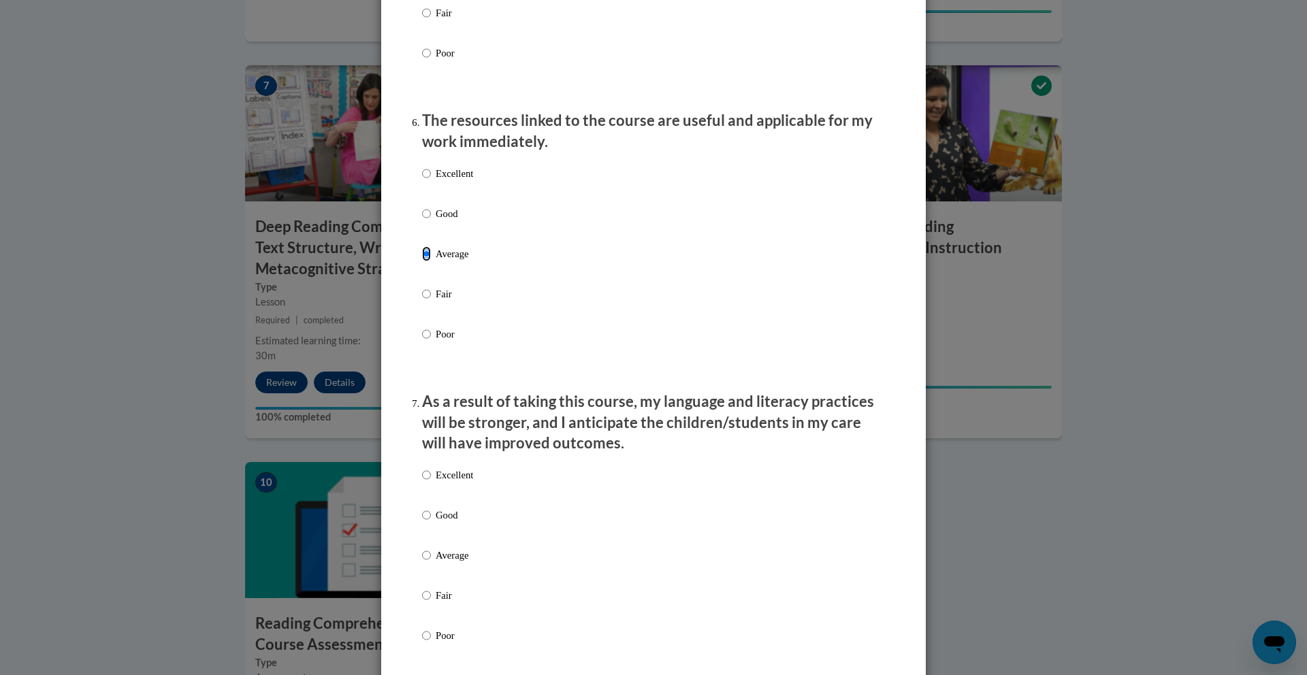
scroll to position [1580, 0]
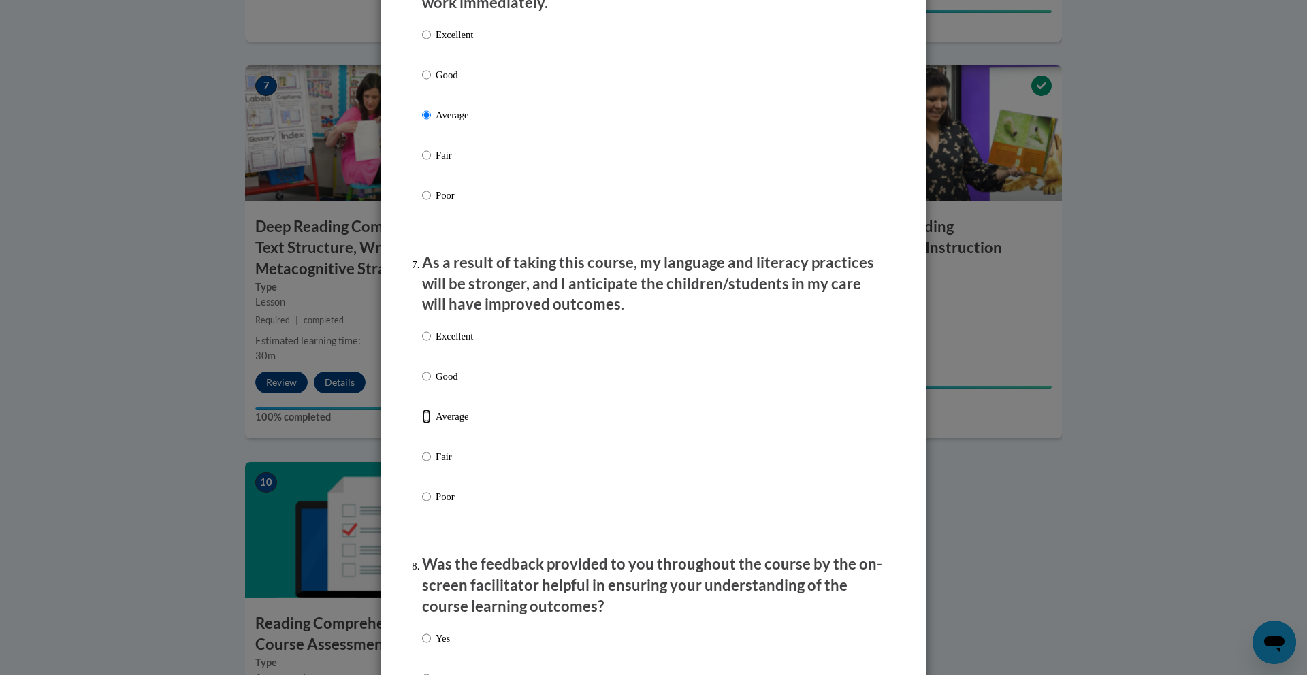
click at [422, 424] on input "Average" at bounding box center [426, 416] width 9 height 15
radio input "true"
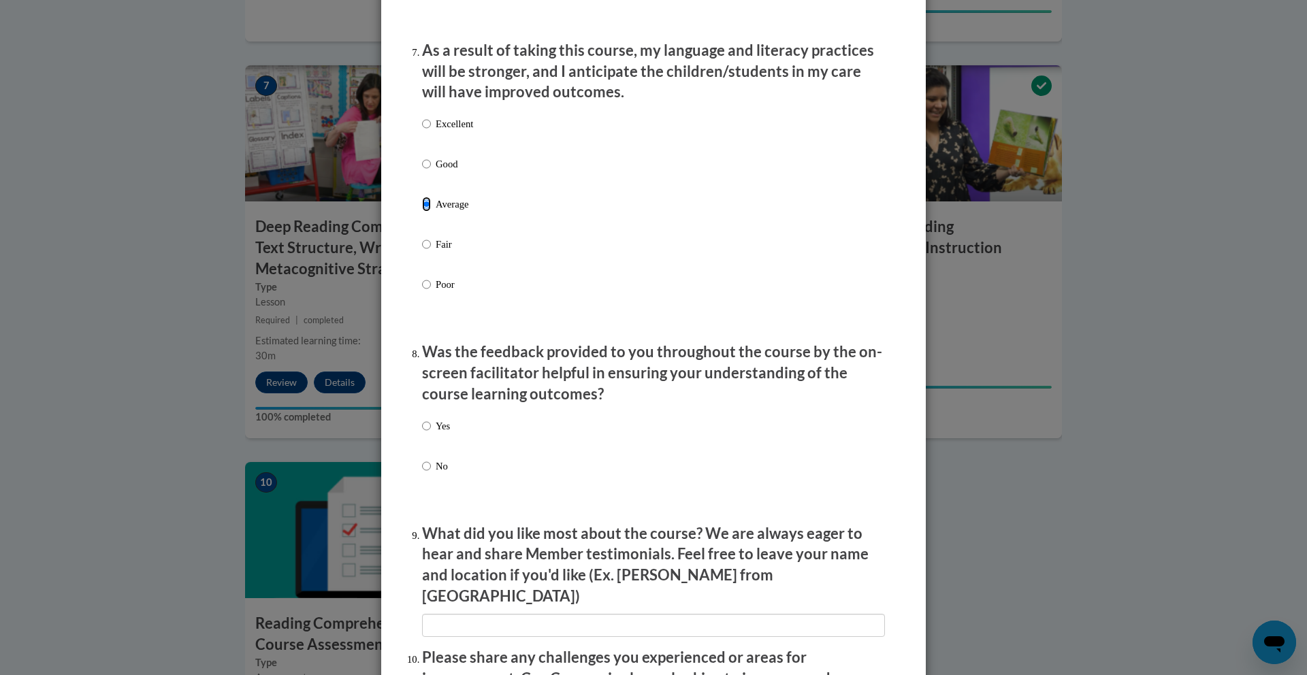
scroll to position [1867, 0]
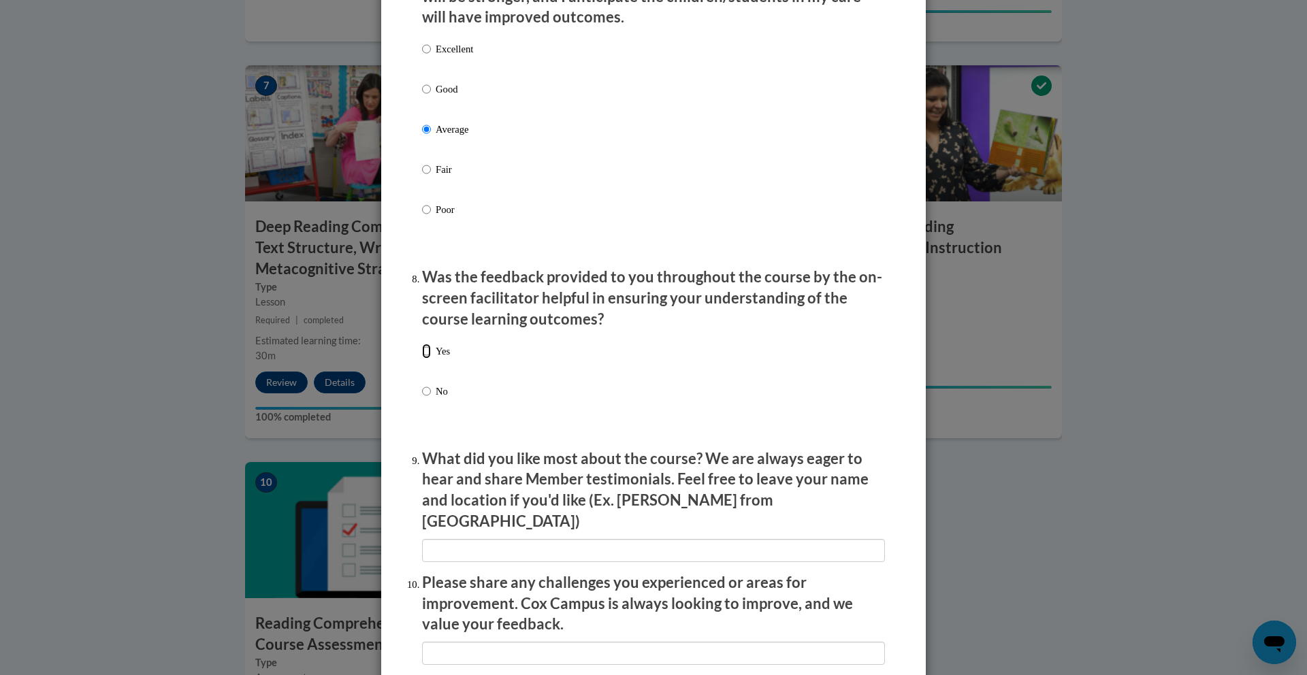
click at [423, 359] on input "Yes" at bounding box center [426, 351] width 9 height 15
radio input "true"
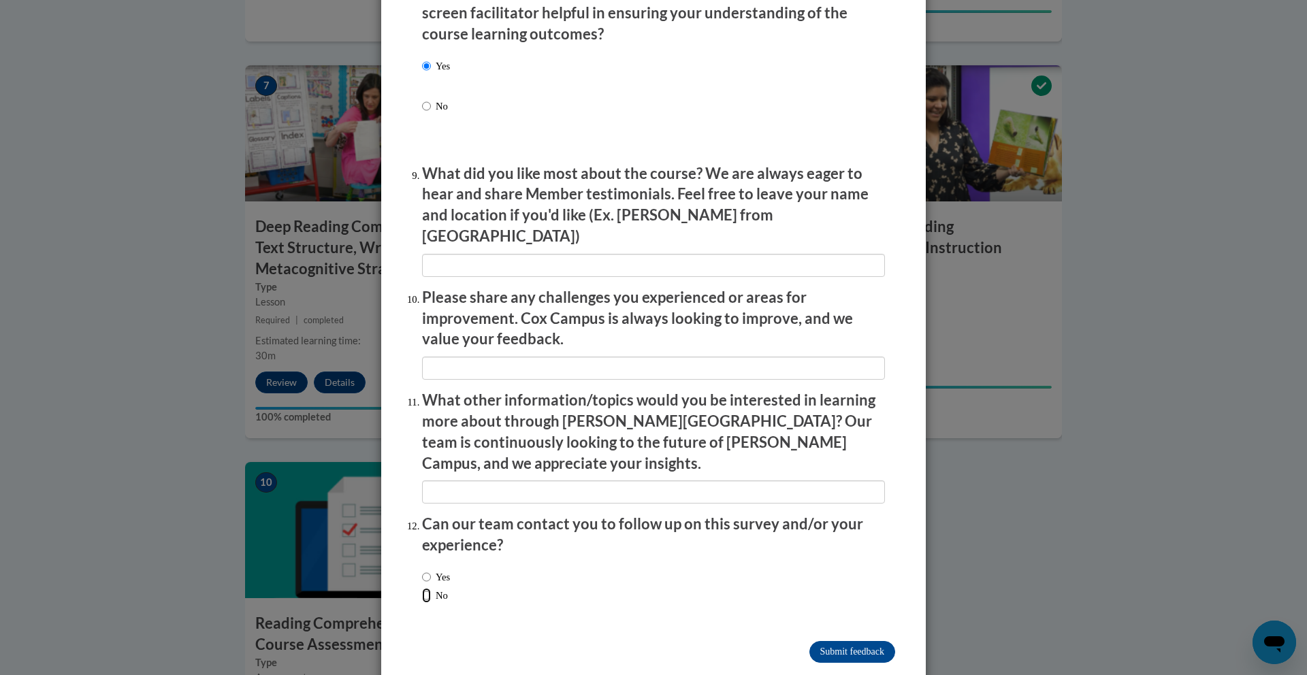
click at [422, 588] on input "No" at bounding box center [426, 595] width 9 height 15
radio input "true"
click at [845, 641] on input "Submit feedback" at bounding box center [852, 652] width 86 height 22
